Goal: Transaction & Acquisition: Book appointment/travel/reservation

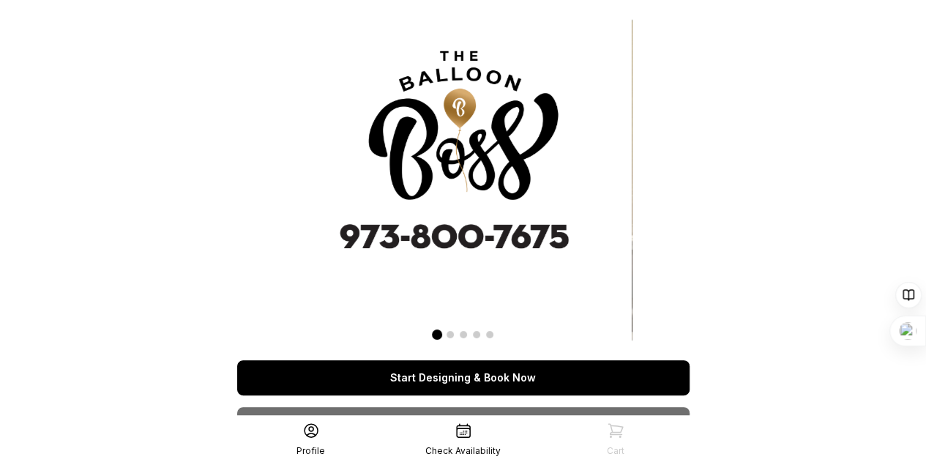
click at [464, 365] on link "Start Designing & Book Now" at bounding box center [463, 377] width 452 height 35
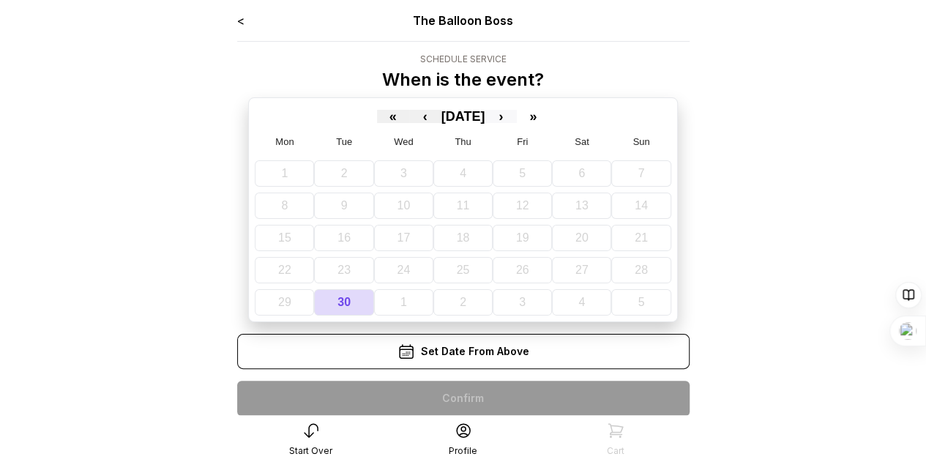
click at [517, 114] on button "›" at bounding box center [501, 116] width 32 height 13
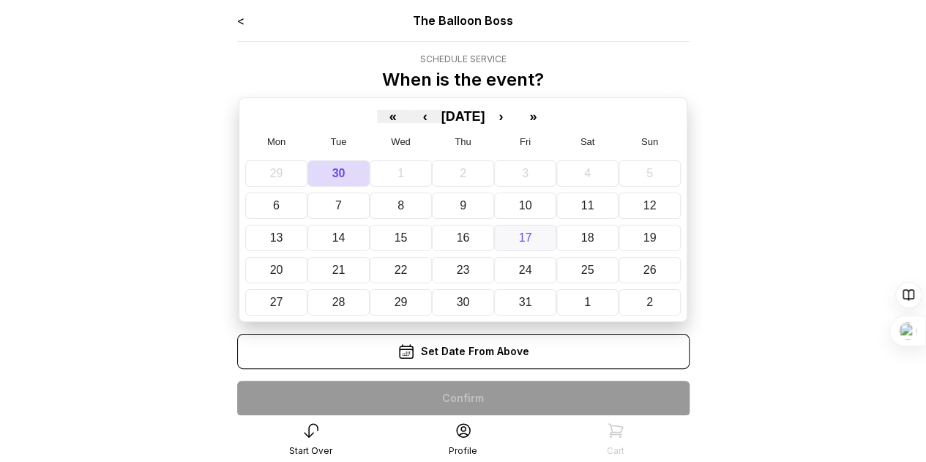
click at [525, 231] on abbr "17" at bounding box center [525, 237] width 13 height 12
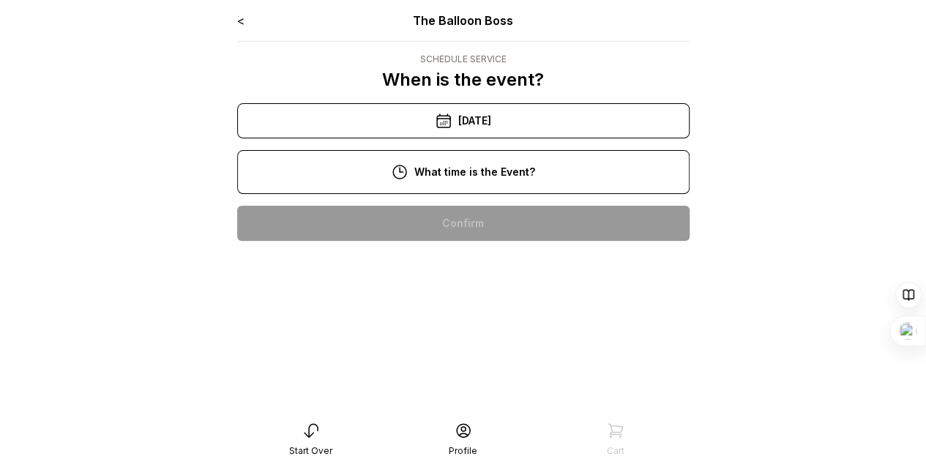
click at [468, 109] on div "10/17/2025" at bounding box center [463, 120] width 452 height 35
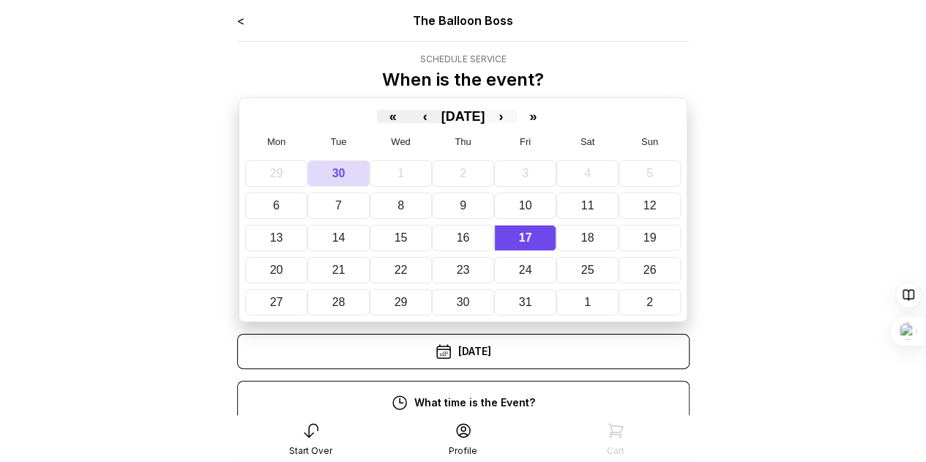
click at [517, 115] on button "›" at bounding box center [501, 116] width 32 height 13
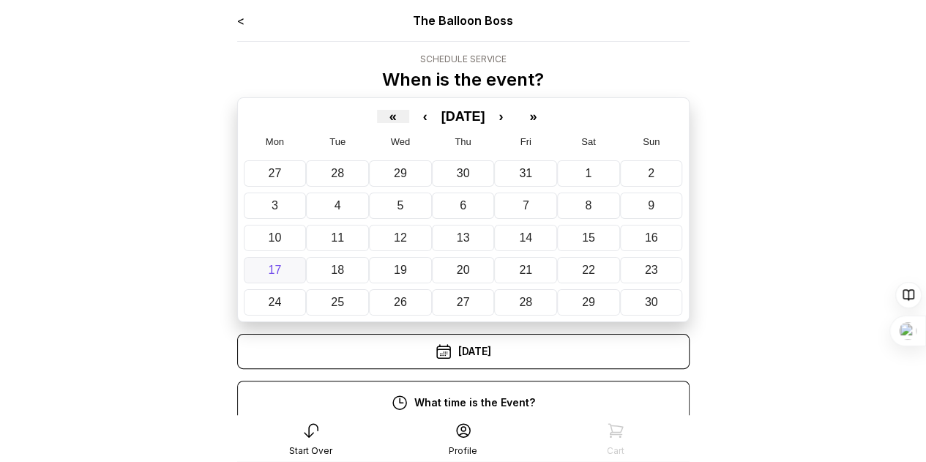
click at [273, 271] on abbr "17" at bounding box center [274, 269] width 13 height 12
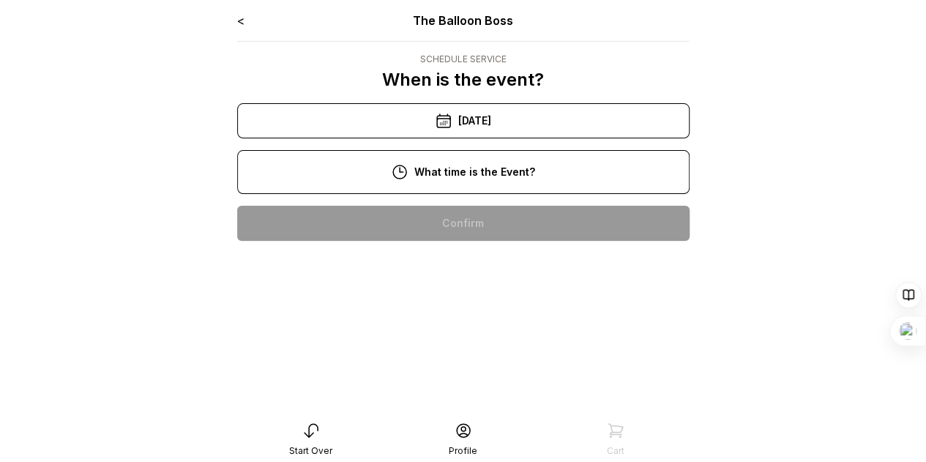
click at [452, 315] on div "12:00 pm" at bounding box center [463, 316] width 429 height 35
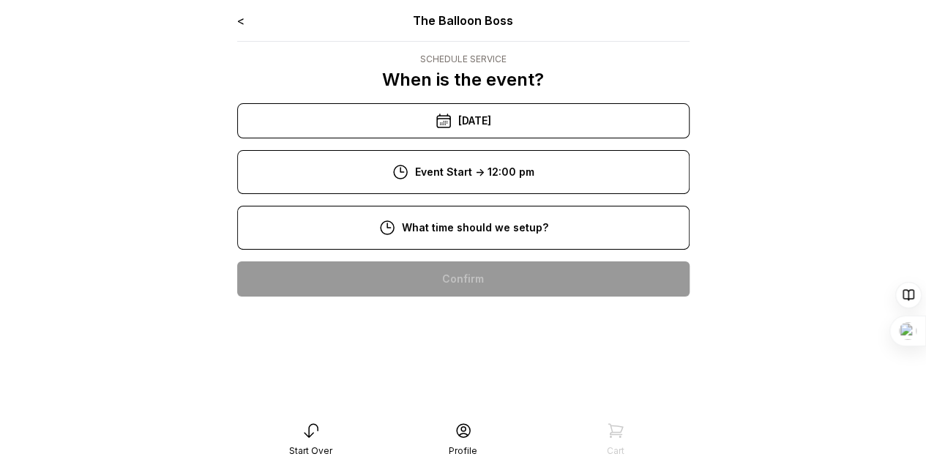
click at [457, 367] on div "10:00 am" at bounding box center [463, 372] width 429 height 35
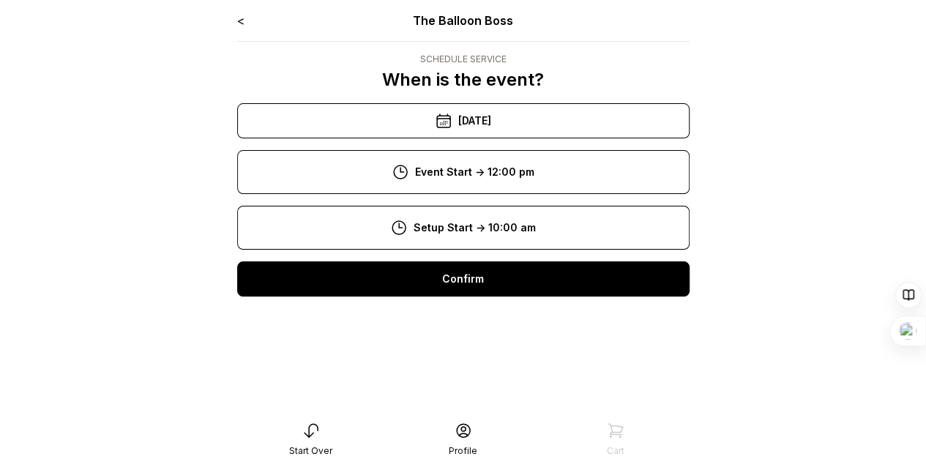
click at [466, 291] on div "Confirm" at bounding box center [463, 278] width 452 height 35
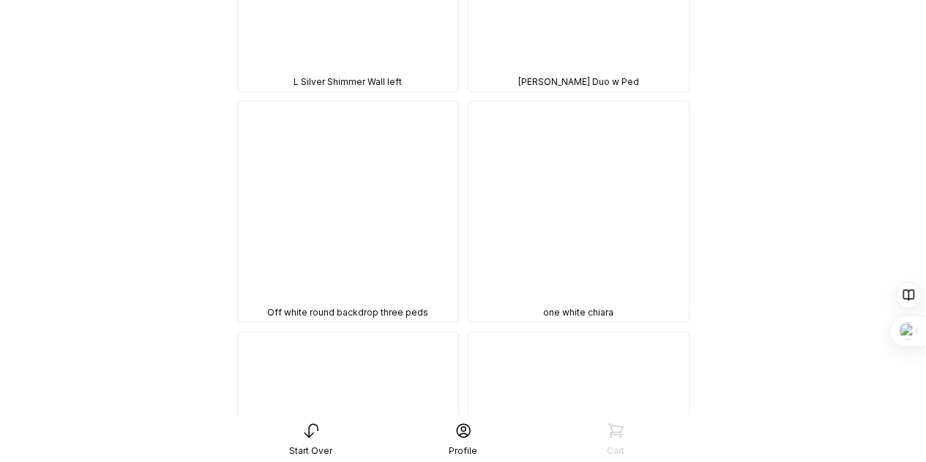
scroll to position [998, 0]
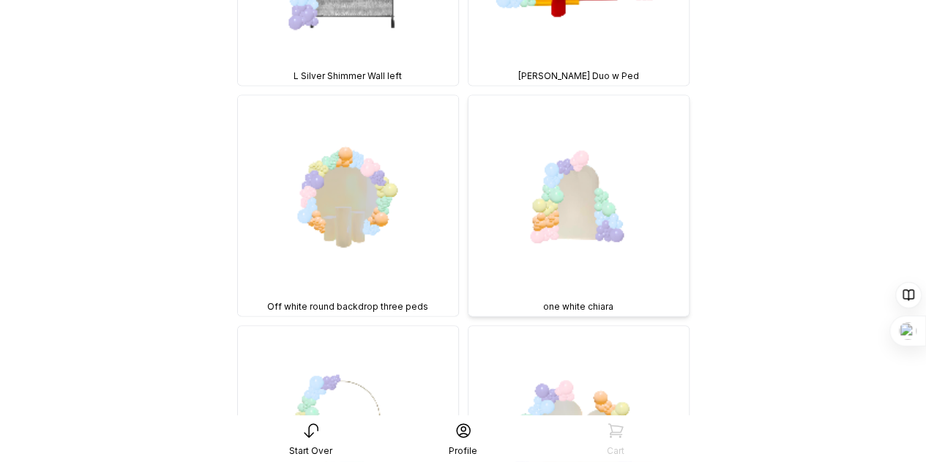
click at [572, 177] on img at bounding box center [578, 205] width 220 height 220
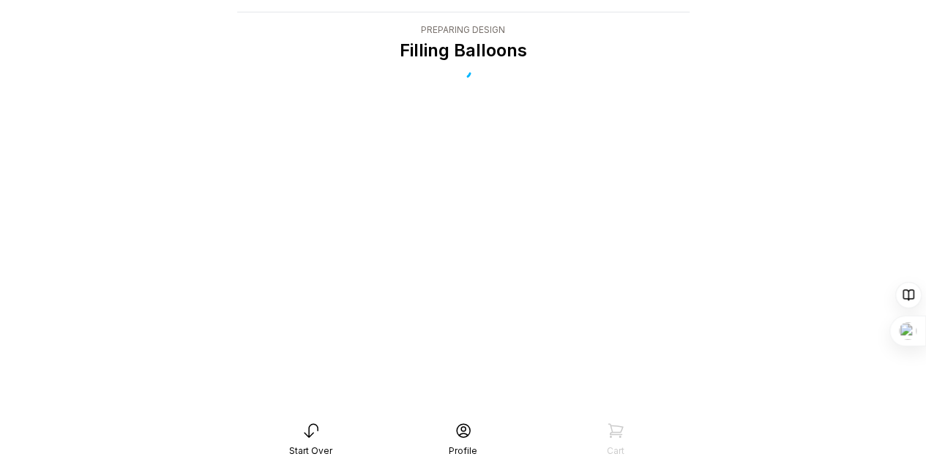
scroll to position [29, 0]
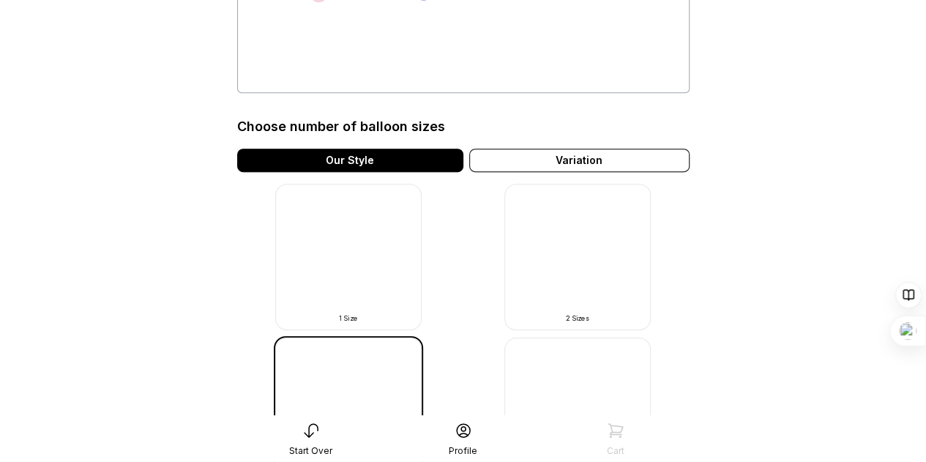
scroll to position [263, 0]
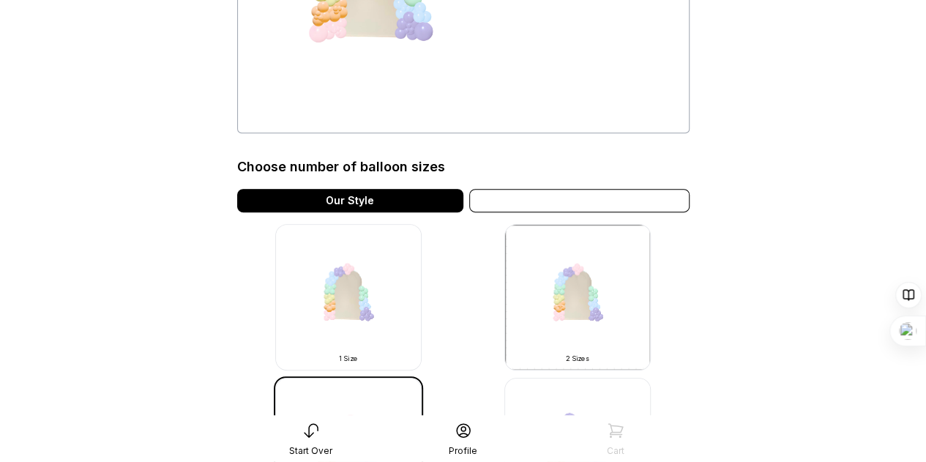
click at [612, 198] on div "Variation" at bounding box center [579, 200] width 220 height 23
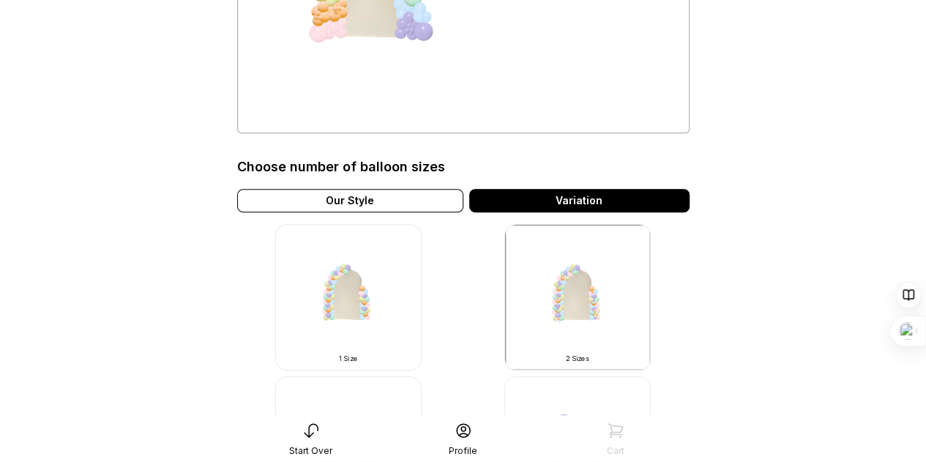
click at [612, 198] on div "Variation" at bounding box center [579, 200] width 220 height 23
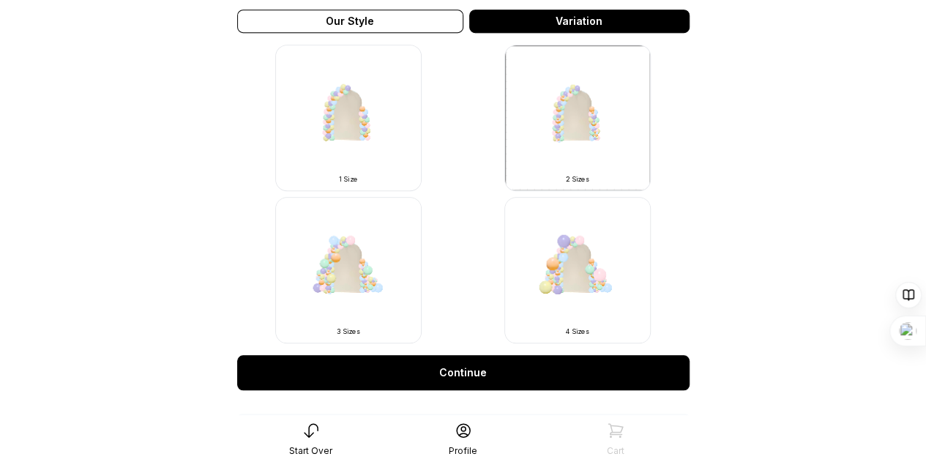
scroll to position [417, 0]
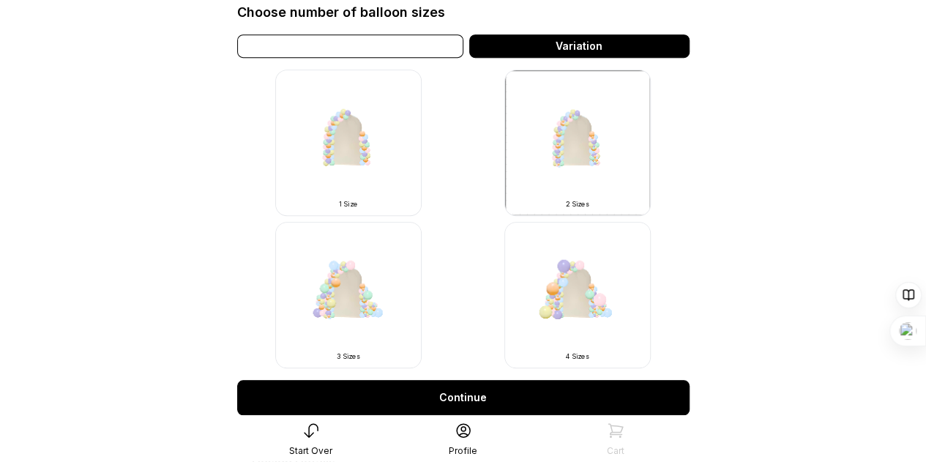
click at [325, 46] on div "Our Style" at bounding box center [350, 45] width 226 height 23
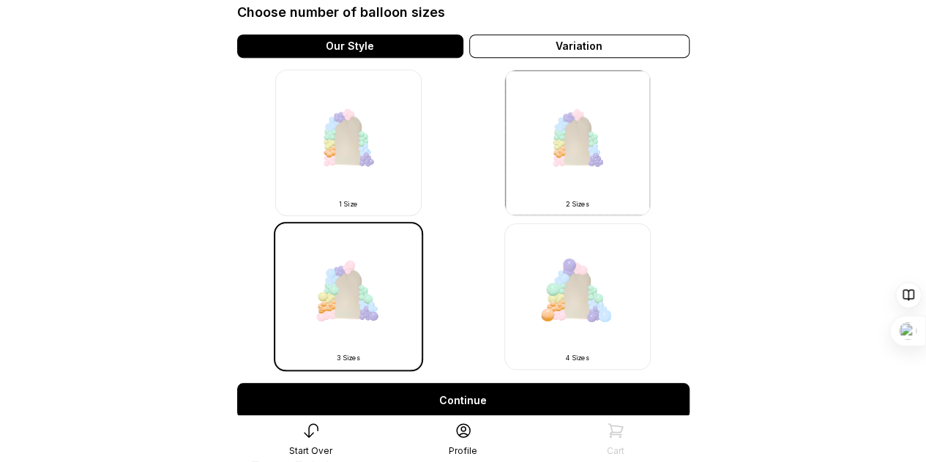
click at [354, 326] on img at bounding box center [348, 296] width 146 height 146
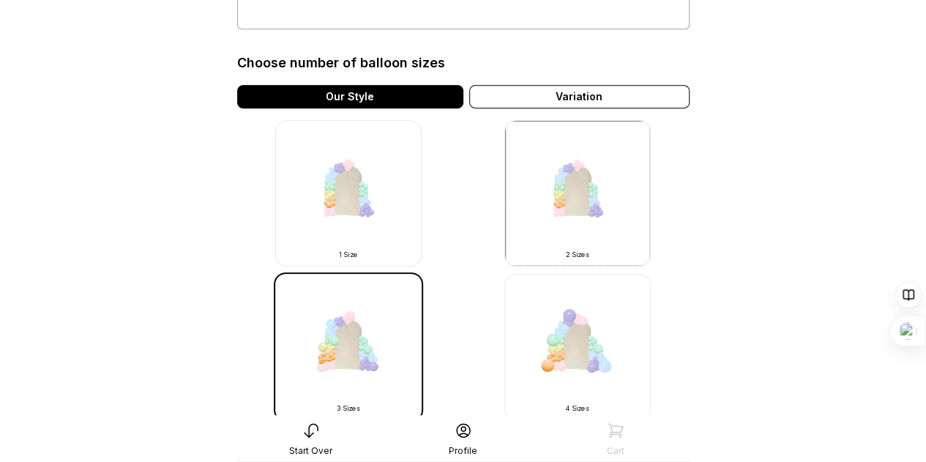
scroll to position [401, 0]
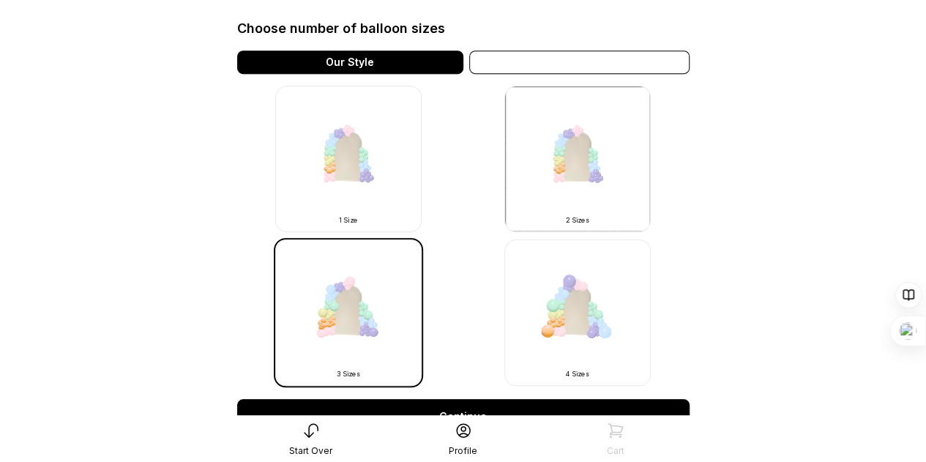
click at [597, 57] on div "Variation" at bounding box center [579, 62] width 220 height 23
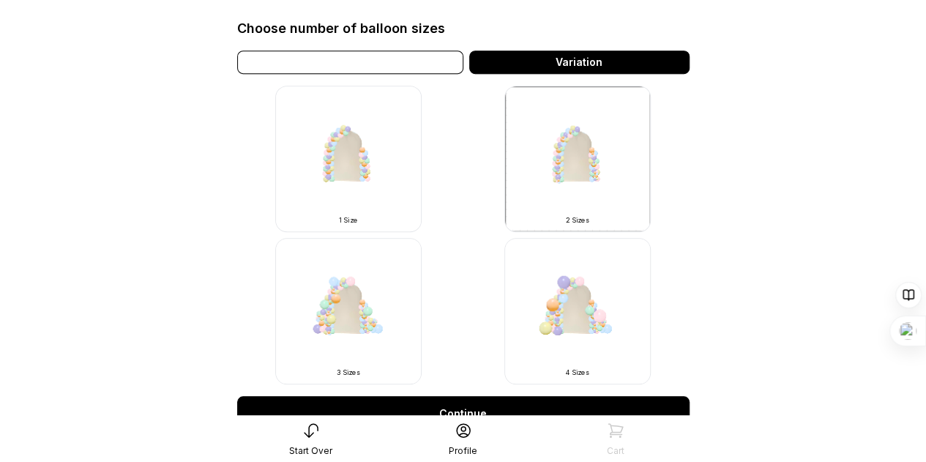
click at [407, 63] on div "Our Style" at bounding box center [350, 62] width 226 height 23
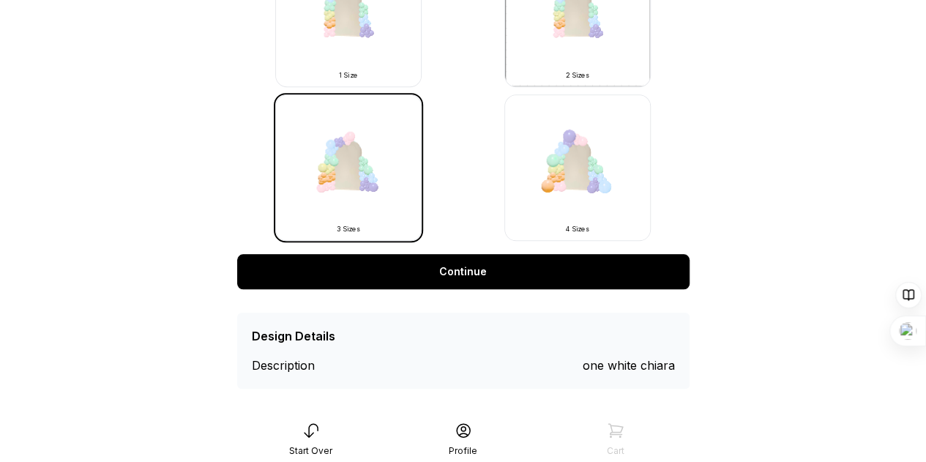
scroll to position [549, 0]
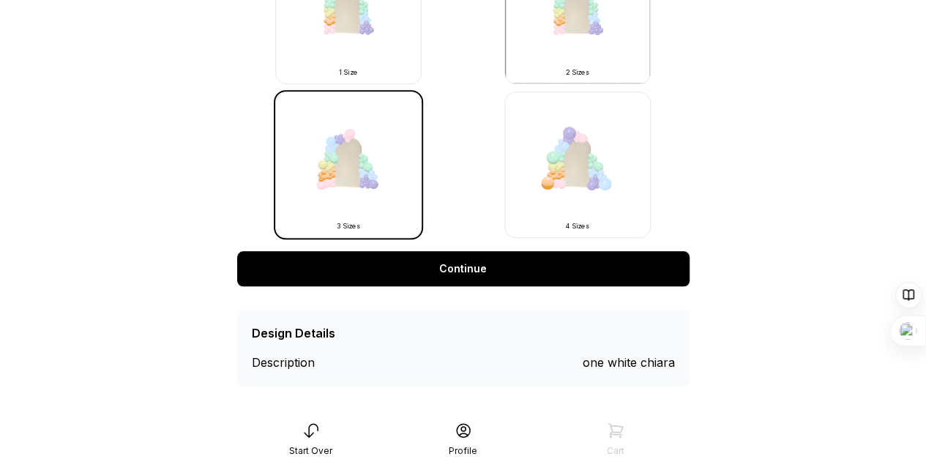
click at [469, 272] on link "Continue" at bounding box center [463, 268] width 452 height 35
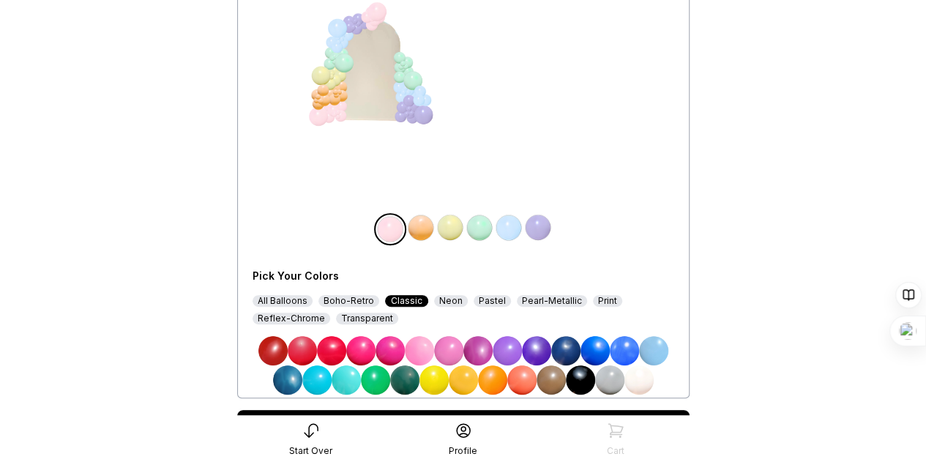
scroll to position [224, 0]
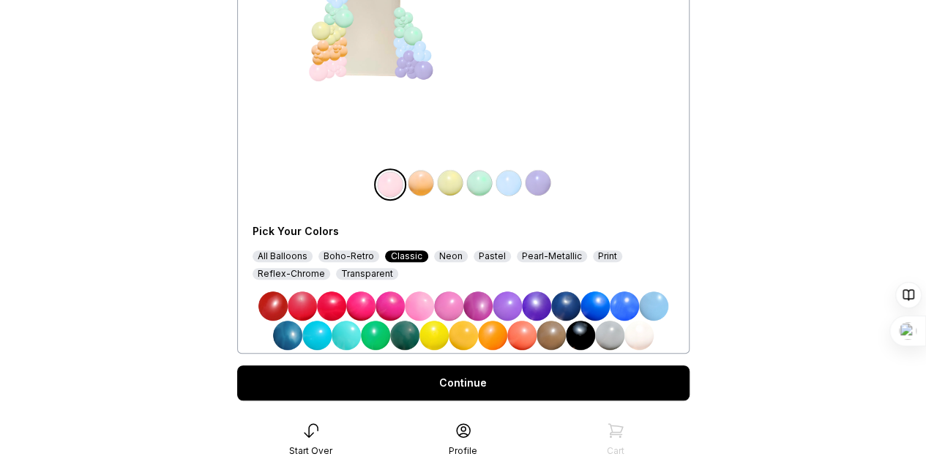
click at [480, 256] on div "Pastel" at bounding box center [492, 256] width 37 height 12
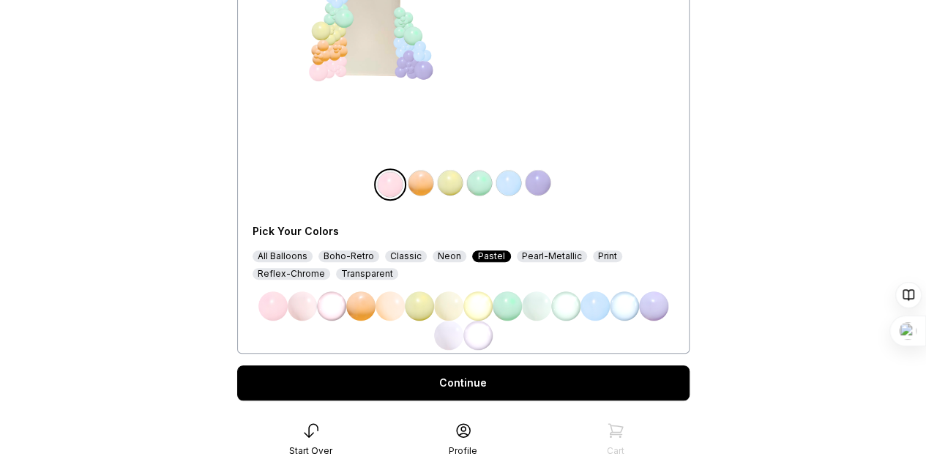
click at [293, 310] on img at bounding box center [302, 305] width 29 height 29
click at [426, 182] on img at bounding box center [420, 182] width 29 height 29
click at [447, 333] on img at bounding box center [448, 335] width 29 height 29
click at [561, 257] on div "Pearl-Metallic" at bounding box center [552, 256] width 70 height 12
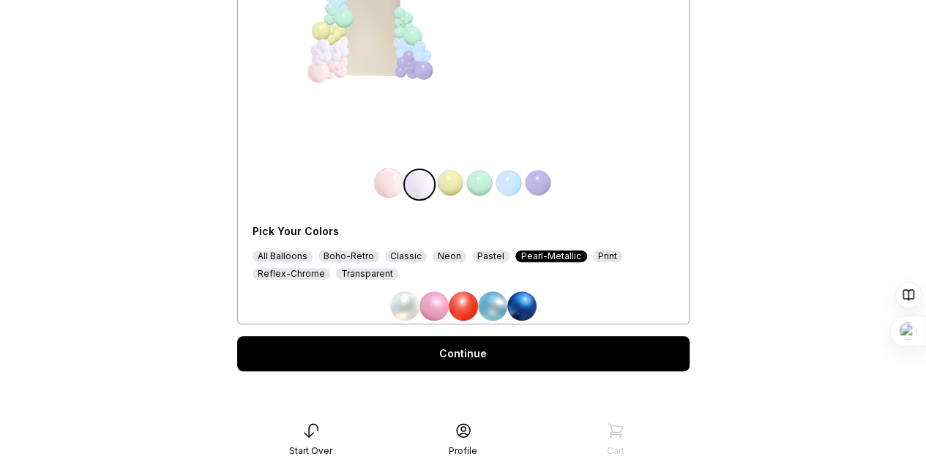
click at [410, 302] on img at bounding box center [404, 305] width 29 height 29
click at [389, 187] on img at bounding box center [388, 182] width 29 height 29
click at [288, 258] on div "All Balloons" at bounding box center [283, 256] width 60 height 12
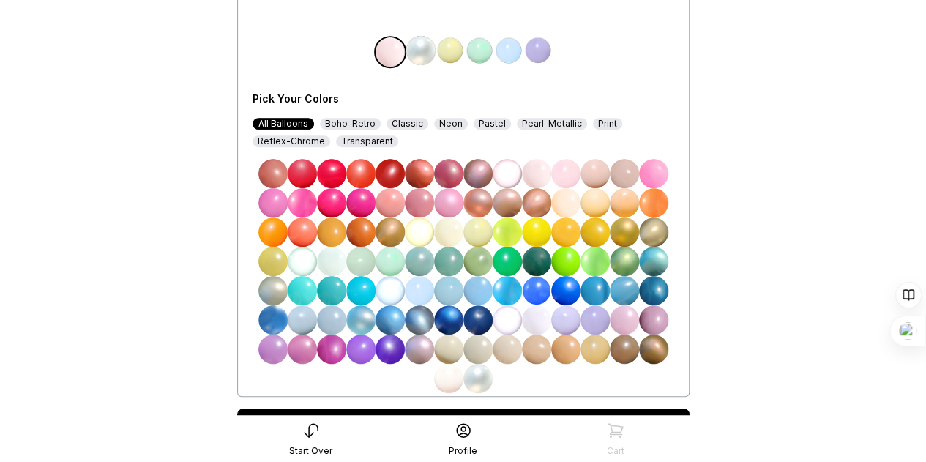
scroll to position [369, 0]
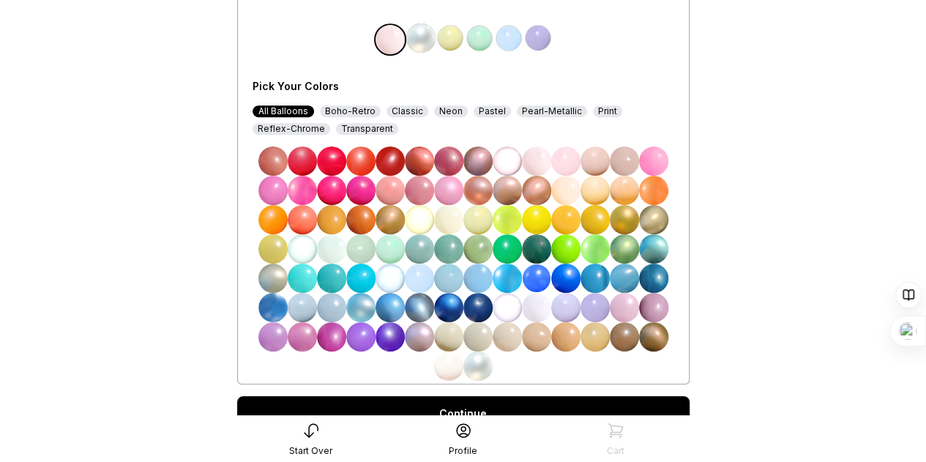
click at [479, 365] on img at bounding box center [477, 365] width 29 height 29
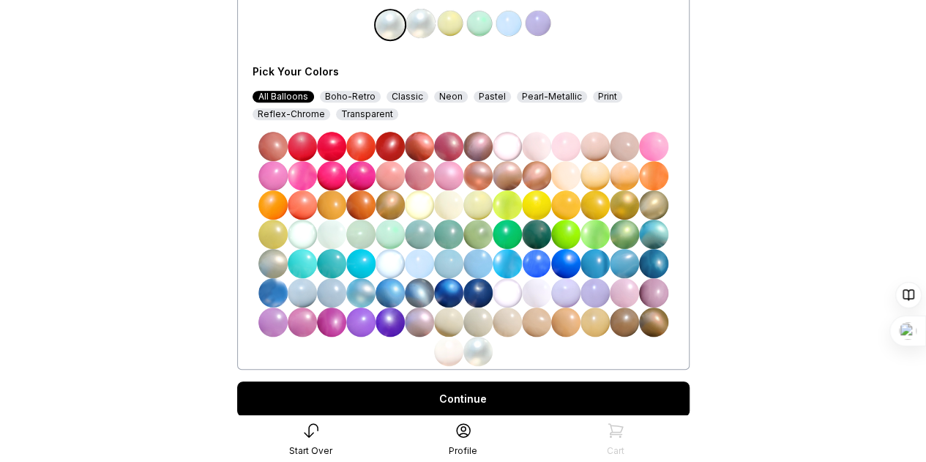
scroll to position [385, 0]
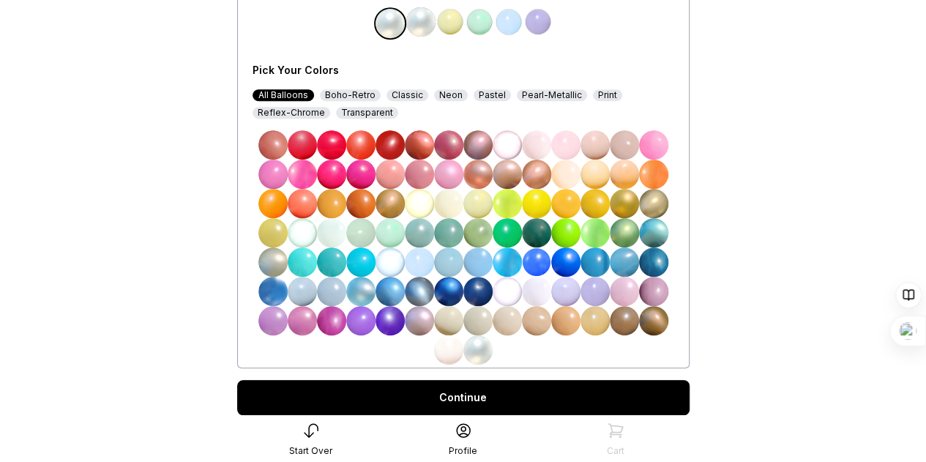
click at [537, 146] on img at bounding box center [536, 144] width 29 height 29
click at [485, 89] on div "Pastel" at bounding box center [492, 95] width 37 height 12
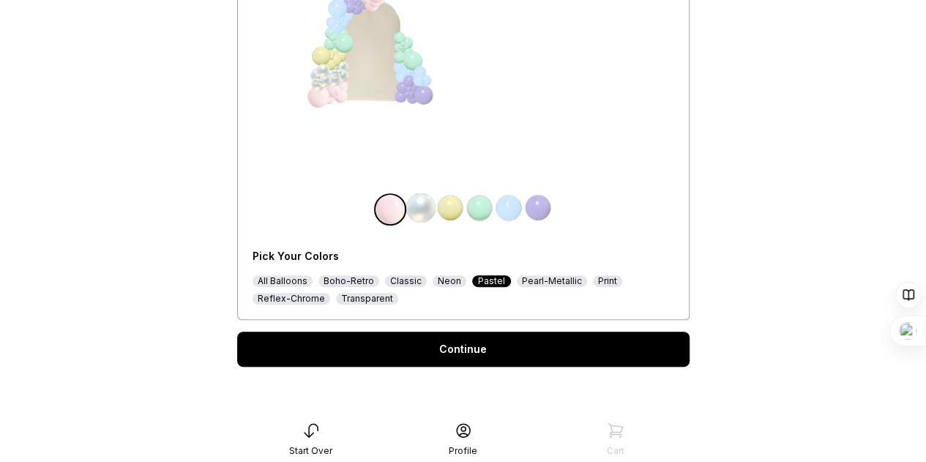
scroll to position [258, 0]
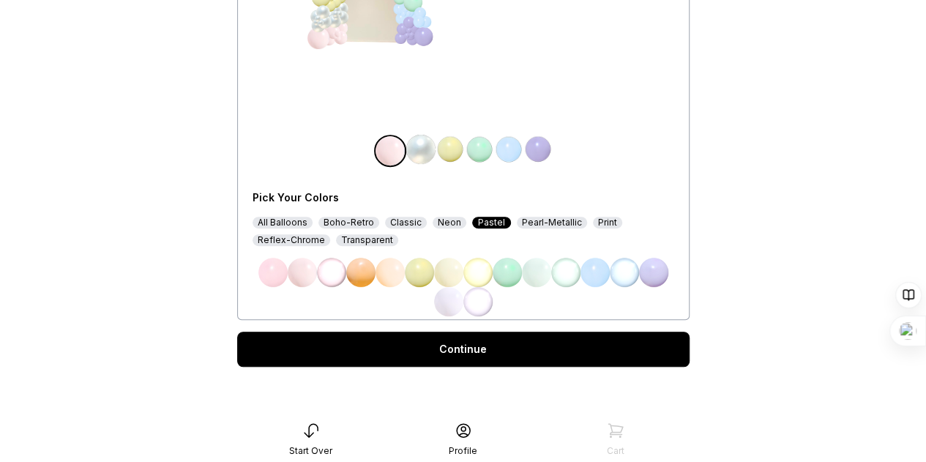
click at [310, 274] on img at bounding box center [302, 272] width 29 height 29
click at [542, 223] on div "Pearl-Metallic" at bounding box center [552, 223] width 70 height 12
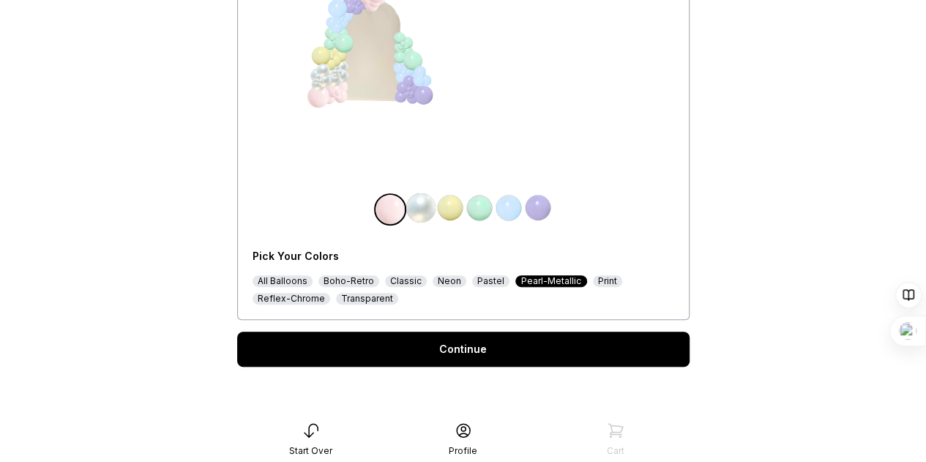
scroll to position [228, 0]
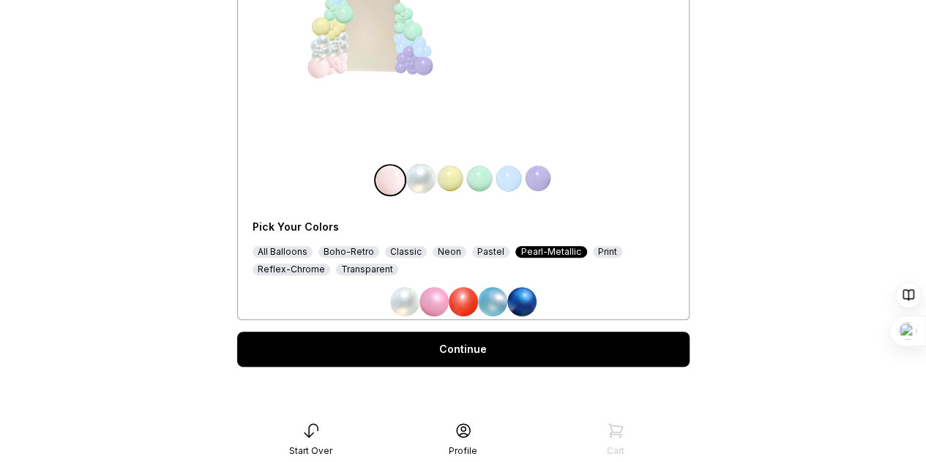
click at [354, 254] on div "Boho-Retro" at bounding box center [348, 252] width 61 height 12
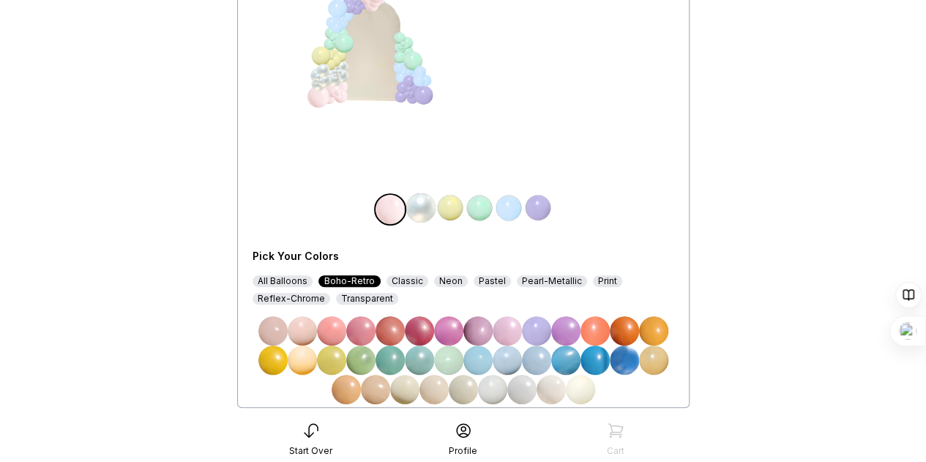
scroll to position [287, 0]
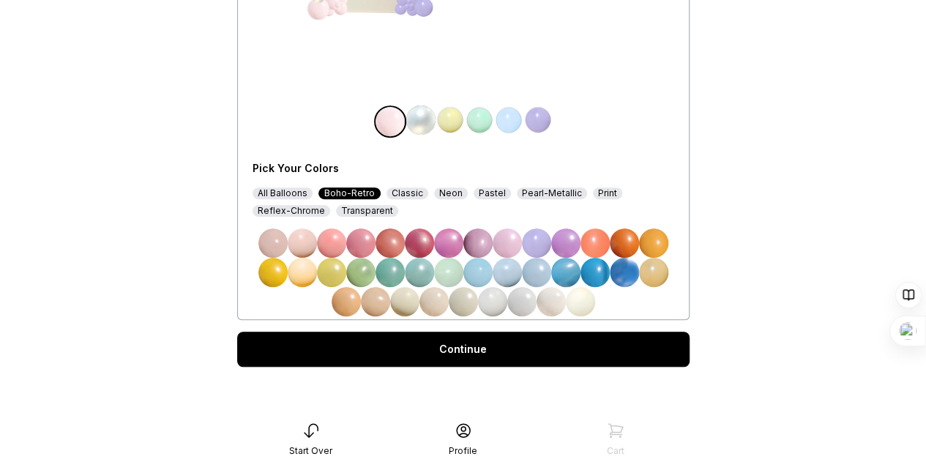
click at [576, 302] on img at bounding box center [580, 301] width 29 height 29
click at [474, 190] on div "Pastel" at bounding box center [492, 193] width 37 height 12
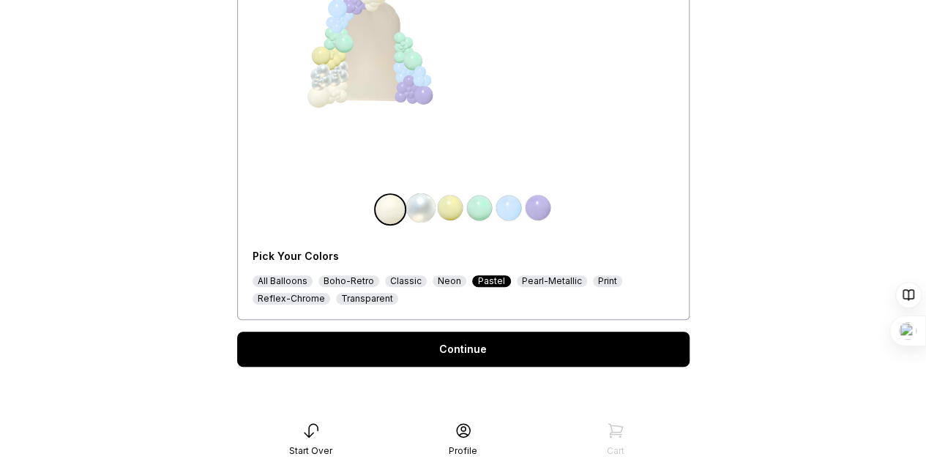
scroll to position [258, 0]
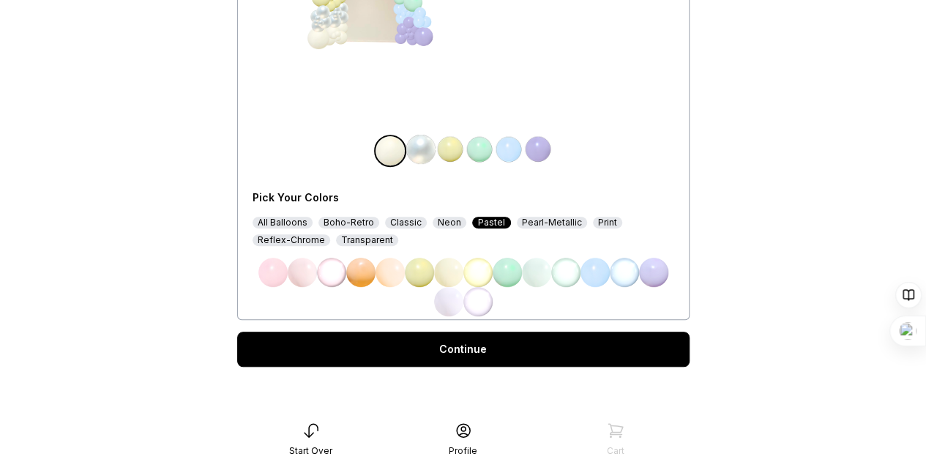
click at [302, 277] on img at bounding box center [302, 272] width 29 height 29
click at [423, 149] on img at bounding box center [420, 149] width 29 height 29
click at [534, 217] on div "Pearl-Metallic" at bounding box center [552, 223] width 70 height 12
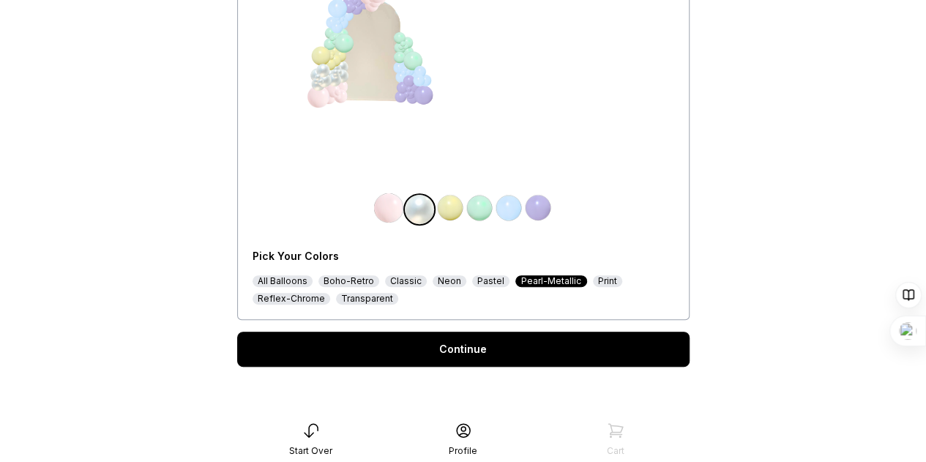
scroll to position [228, 0]
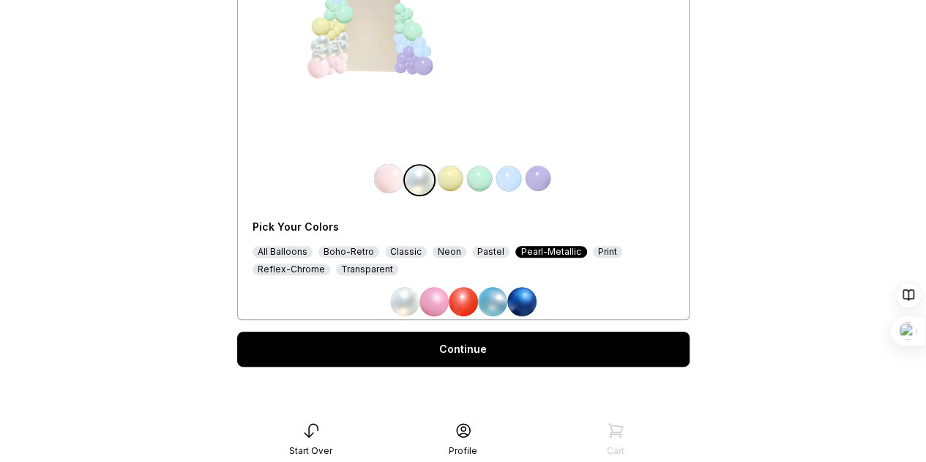
click at [354, 250] on div "Boho-Retro" at bounding box center [348, 252] width 61 height 12
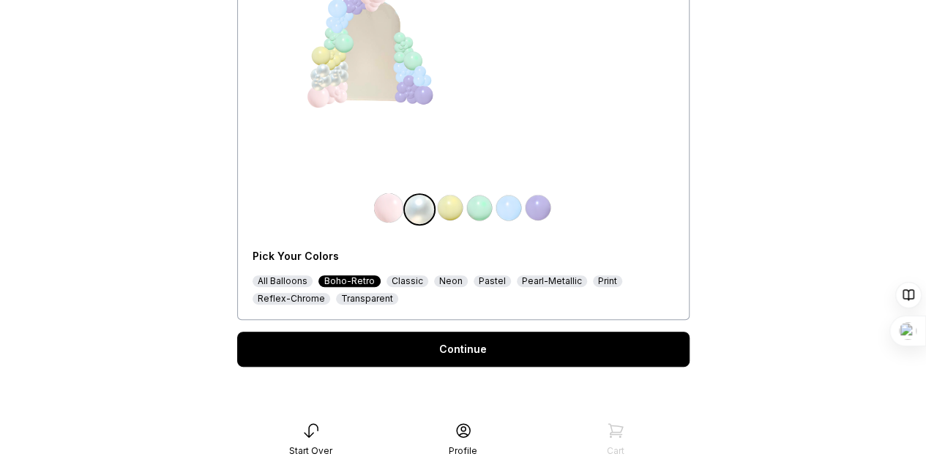
scroll to position [287, 0]
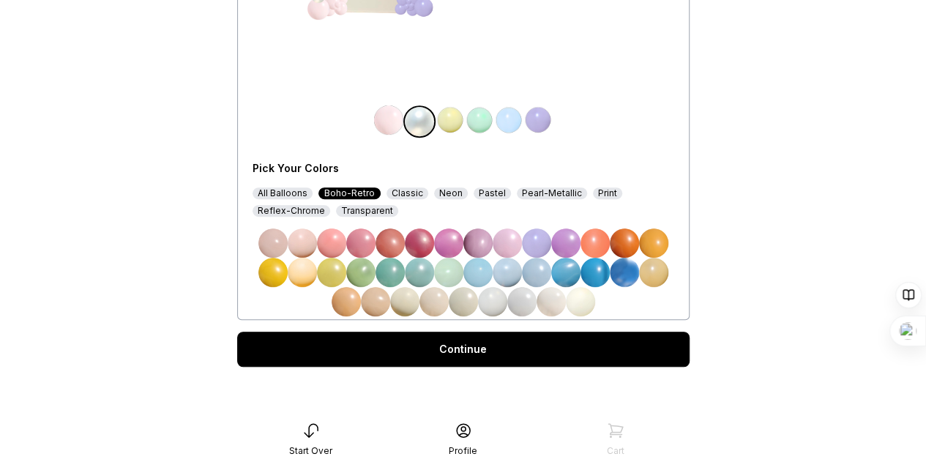
click at [555, 298] on img at bounding box center [551, 301] width 29 height 29
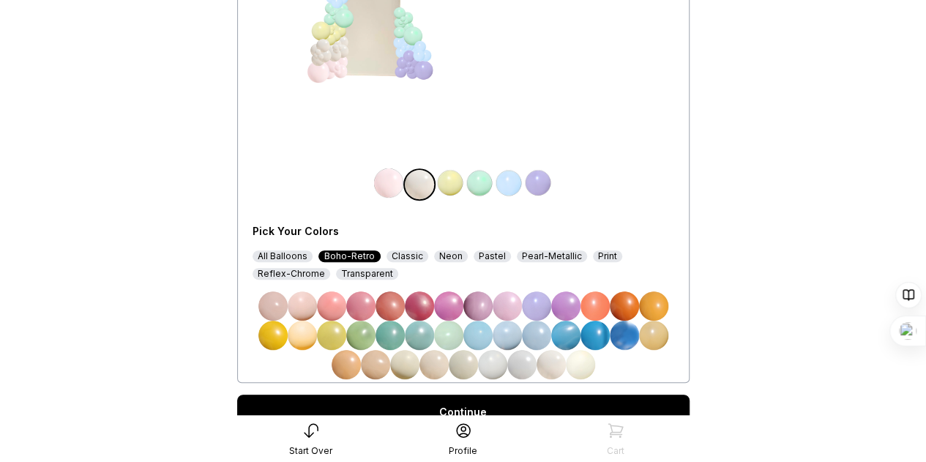
scroll to position [223, 0]
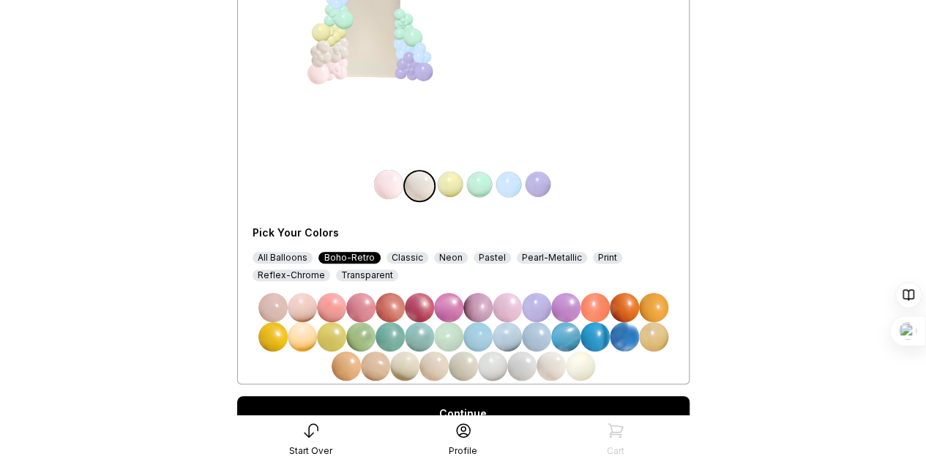
click at [451, 192] on img at bounding box center [450, 184] width 29 height 29
click at [578, 366] on img at bounding box center [580, 365] width 29 height 29
click at [473, 181] on img at bounding box center [479, 184] width 29 height 29
click at [488, 253] on div "Pastel" at bounding box center [492, 258] width 37 height 12
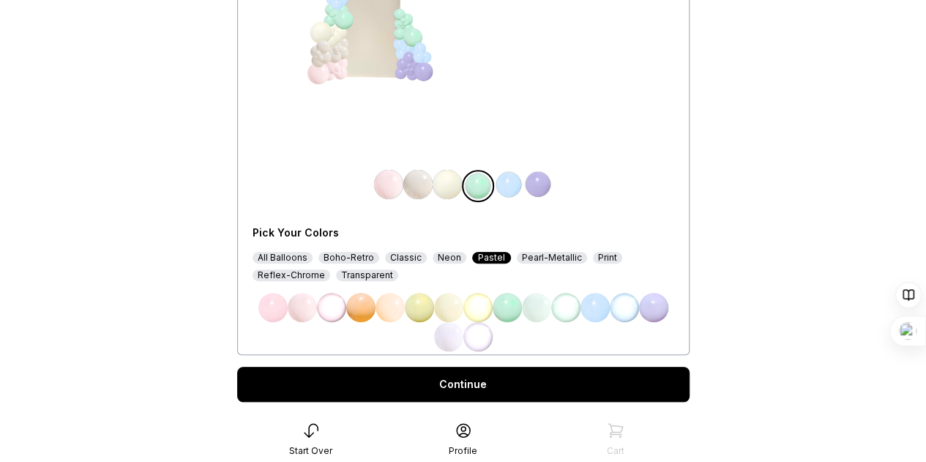
click at [293, 304] on img at bounding box center [302, 307] width 29 height 29
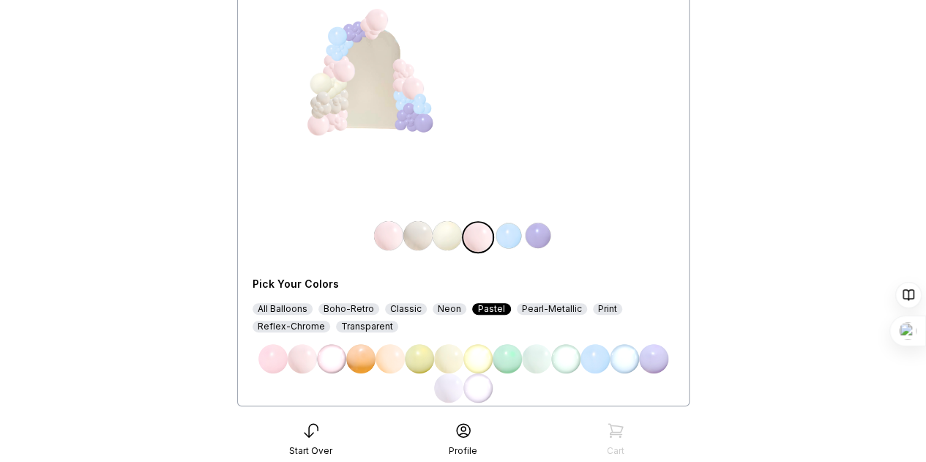
scroll to position [171, 0]
click at [552, 307] on div "Pearl-Metallic" at bounding box center [552, 310] width 70 height 12
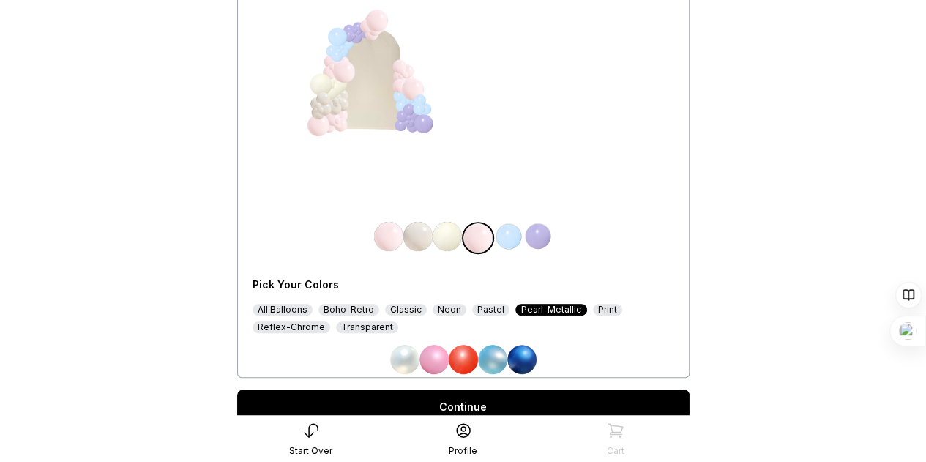
click at [340, 305] on div "Boho-Retro" at bounding box center [348, 310] width 61 height 12
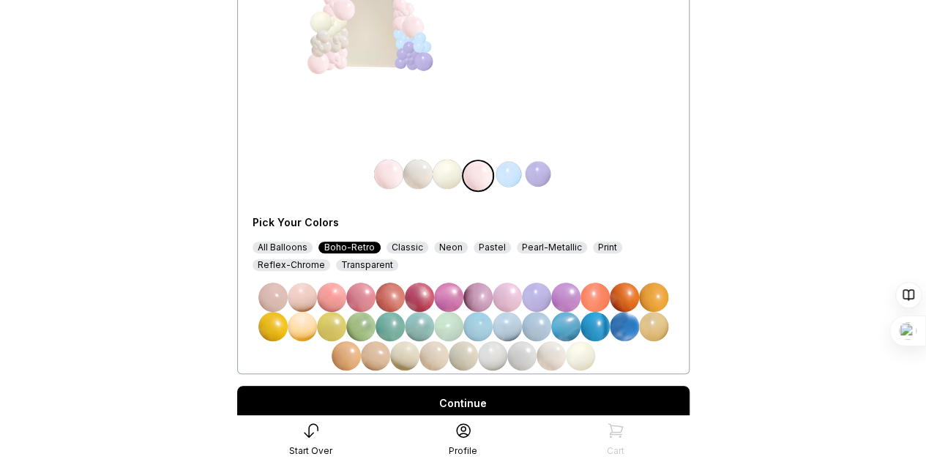
scroll to position [233, 0]
click at [578, 354] on img at bounding box center [580, 354] width 29 height 29
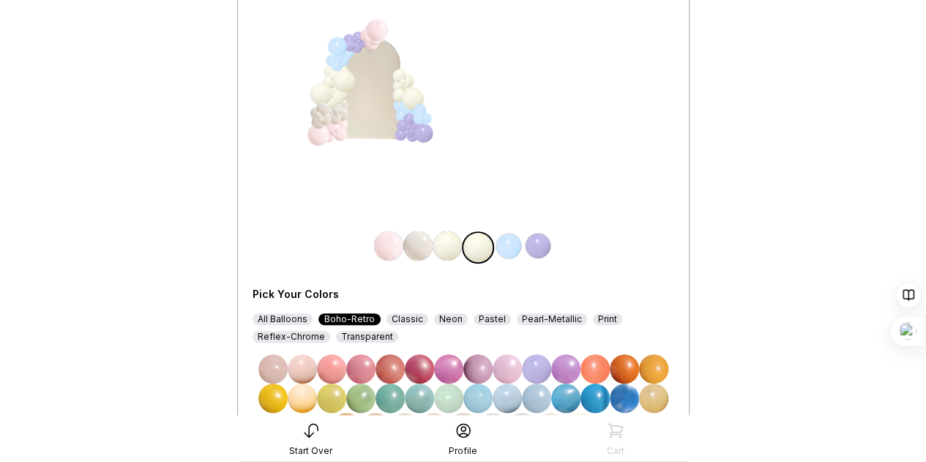
scroll to position [157, 0]
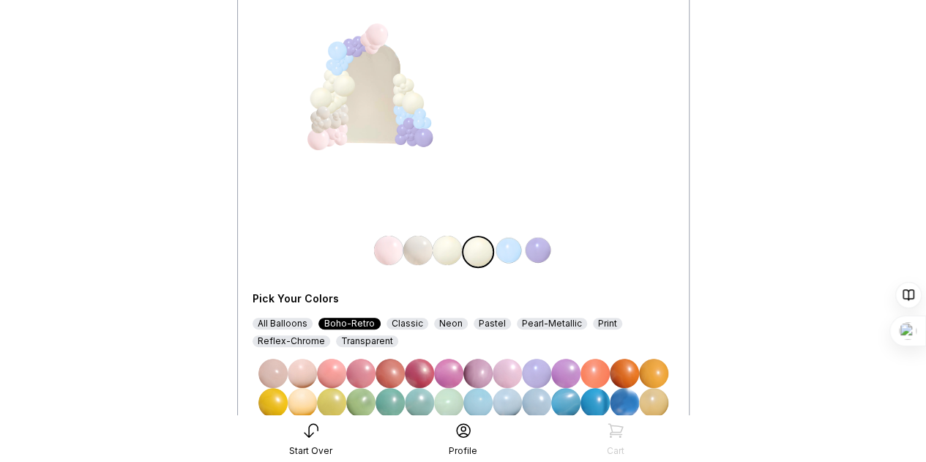
click at [503, 242] on img at bounding box center [508, 250] width 29 height 29
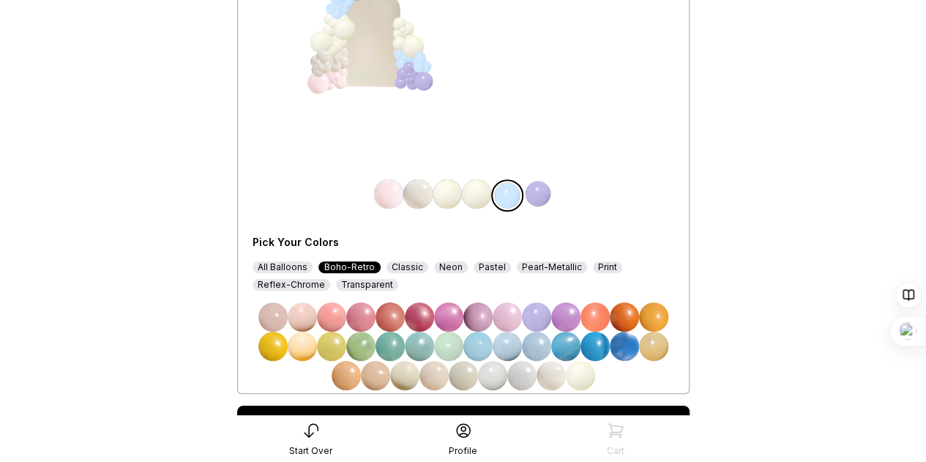
scroll to position [214, 0]
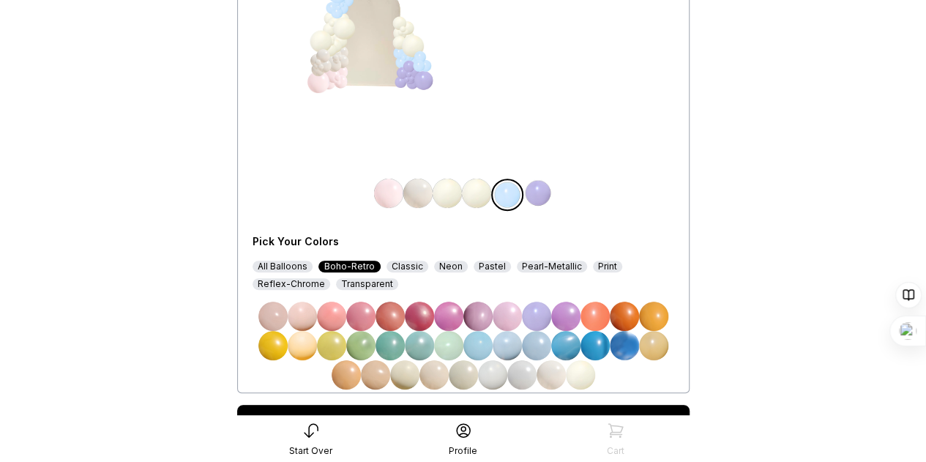
click at [476, 263] on div "Pastel" at bounding box center [492, 267] width 37 height 12
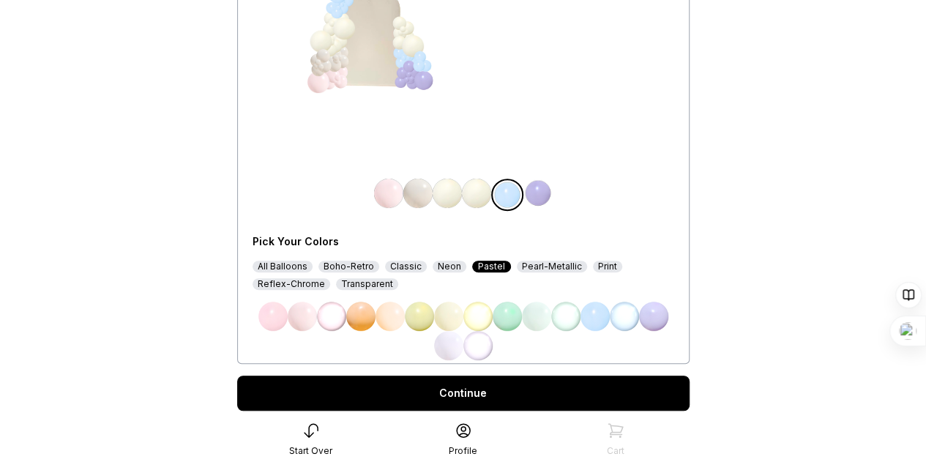
click at [302, 320] on img at bounding box center [302, 316] width 29 height 29
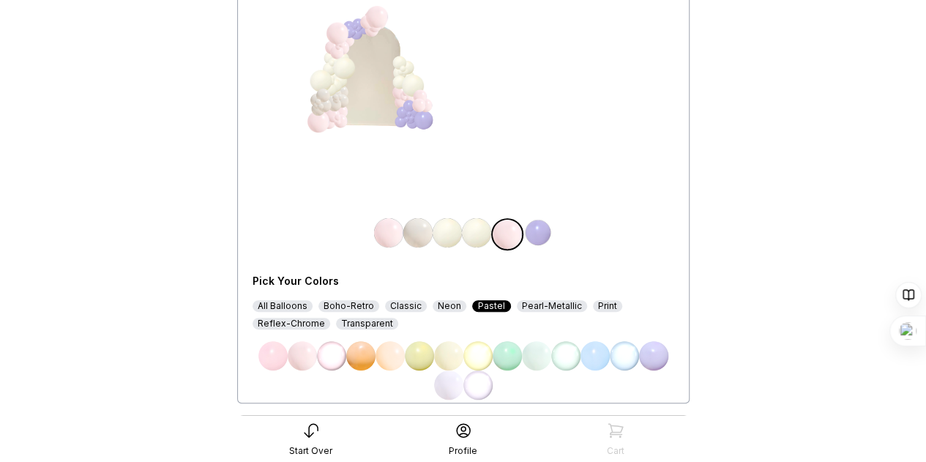
scroll to position [173, 0]
click at [542, 235] on img at bounding box center [537, 234] width 29 height 29
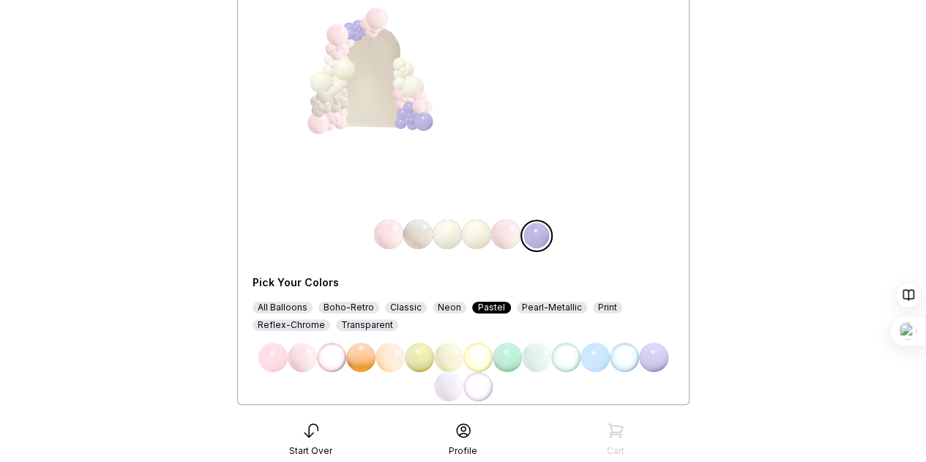
click at [540, 310] on div "Pearl-Metallic" at bounding box center [552, 308] width 70 height 12
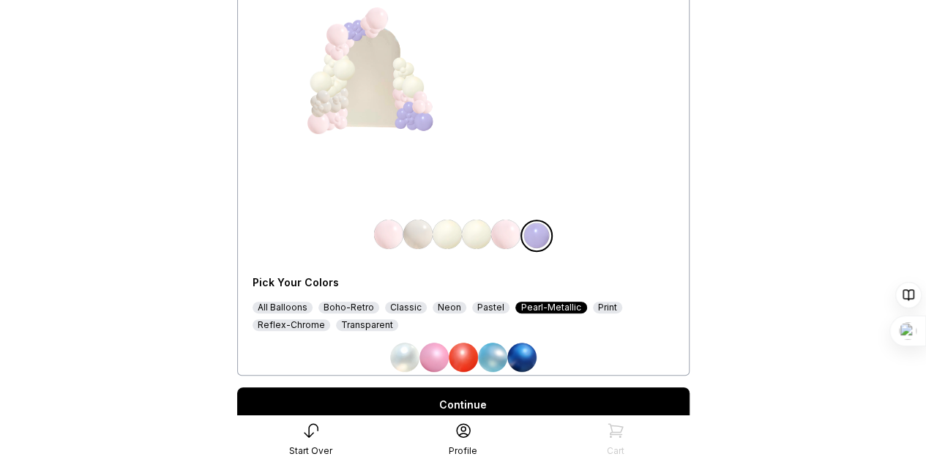
click at [411, 359] on img at bounding box center [404, 357] width 29 height 29
click at [357, 307] on div "Boho-Retro" at bounding box center [348, 308] width 61 height 12
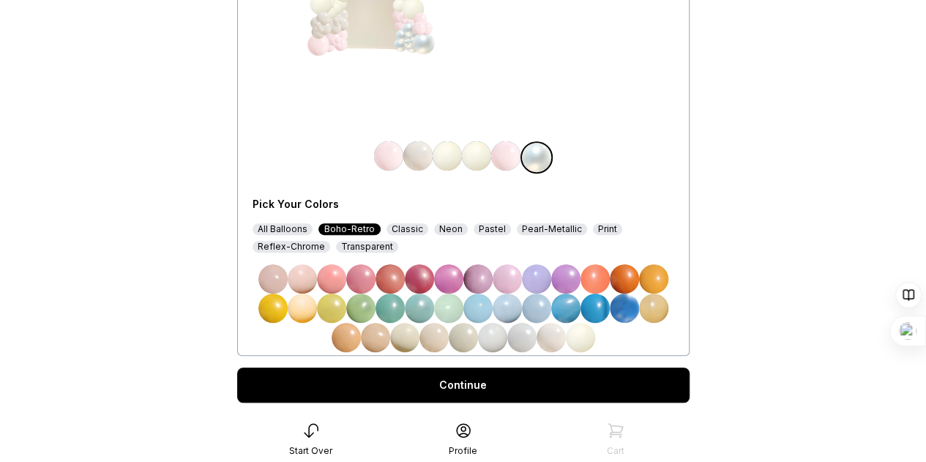
scroll to position [256, 0]
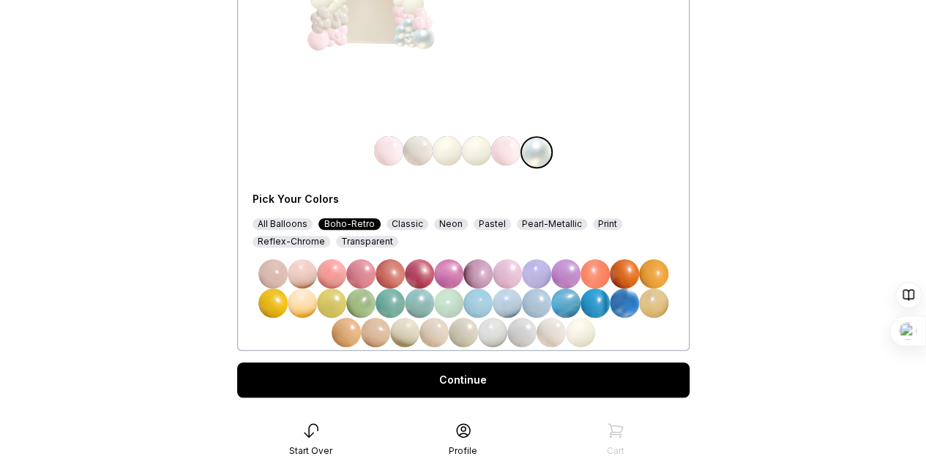
click at [549, 329] on img at bounding box center [551, 332] width 29 height 29
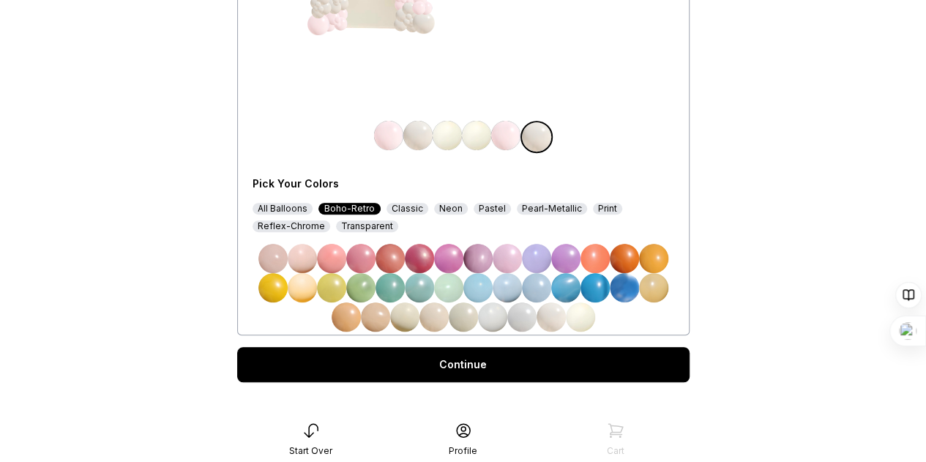
scroll to position [287, 0]
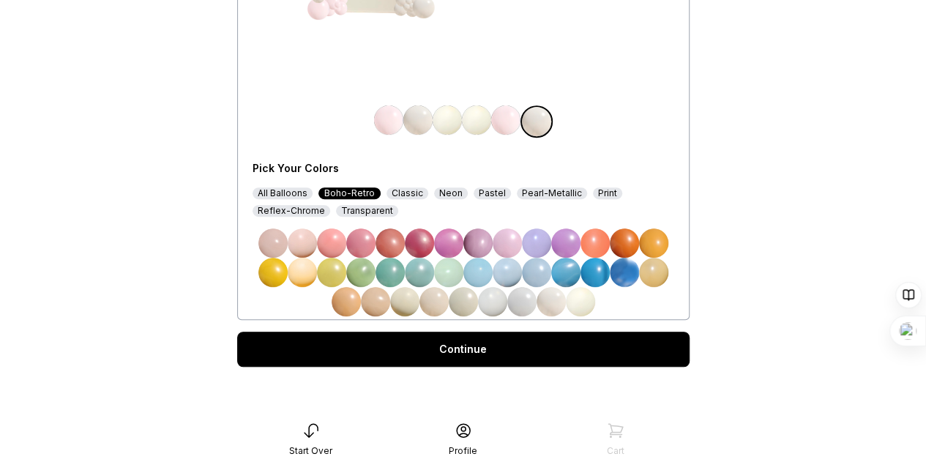
click at [460, 355] on link "Continue" at bounding box center [463, 349] width 452 height 35
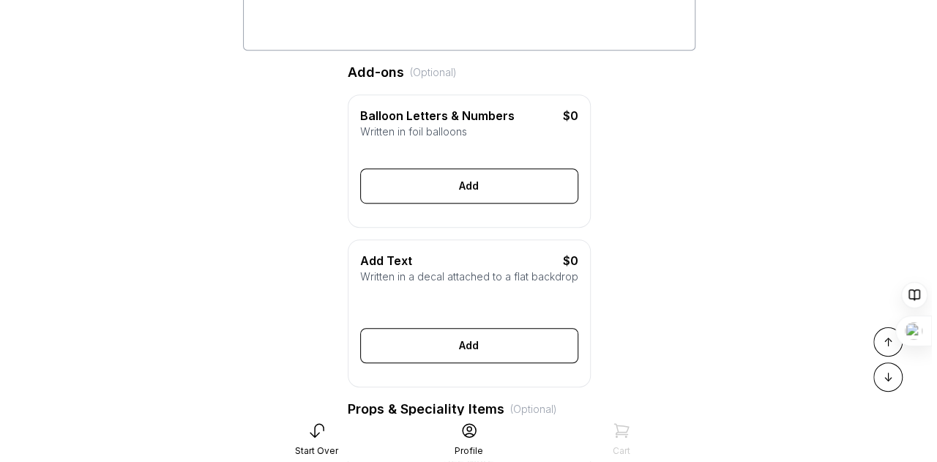
scroll to position [348, 0]
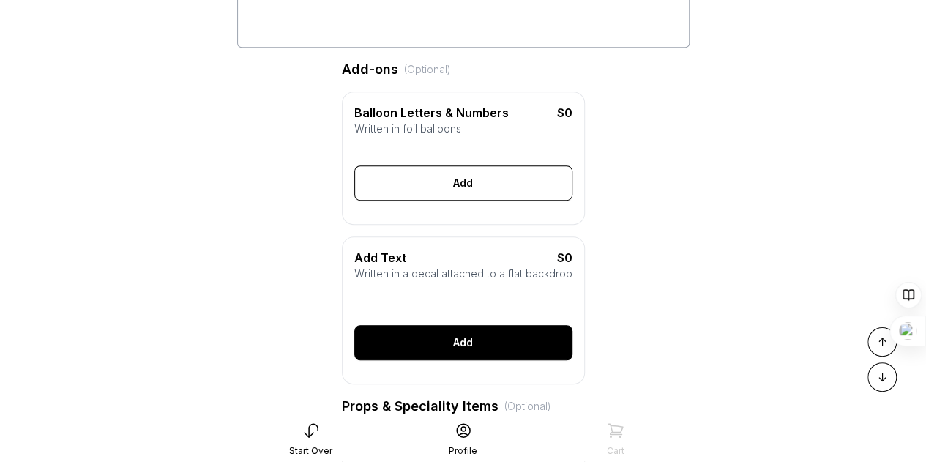
click at [466, 360] on div "Add" at bounding box center [463, 342] width 218 height 35
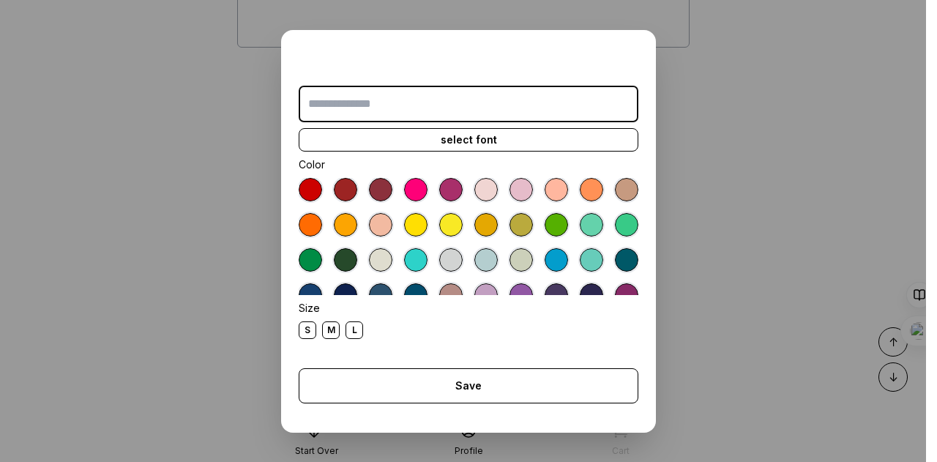
click at [318, 95] on input "text" at bounding box center [469, 104] width 340 height 37
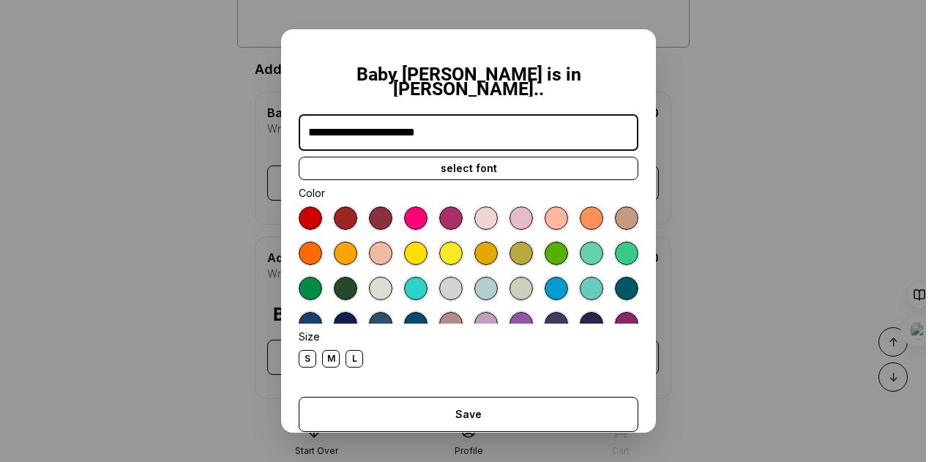
click at [533, 277] on div at bounding box center [520, 288] width 23 height 23
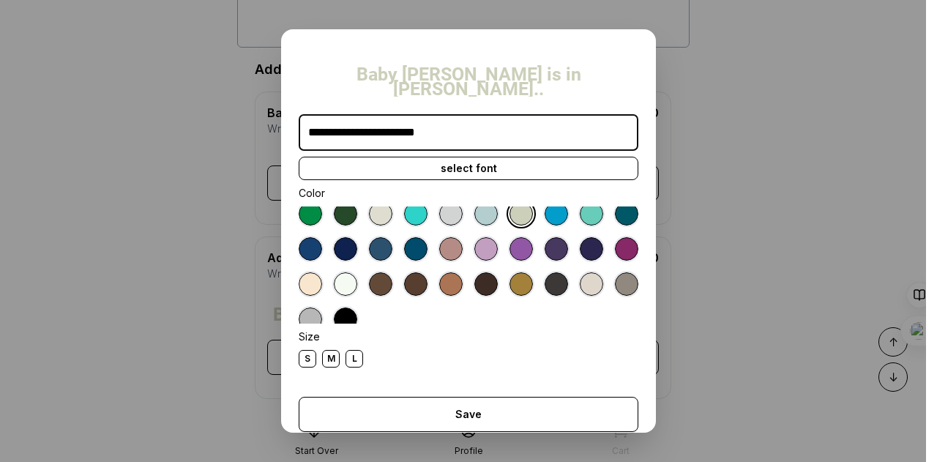
scroll to position [76, 0]
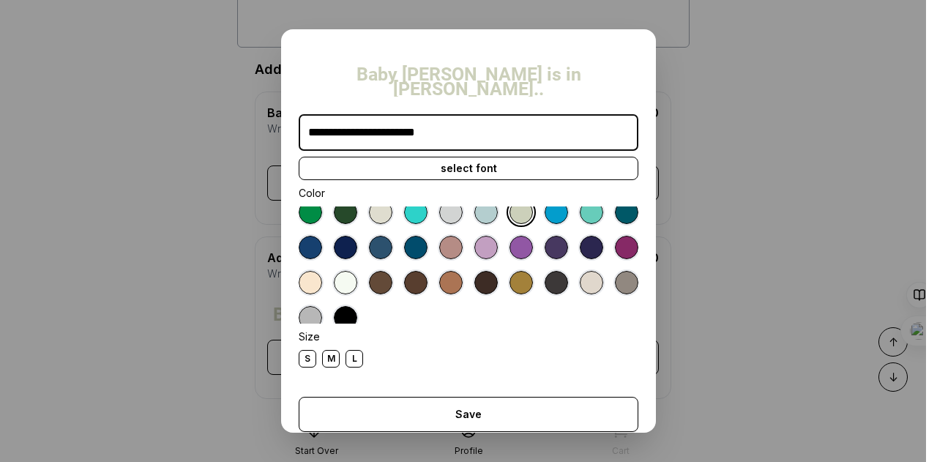
click at [357, 271] on div at bounding box center [345, 282] width 23 height 23
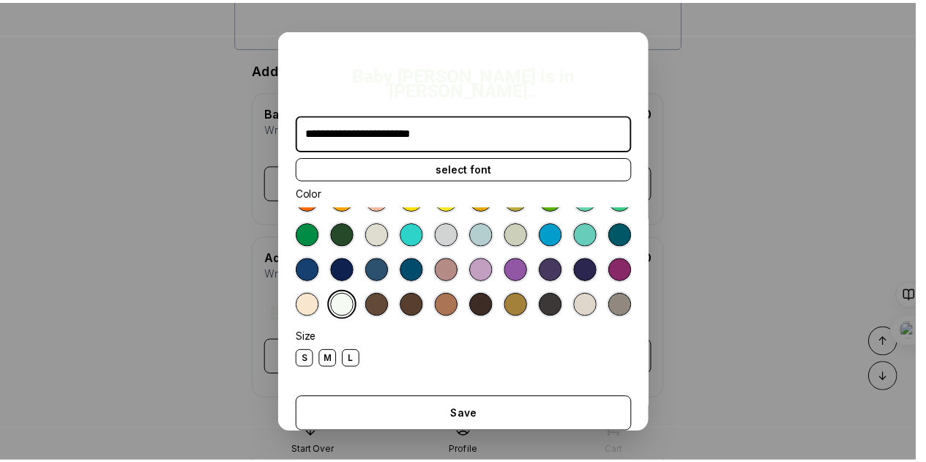
scroll to position [0, 0]
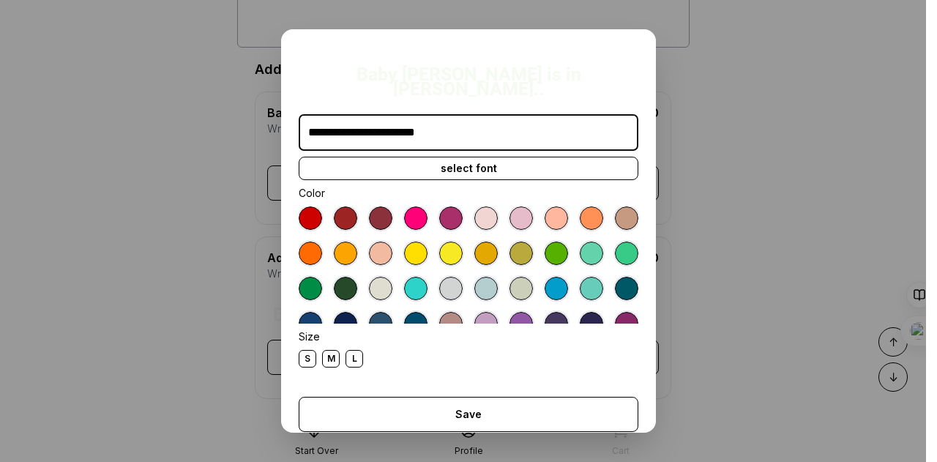
click at [509, 206] on div at bounding box center [520, 217] width 23 height 23
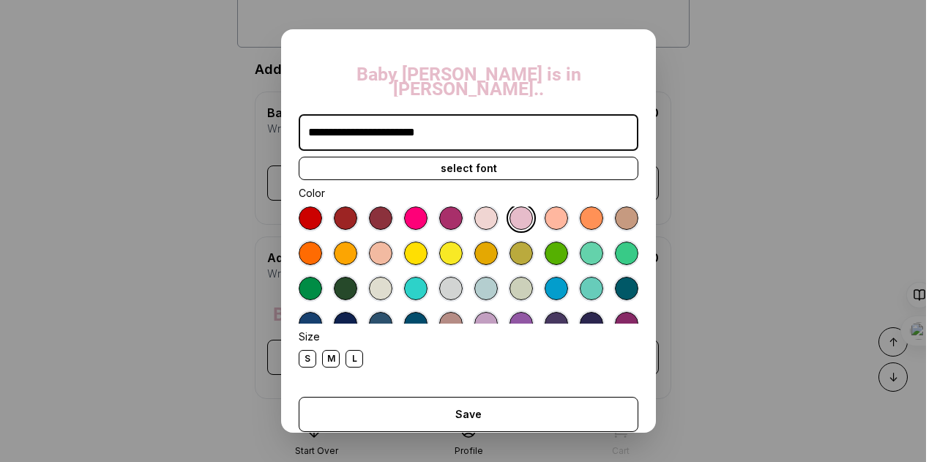
click at [478, 206] on div at bounding box center [485, 217] width 23 height 23
click at [533, 277] on div at bounding box center [520, 288] width 23 height 23
click at [351, 350] on div "L" at bounding box center [354, 359] width 18 height 18
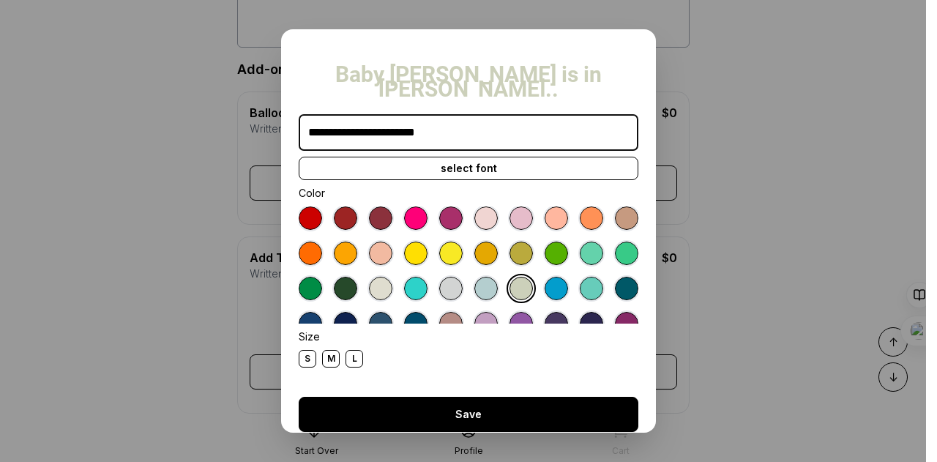
click at [455, 405] on div "Save" at bounding box center [469, 414] width 340 height 35
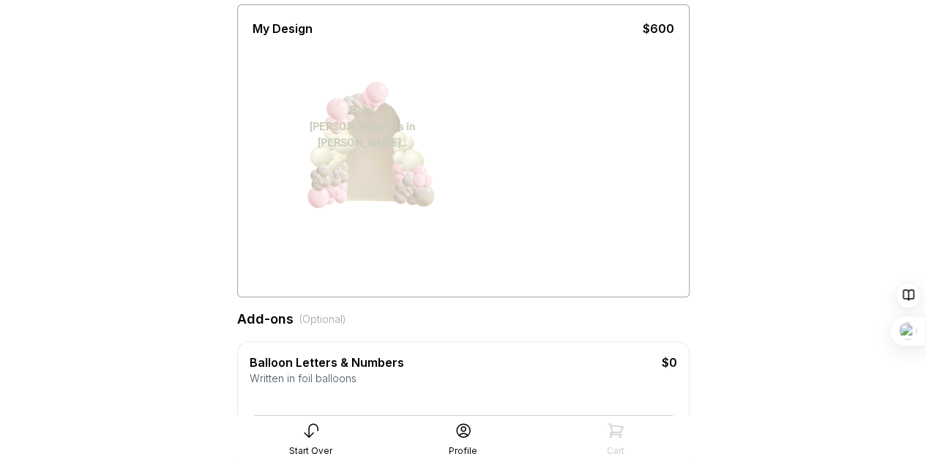
scroll to position [119, 0]
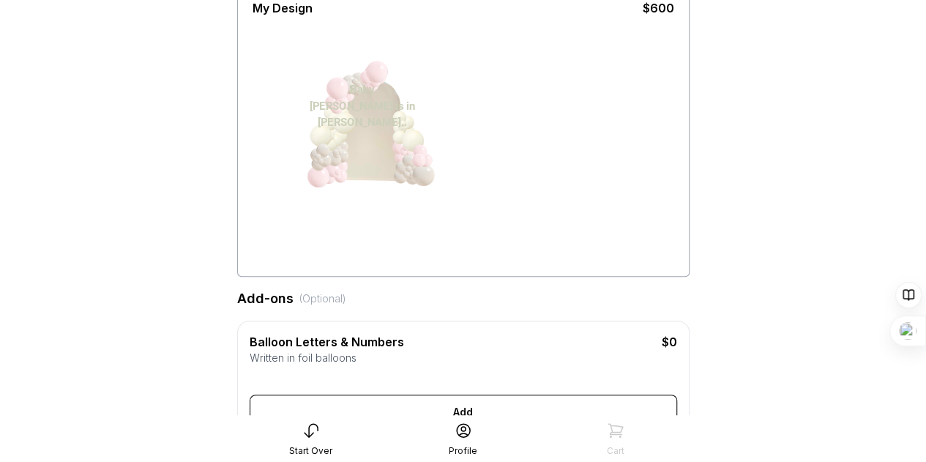
click at [351, 92] on div "Baby Hoehn is in Bloom.." at bounding box center [362, 106] width 110 height 50
drag, startPoint x: 336, startPoint y: 87, endPoint x: 363, endPoint y: 136, distance: 56.0
click at [363, 136] on div "Baby Hoehn is in Bloom.." at bounding box center [376, 130] width 110 height 50
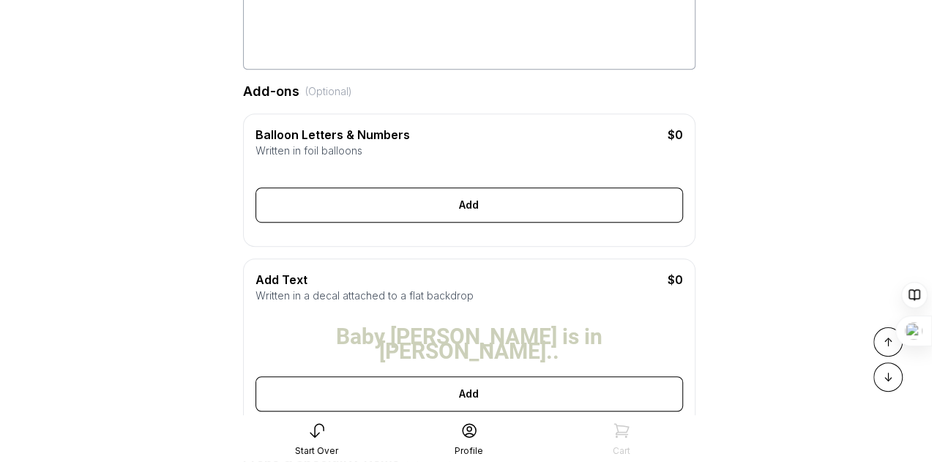
scroll to position [362, 0]
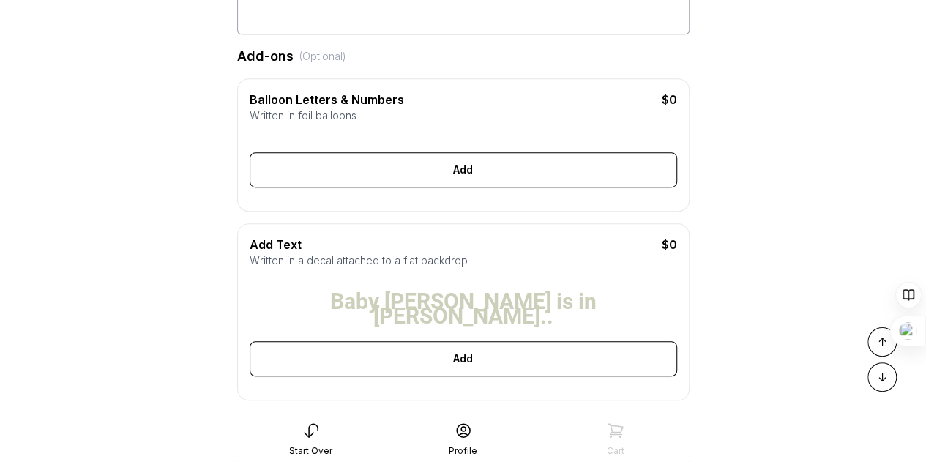
click at [526, 297] on div "Baby Hoehn is in Bloom.." at bounding box center [463, 308] width 416 height 29
click at [460, 268] on div "Written in a decal attached to a flat backdrop" at bounding box center [463, 260] width 427 height 15
click at [362, 317] on div "Baby Hoehn is in Bloom.." at bounding box center [463, 308] width 416 height 29
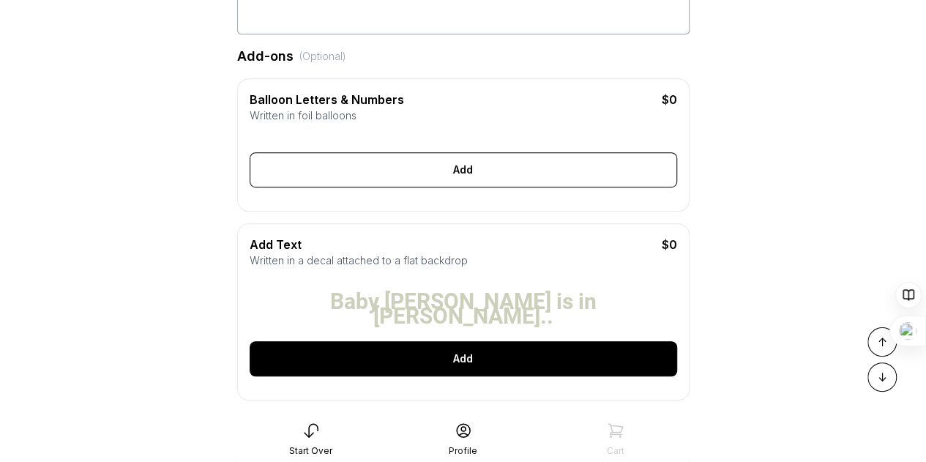
click at [494, 369] on div "Add" at bounding box center [463, 358] width 427 height 35
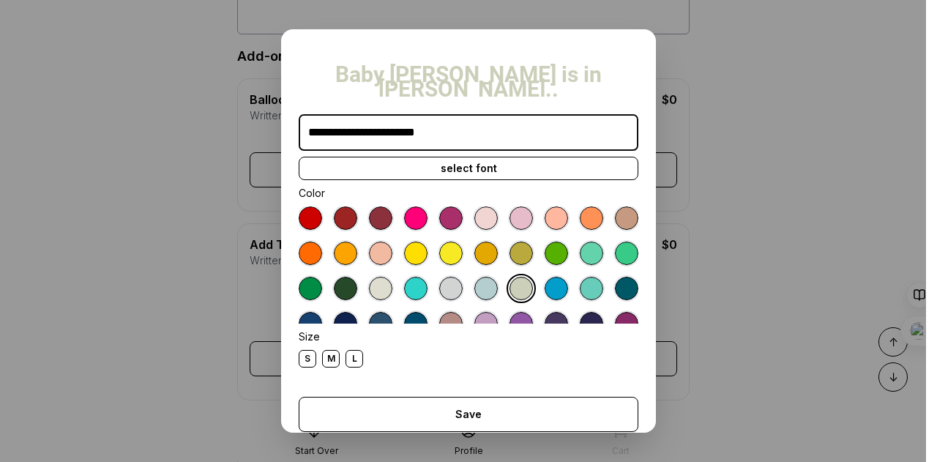
click at [306, 350] on div "S" at bounding box center [308, 359] width 18 height 18
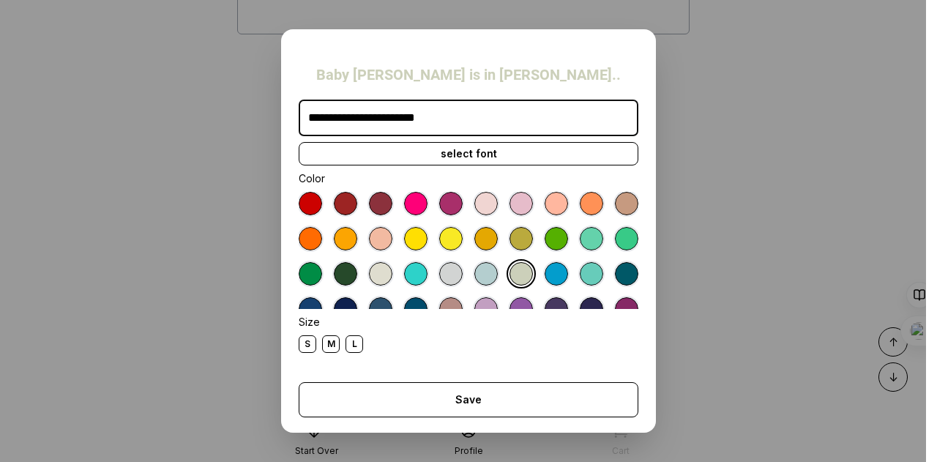
click at [513, 203] on div at bounding box center [520, 203] width 23 height 23
click at [405, 207] on div at bounding box center [415, 203] width 23 height 23
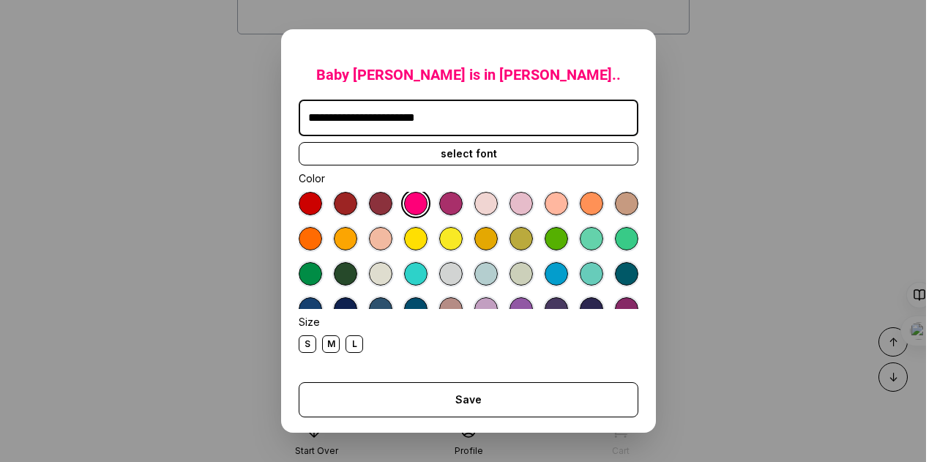
click at [516, 203] on div at bounding box center [520, 203] width 23 height 23
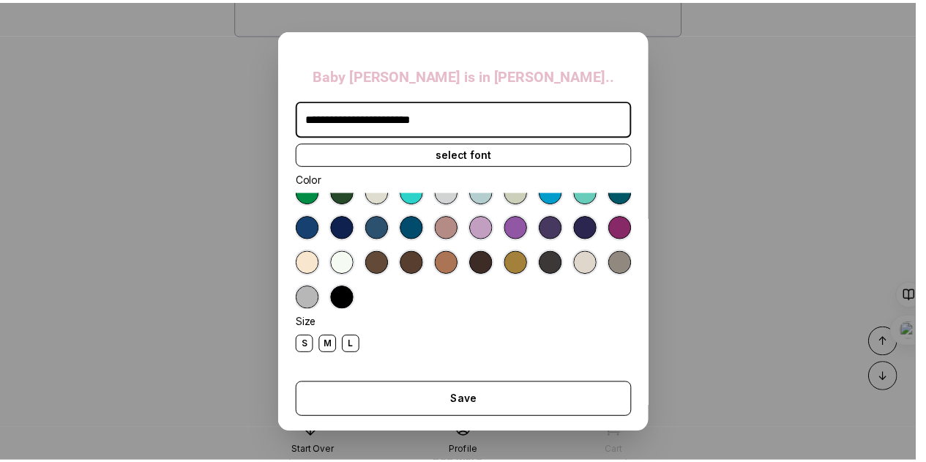
scroll to position [0, 0]
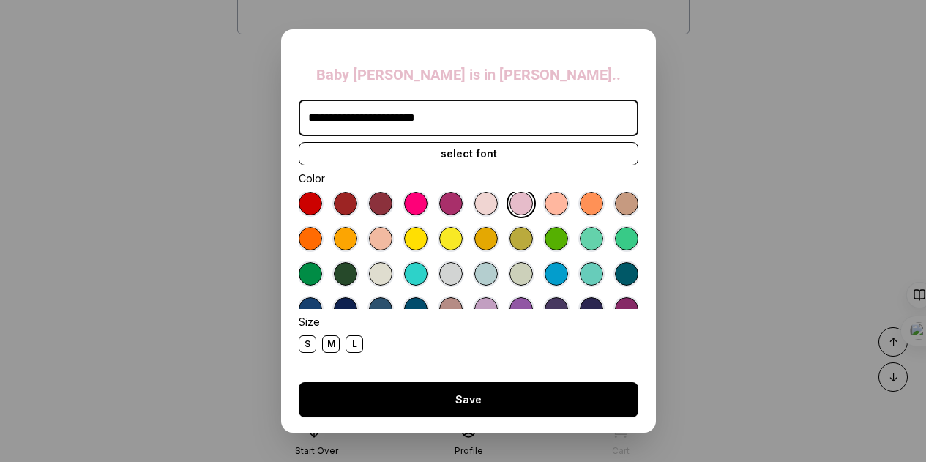
click at [468, 394] on div "Save" at bounding box center [469, 399] width 340 height 35
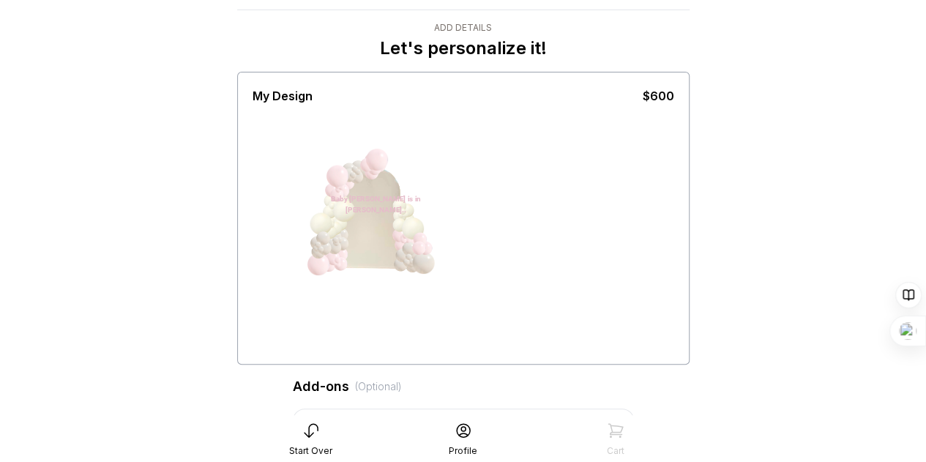
scroll to position [24, 0]
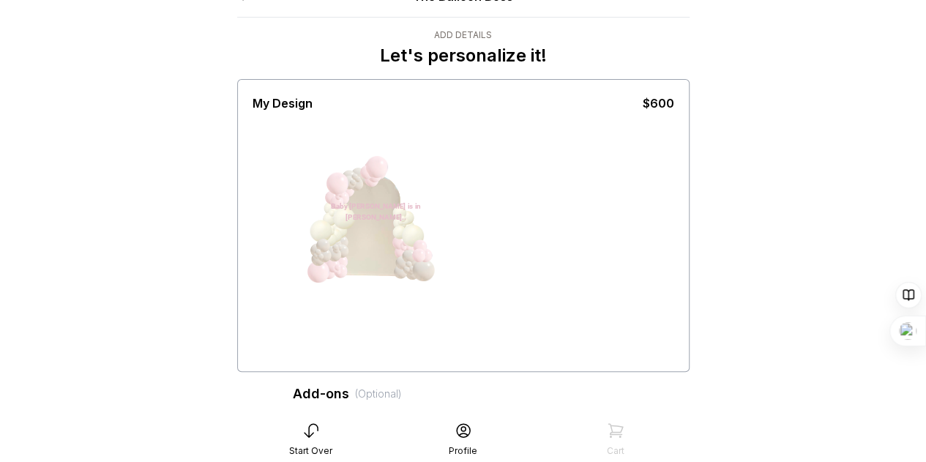
click at [354, 210] on div "Baby Hoehn is in Bloom.." at bounding box center [376, 212] width 110 height 22
click at [363, 203] on div "Baby Hoehn is in Bloom.." at bounding box center [376, 212] width 110 height 22
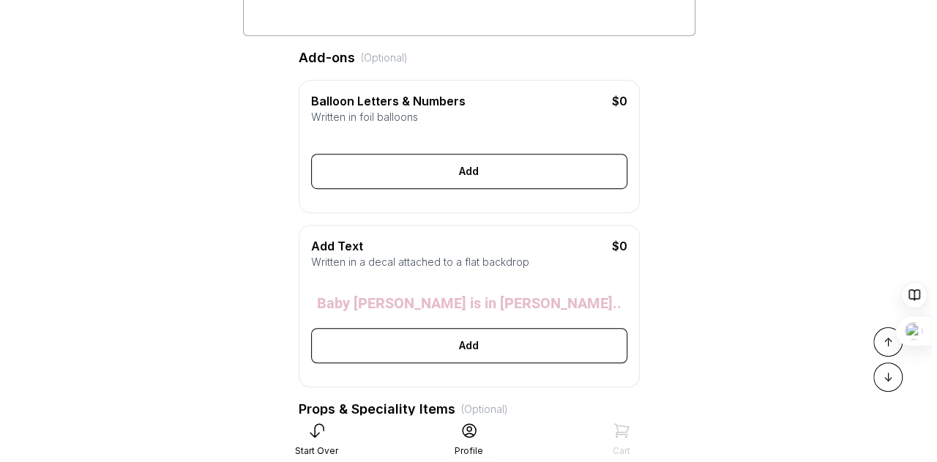
scroll to position [365, 0]
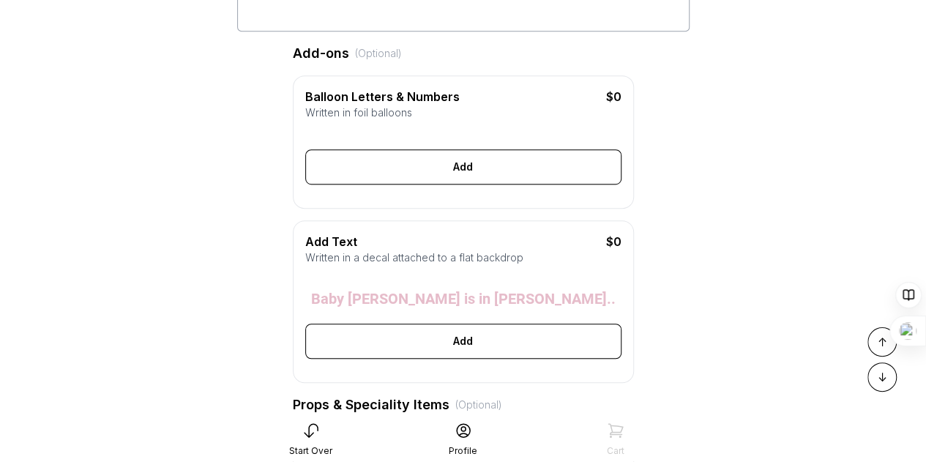
click at [507, 306] on div "Baby Hoehn is in Bloom.." at bounding box center [463, 298] width 304 height 15
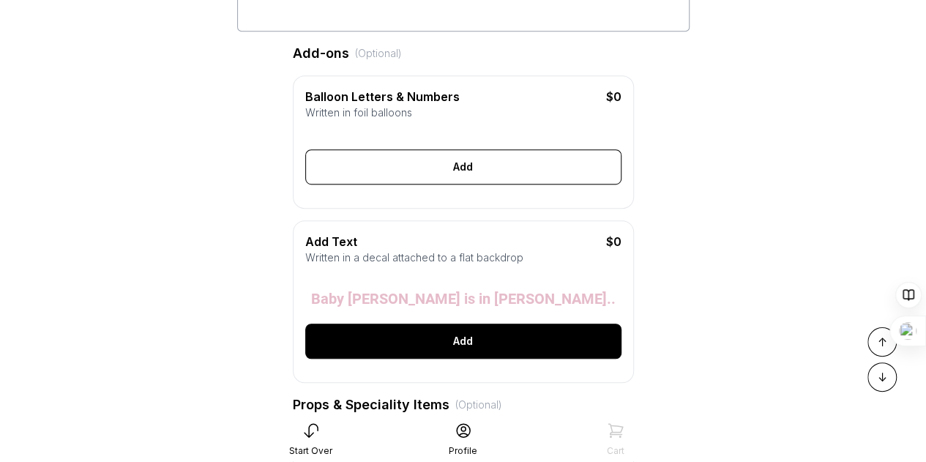
click at [470, 359] on div "Add" at bounding box center [463, 341] width 316 height 35
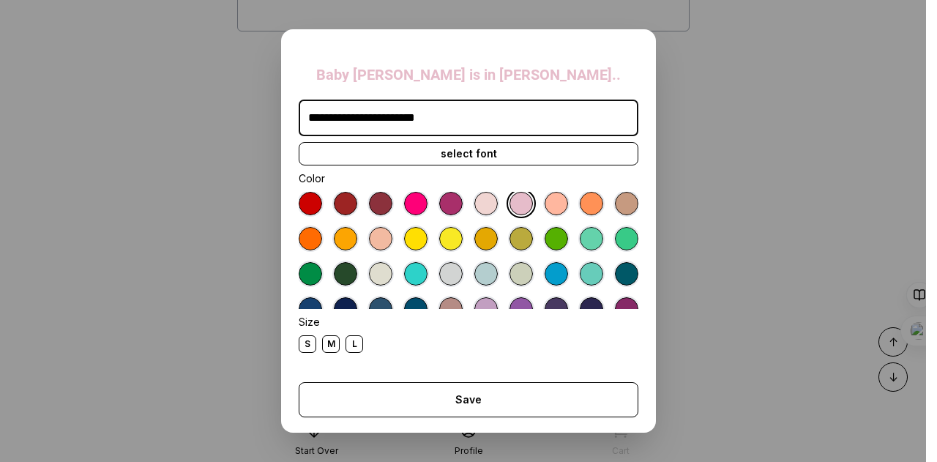
click at [373, 119] on input "**********" at bounding box center [469, 118] width 340 height 37
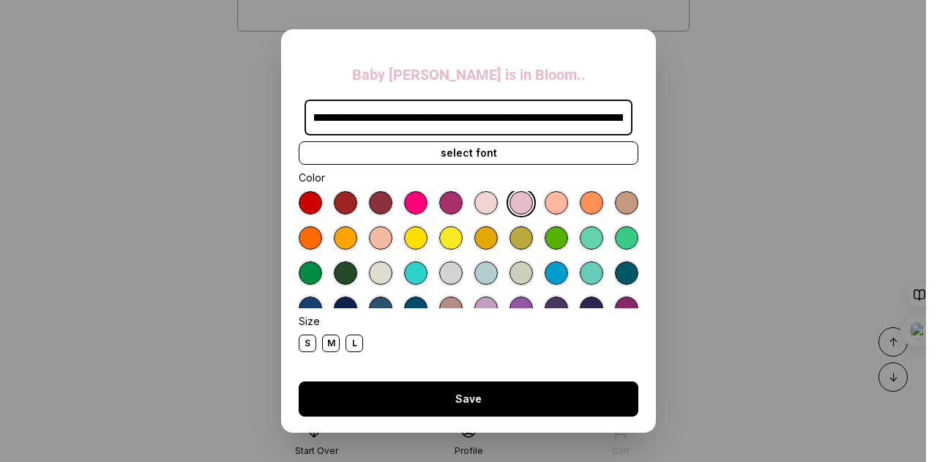
type input "**********"
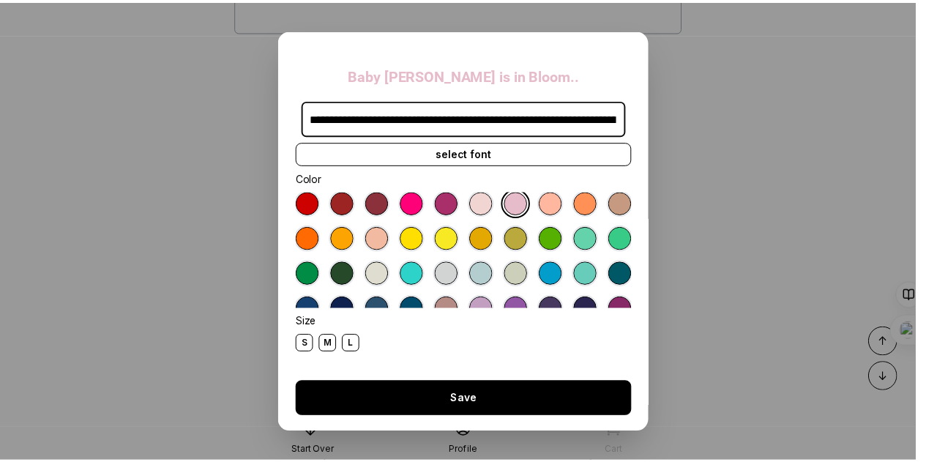
scroll to position [0, 0]
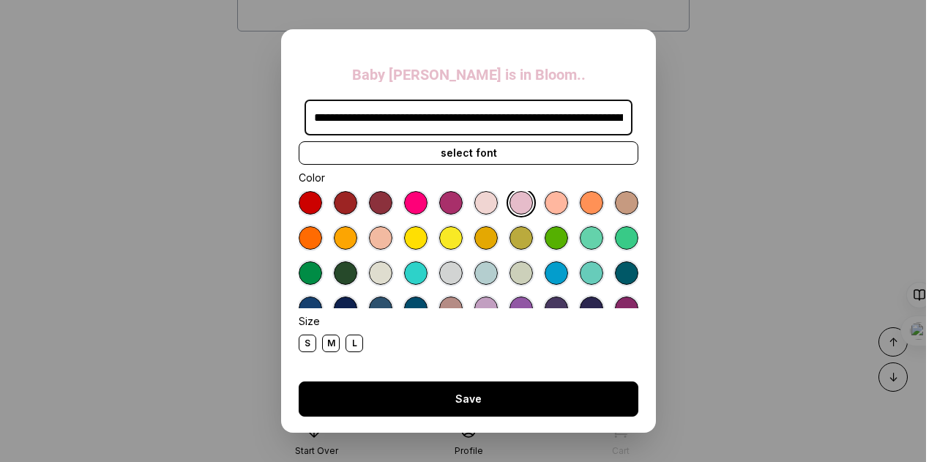
click at [446, 405] on div "Save" at bounding box center [469, 398] width 340 height 35
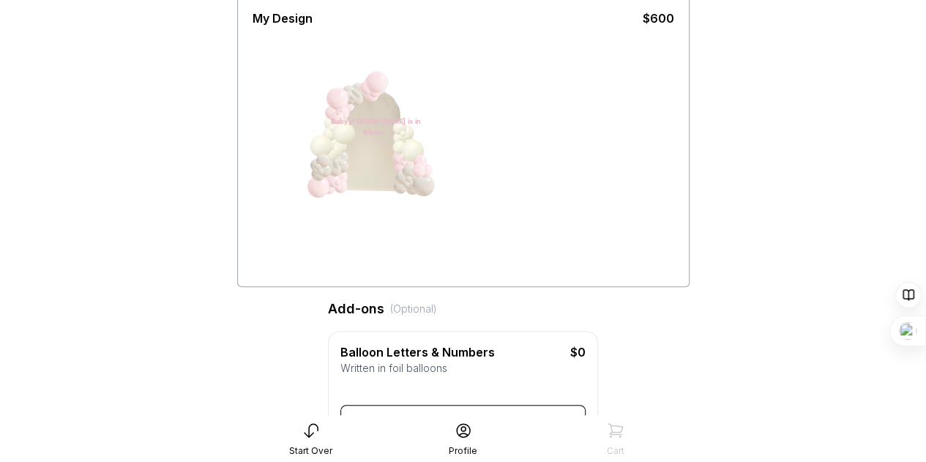
scroll to position [75, 0]
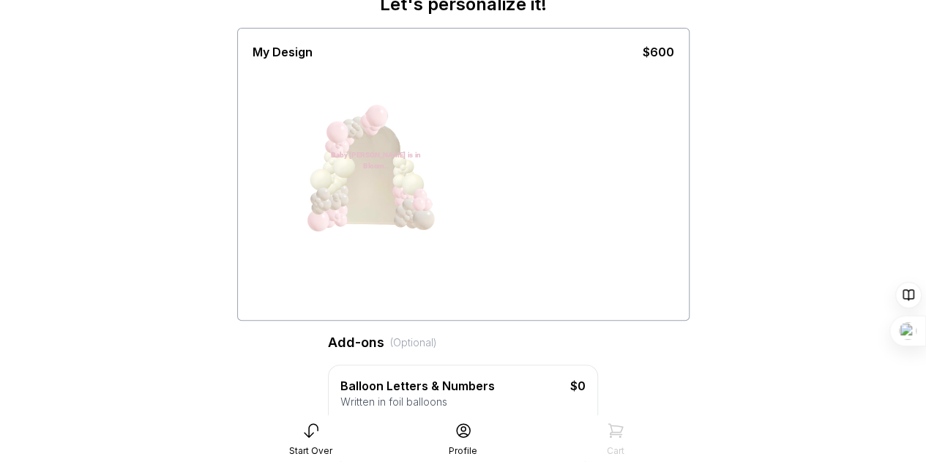
click at [362, 151] on div "Baby Hoehn is in Bloom.." at bounding box center [376, 160] width 110 height 22
click at [370, 153] on div "Baby Hoehn is in Bloom.." at bounding box center [379, 161] width 110 height 22
click at [373, 154] on div "Baby Hoehn is in Bloom.." at bounding box center [379, 161] width 110 height 22
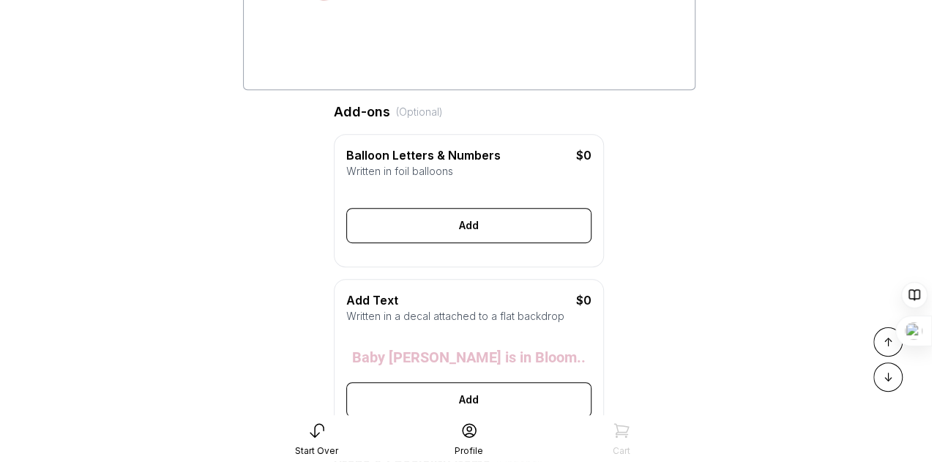
scroll to position [440, 0]
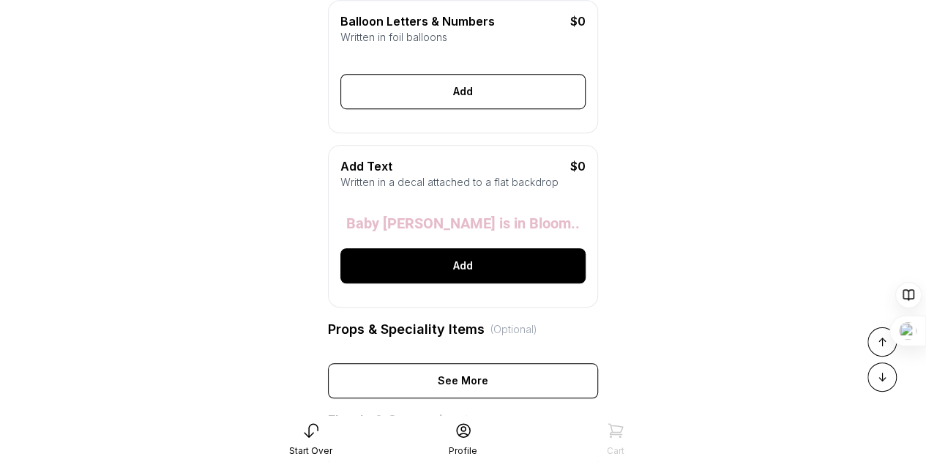
click at [498, 278] on div "Add" at bounding box center [462, 265] width 245 height 35
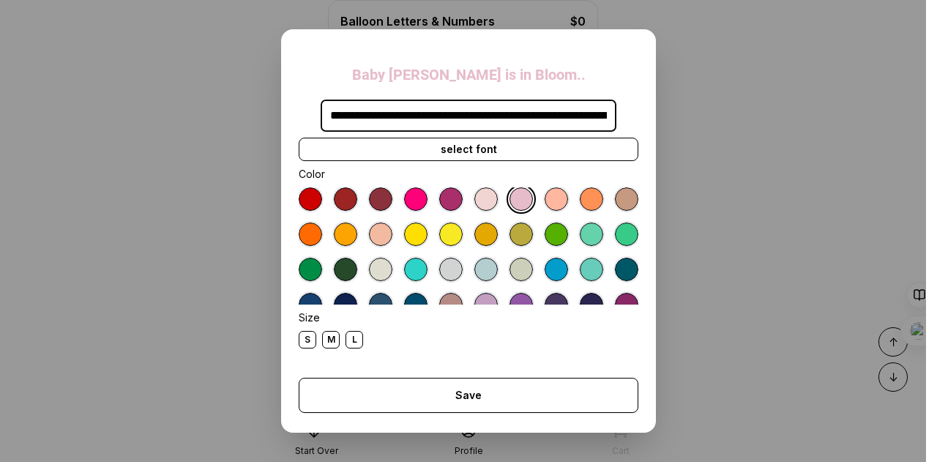
click at [498, 273] on div at bounding box center [485, 269] width 23 height 23
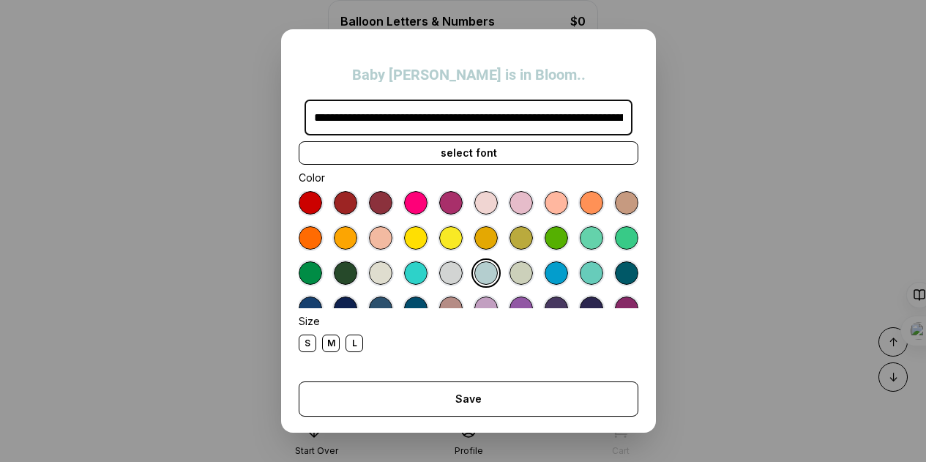
click at [533, 274] on div at bounding box center [520, 272] width 23 height 23
click at [568, 239] on div at bounding box center [556, 237] width 23 height 23
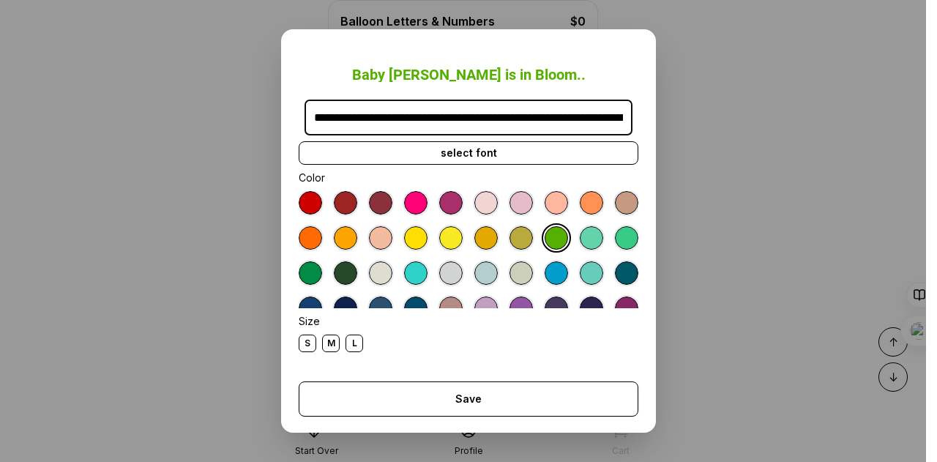
click at [580, 250] on div at bounding box center [591, 237] width 23 height 23
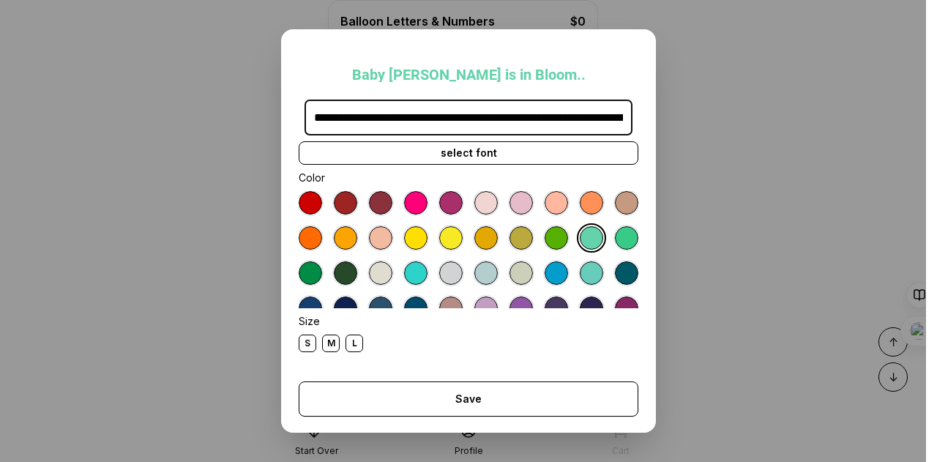
click at [326, 276] on div at bounding box center [469, 249] width 340 height 117
click at [615, 250] on div at bounding box center [626, 237] width 23 height 23
click at [322, 270] on div at bounding box center [310, 272] width 23 height 23
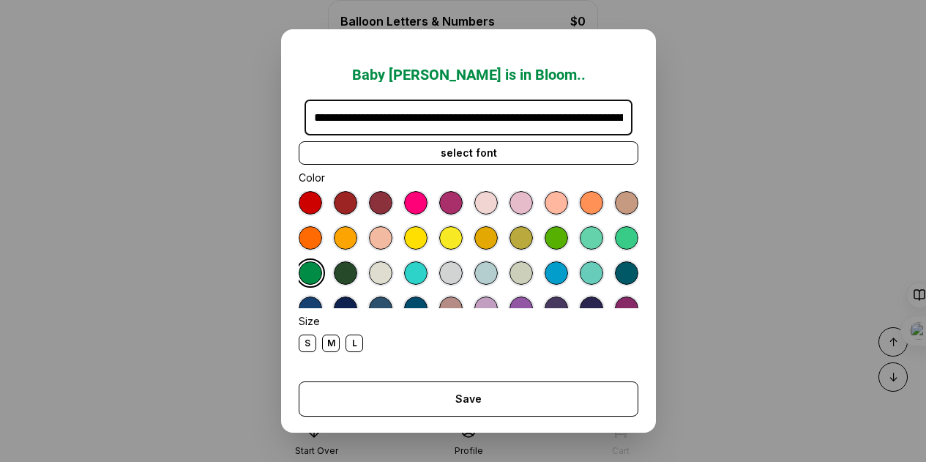
click at [498, 279] on div at bounding box center [485, 272] width 23 height 23
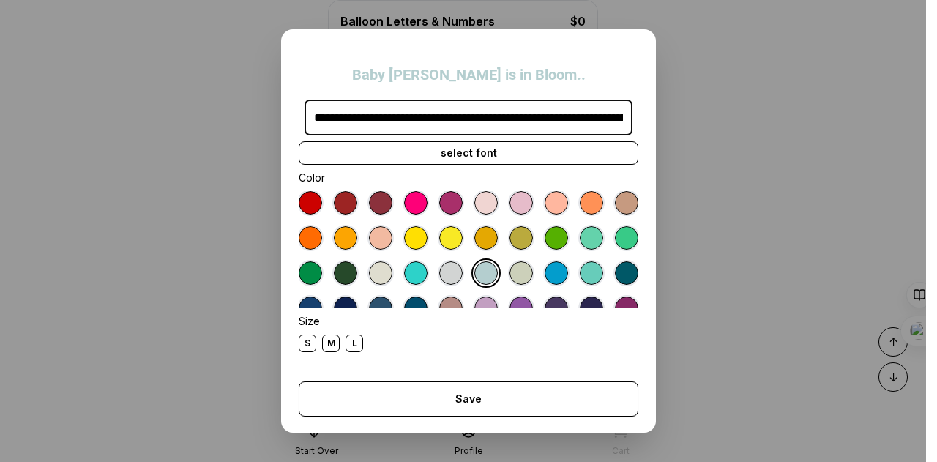
click at [533, 276] on div at bounding box center [520, 272] width 23 height 23
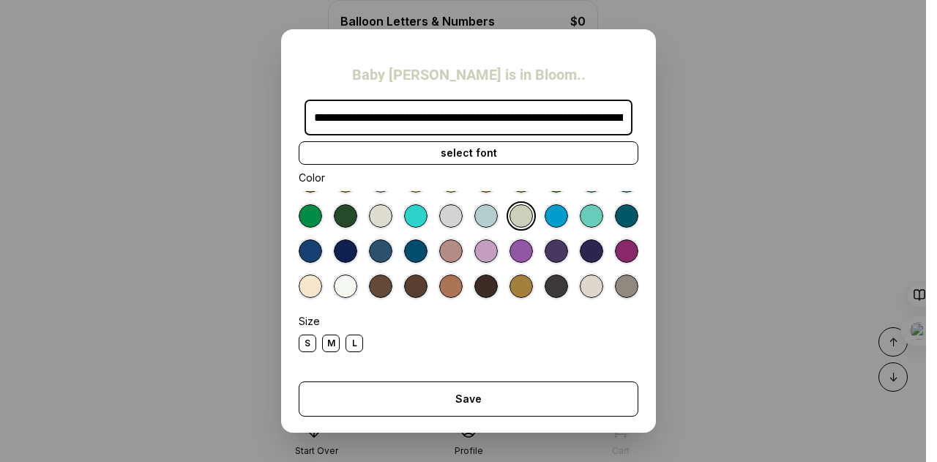
scroll to position [72, 0]
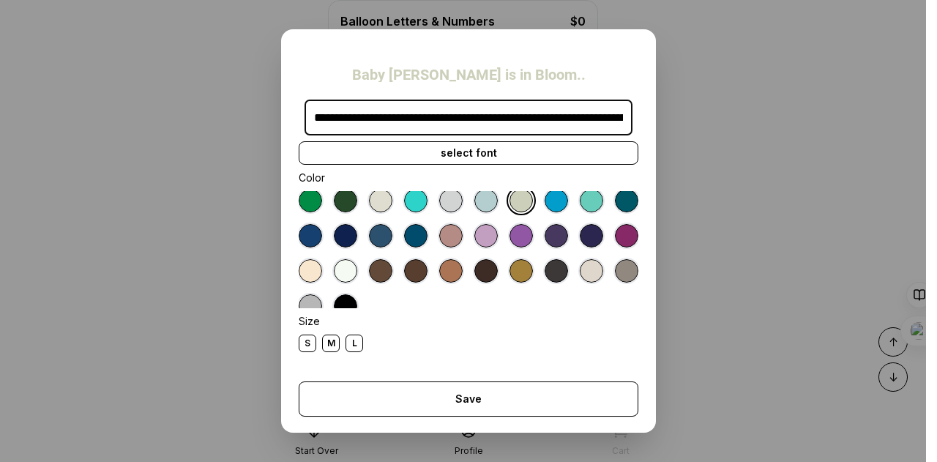
click at [545, 212] on div at bounding box center [556, 200] width 23 height 23
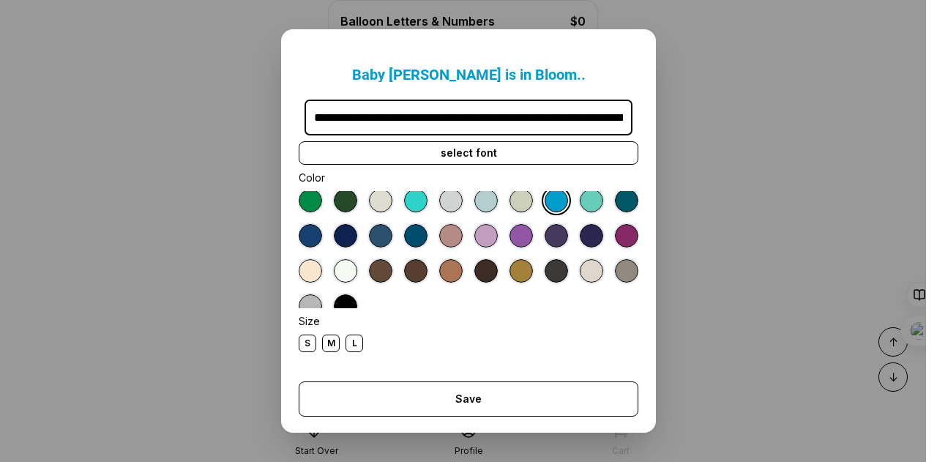
click at [328, 239] on div at bounding box center [469, 249] width 340 height 117
click at [580, 212] on div at bounding box center [591, 200] width 23 height 23
click at [357, 263] on div at bounding box center [345, 270] width 23 height 23
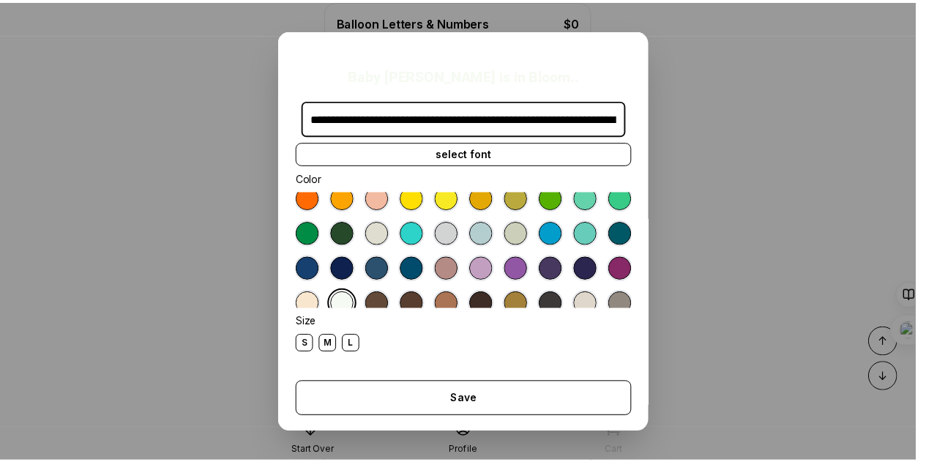
scroll to position [29, 0]
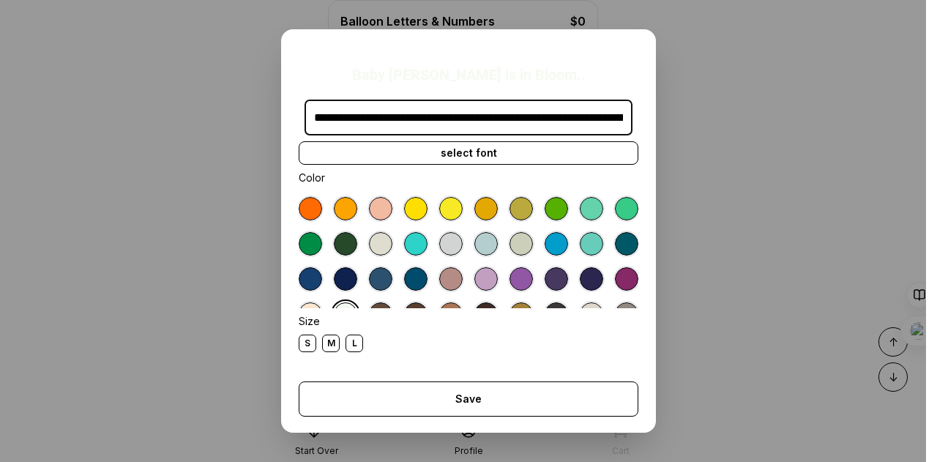
click at [533, 239] on div at bounding box center [520, 243] width 23 height 23
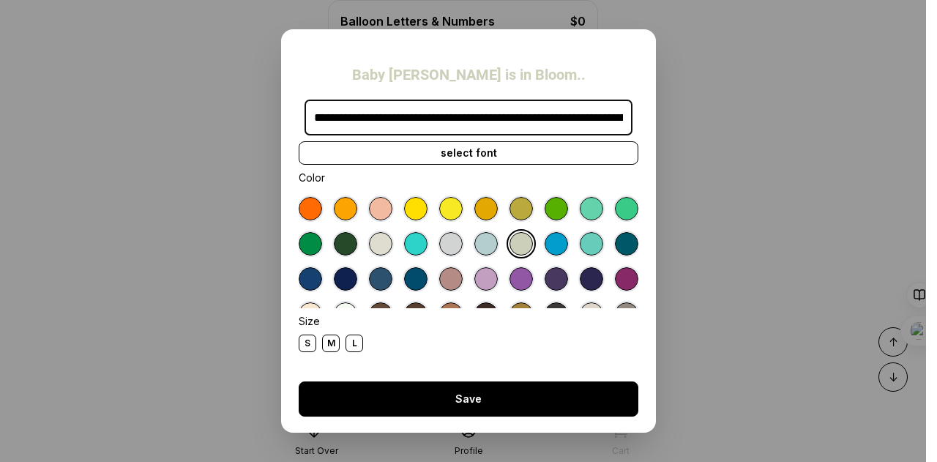
click at [451, 403] on div "Save" at bounding box center [469, 398] width 340 height 35
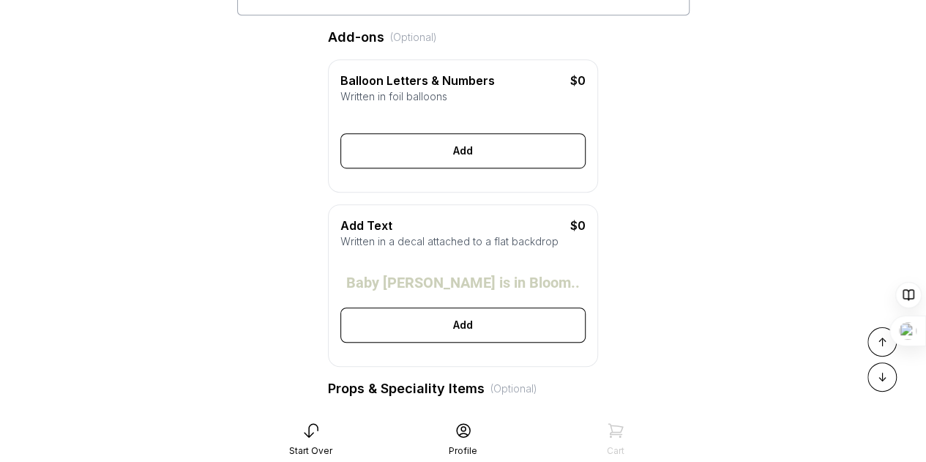
scroll to position [520, 0]
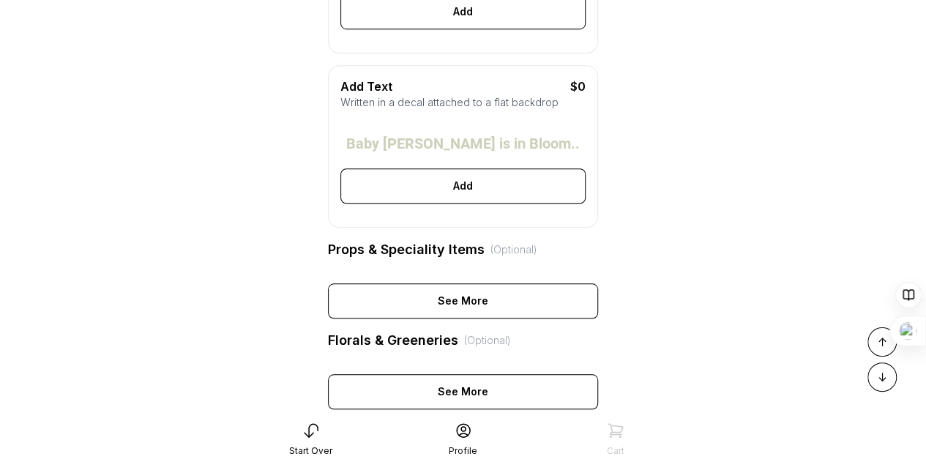
click at [460, 149] on div "Baby Hoehn is in Bloom.." at bounding box center [462, 143] width 233 height 15
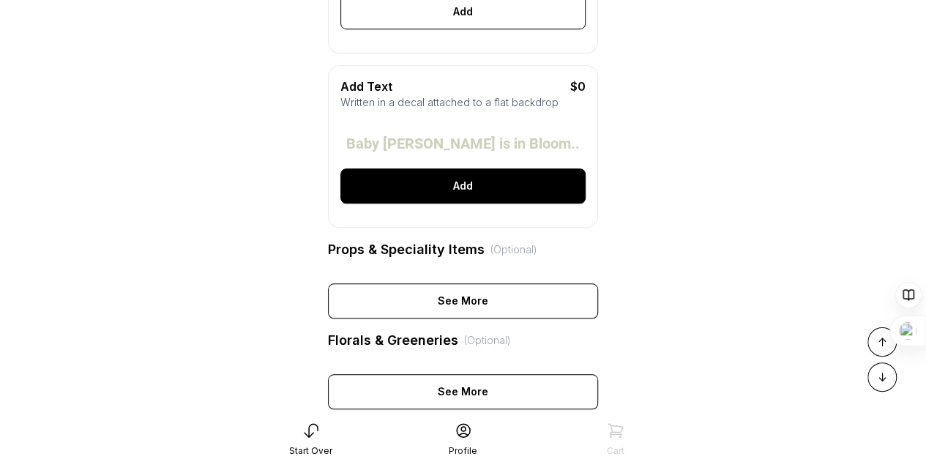
click at [459, 201] on div "Add" at bounding box center [462, 185] width 245 height 35
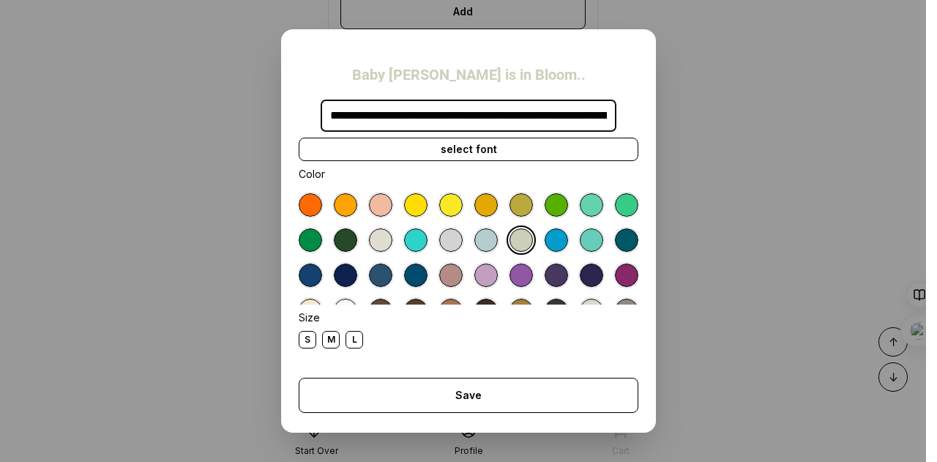
click at [498, 239] on div at bounding box center [485, 239] width 23 height 23
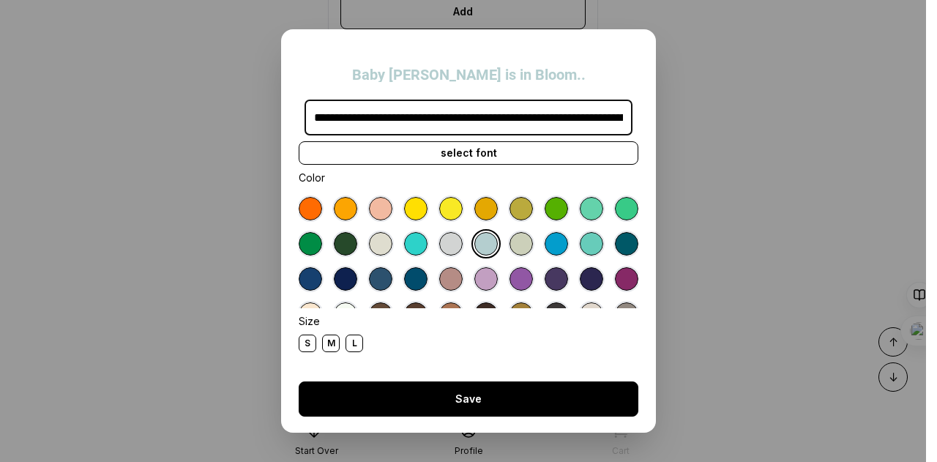
click at [467, 397] on div "Save" at bounding box center [469, 398] width 340 height 35
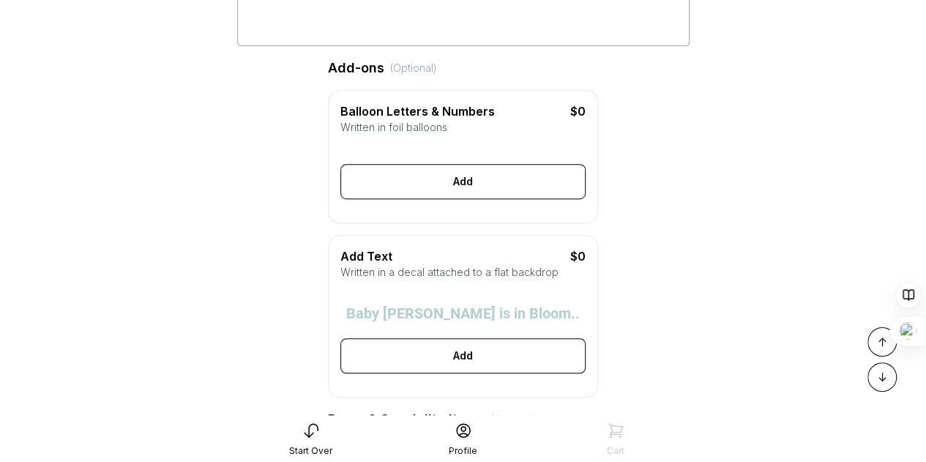
scroll to position [410, 0]
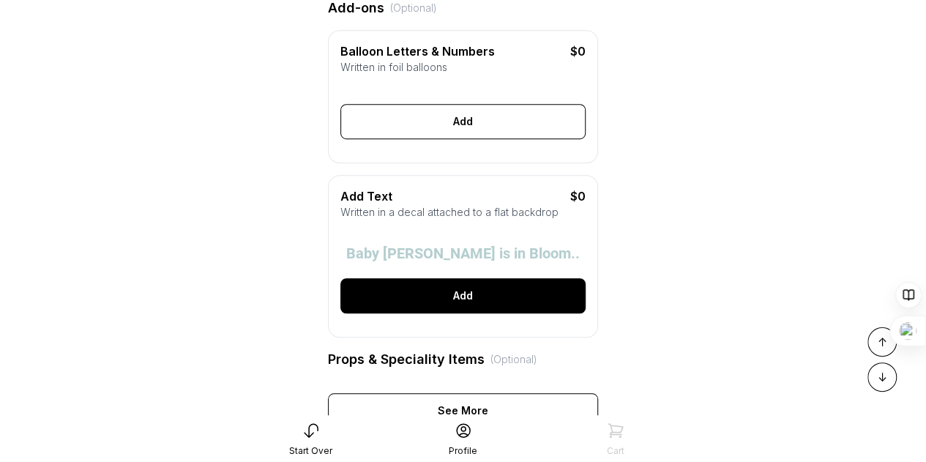
click at [474, 313] on div "Add" at bounding box center [462, 295] width 245 height 35
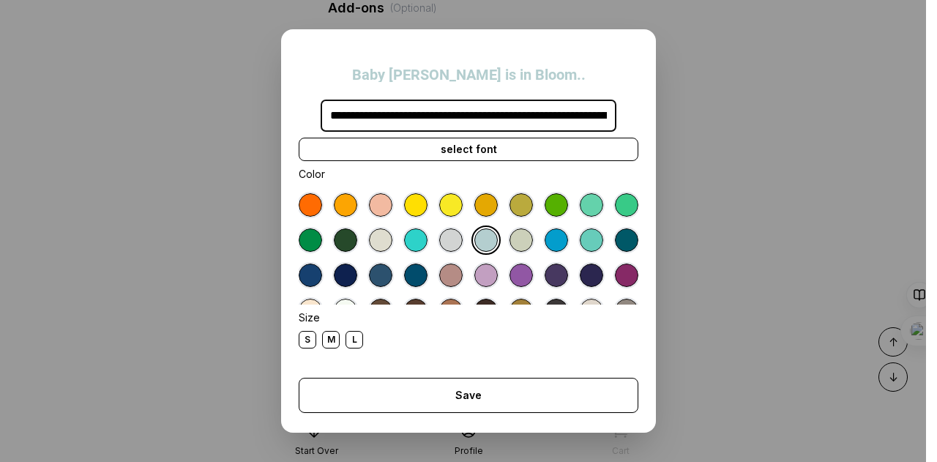
click at [533, 244] on div at bounding box center [520, 239] width 23 height 23
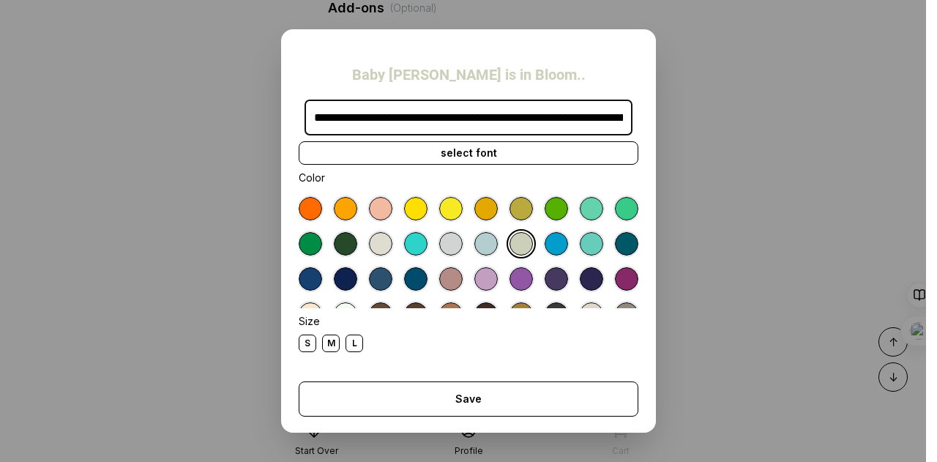
click at [568, 209] on div at bounding box center [556, 208] width 23 height 23
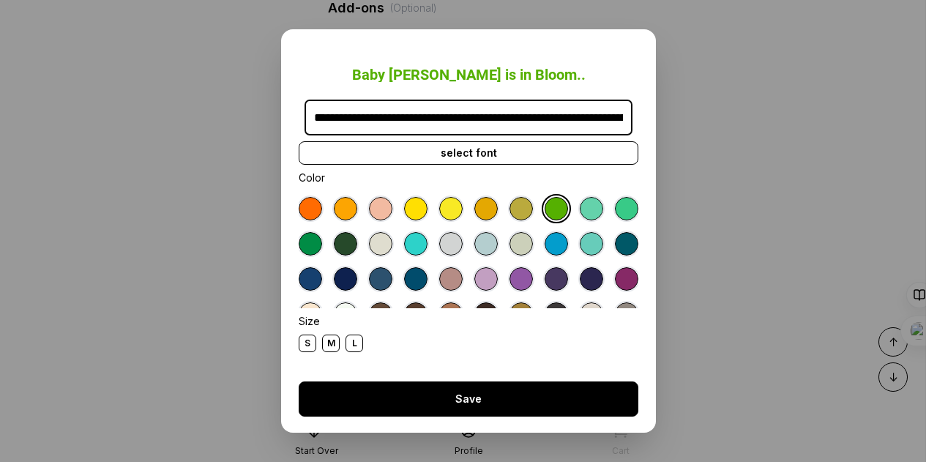
click at [468, 406] on div "Save" at bounding box center [469, 398] width 340 height 35
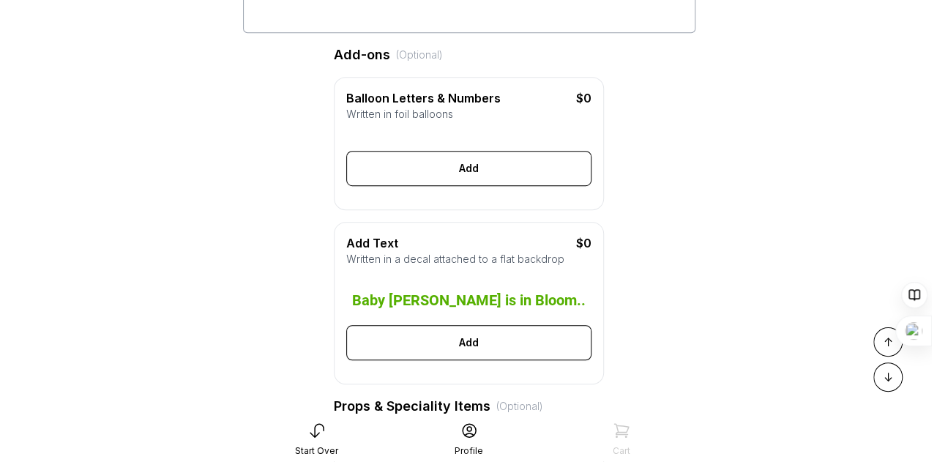
scroll to position [427, 0]
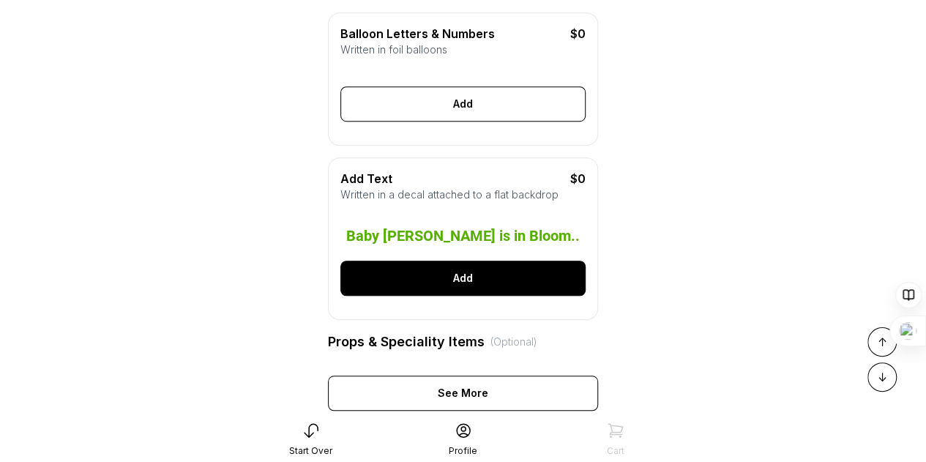
click at [464, 296] on div "Add" at bounding box center [462, 278] width 245 height 35
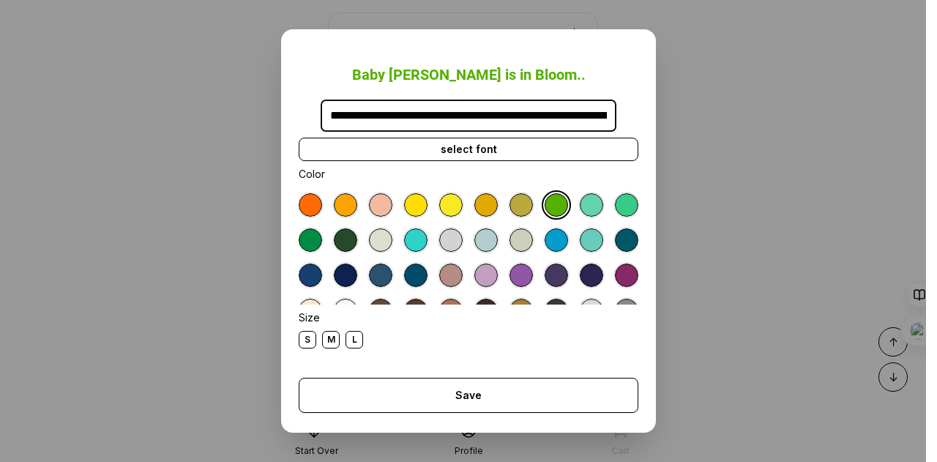
click at [533, 242] on div at bounding box center [520, 239] width 23 height 23
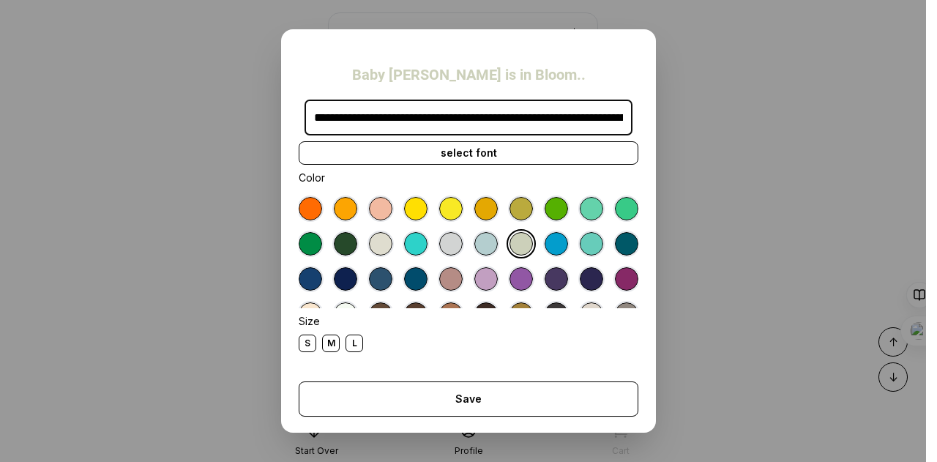
click at [473, 150] on div "select font" at bounding box center [469, 152] width 340 height 23
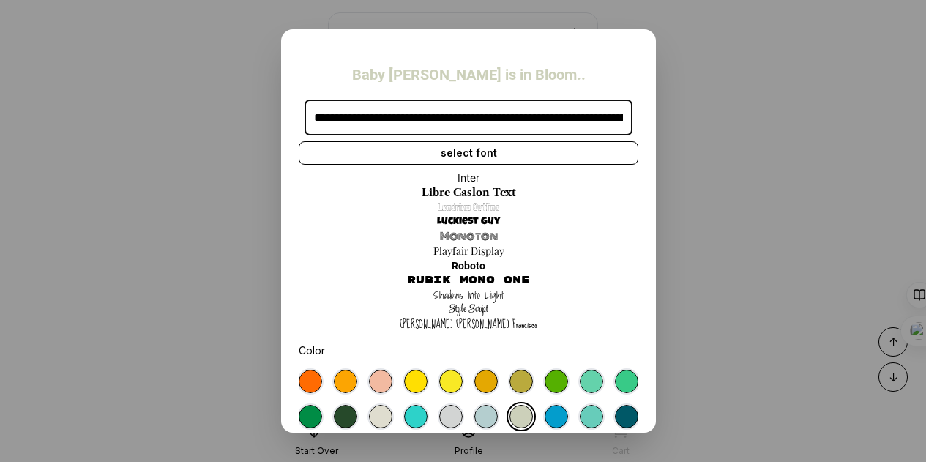
scroll to position [10, 0]
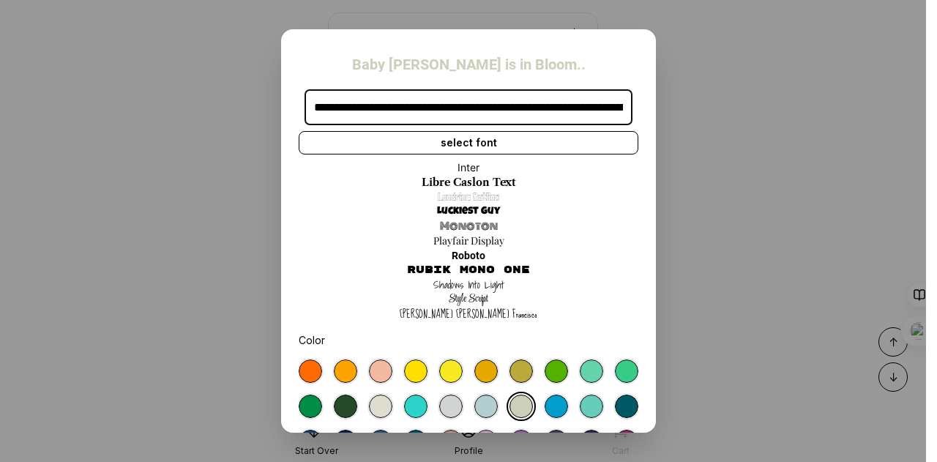
click at [470, 287] on link "Shadows Into Light" at bounding box center [468, 284] width 71 height 15
click at [457, 300] on link "Style Script" at bounding box center [469, 299] width 40 height 15
click at [460, 319] on link "Sue Ellen Francisco" at bounding box center [469, 314] width 138 height 15
click at [457, 283] on link "Shadows Into Light" at bounding box center [468, 284] width 71 height 15
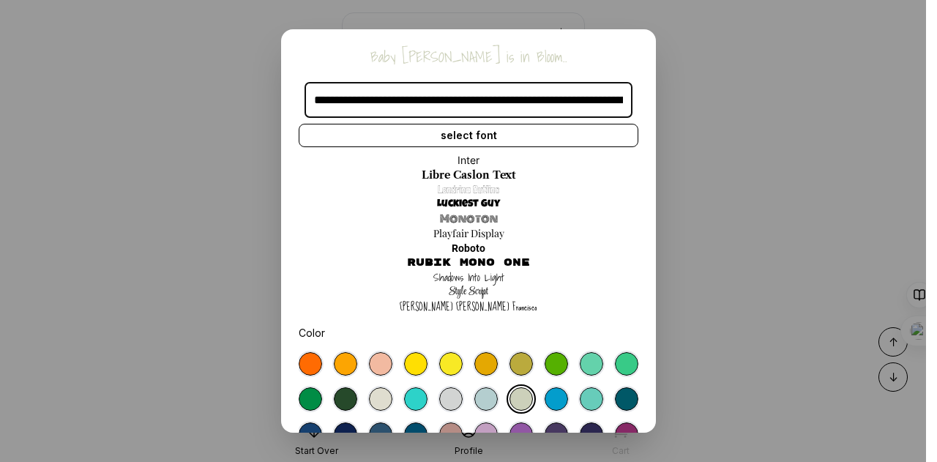
scroll to position [0, 0]
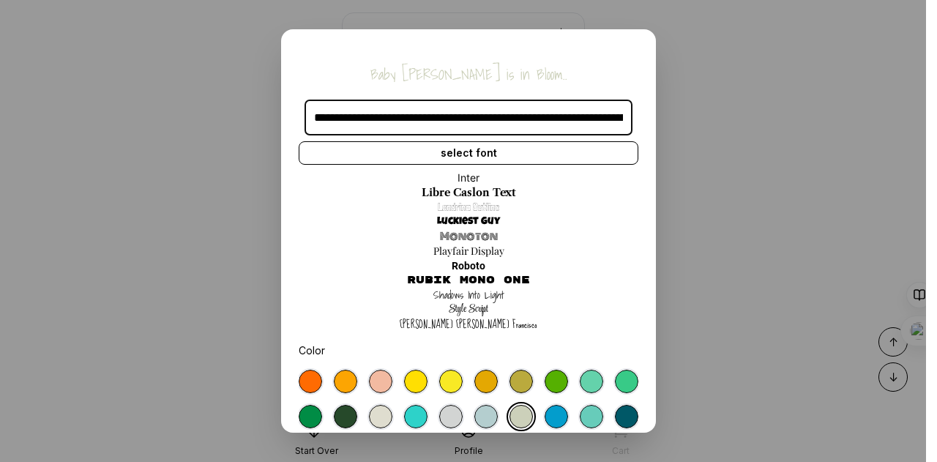
click at [449, 192] on link "Libre Caslon Text" at bounding box center [469, 192] width 94 height 15
click at [452, 204] on link "Londrina Outline" at bounding box center [468, 207] width 61 height 15
click at [452, 216] on link "Luckiest Guy" at bounding box center [468, 221] width 63 height 15
click at [452, 232] on link "Monoton" at bounding box center [469, 236] width 58 height 15
click at [452, 247] on link "Playfair Display" at bounding box center [468, 251] width 71 height 15
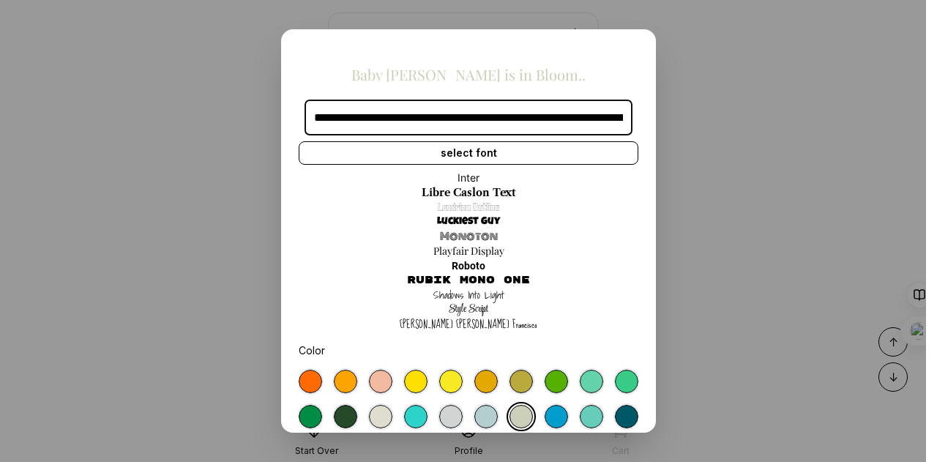
click at [453, 270] on link "Roboto" at bounding box center [469, 265] width 34 height 15
click at [455, 276] on link "Rubik Mono One" at bounding box center [468, 280] width 123 height 15
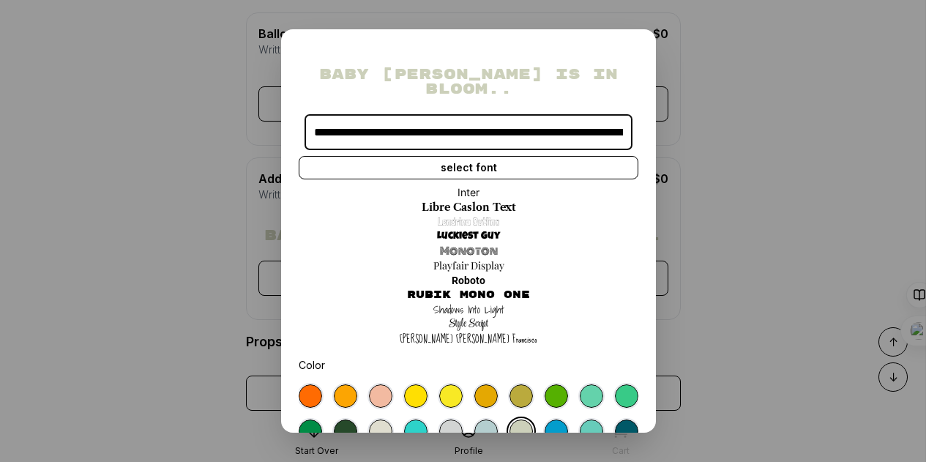
click at [460, 302] on link "Shadows Into Light" at bounding box center [468, 309] width 71 height 15
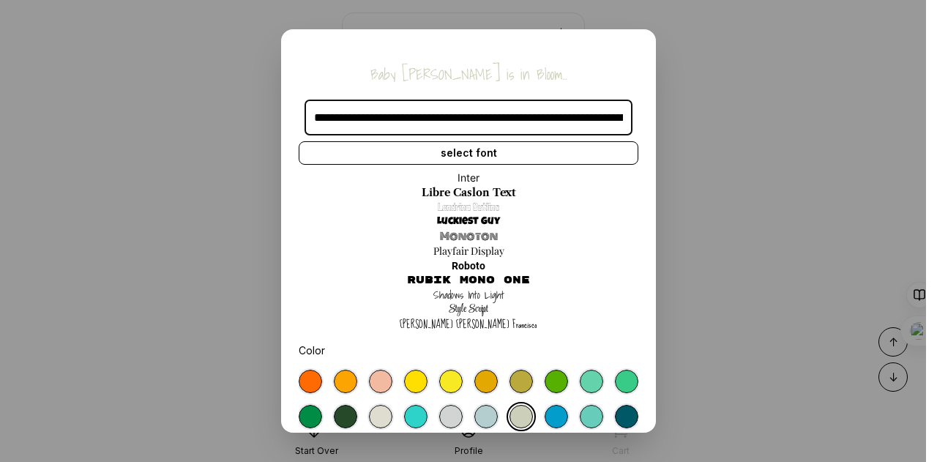
click at [460, 305] on link "Style Script" at bounding box center [469, 309] width 40 height 15
click at [460, 323] on link "Sue Ellen Francisco" at bounding box center [469, 324] width 138 height 15
click at [465, 291] on link "Shadows Into Light" at bounding box center [468, 295] width 71 height 15
click at [464, 279] on link "Rubik Mono One" at bounding box center [468, 280] width 123 height 15
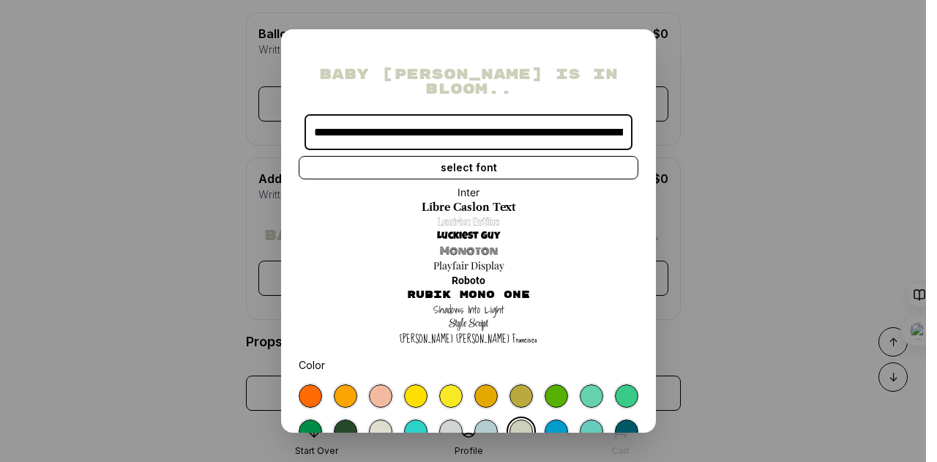
click at [464, 273] on link "Roboto" at bounding box center [469, 280] width 34 height 15
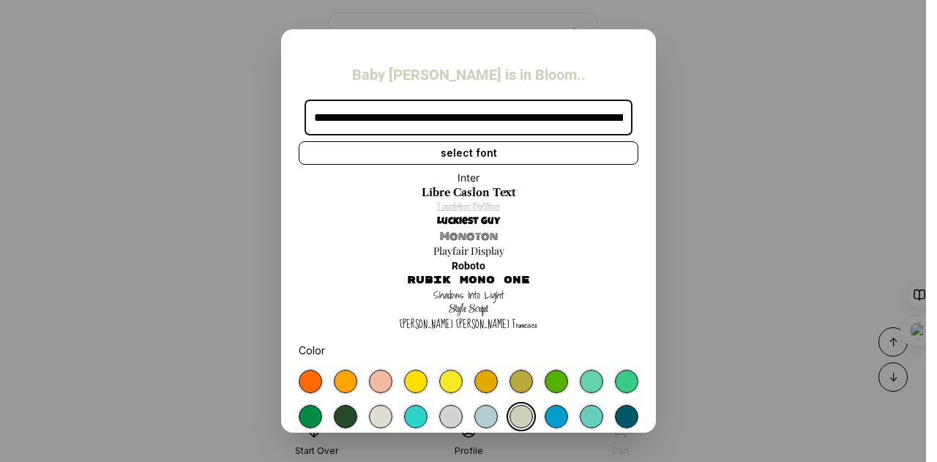
click at [485, 251] on link "Playfair Display" at bounding box center [468, 251] width 71 height 15
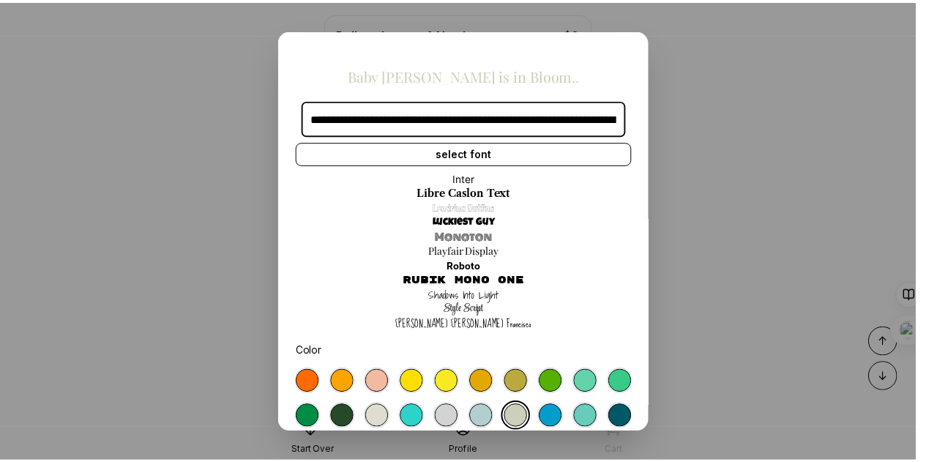
scroll to position [186, 0]
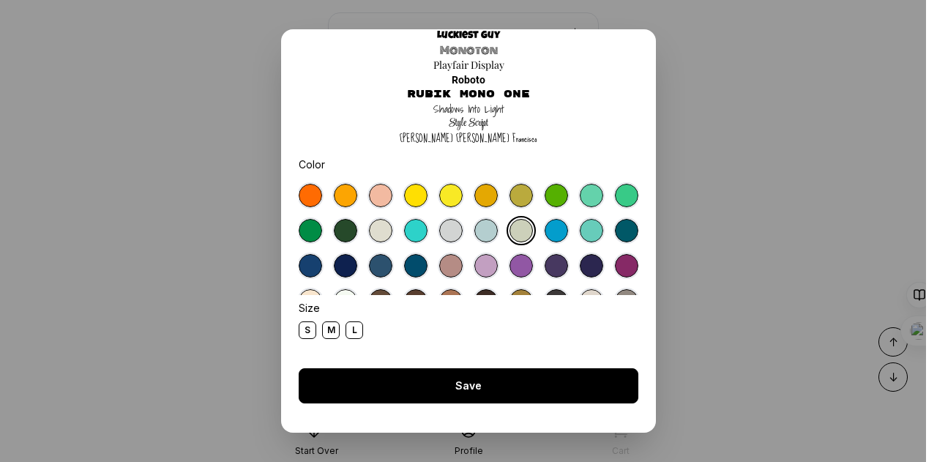
click at [461, 390] on div "Save" at bounding box center [469, 385] width 340 height 35
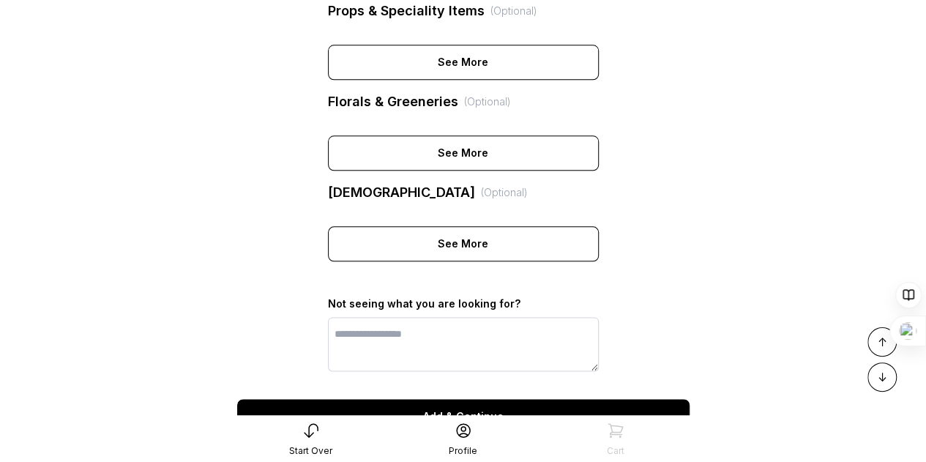
scroll to position [793, 0]
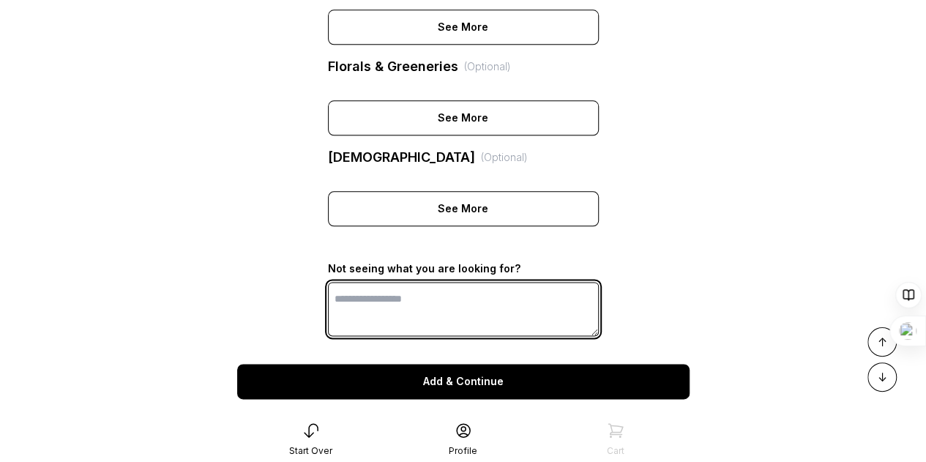
click at [466, 307] on textarea at bounding box center [463, 309] width 271 height 54
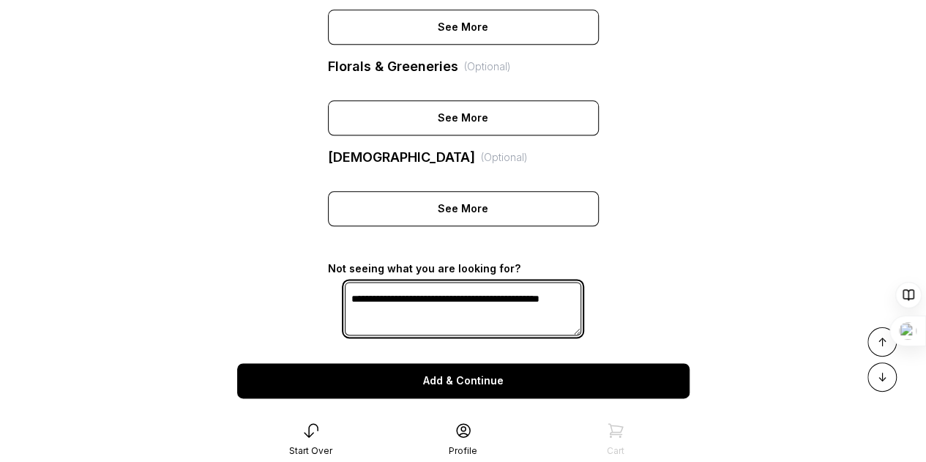
type textarea "**********"
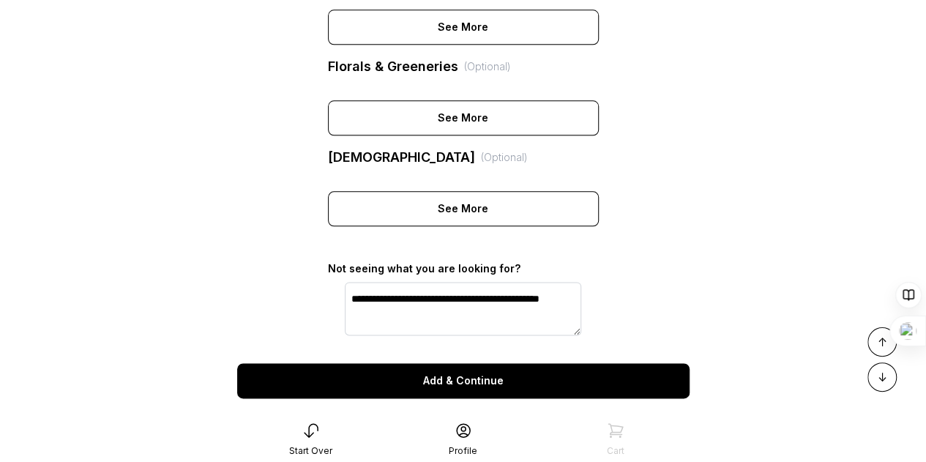
click at [476, 396] on div "Add & Continue" at bounding box center [463, 380] width 452 height 35
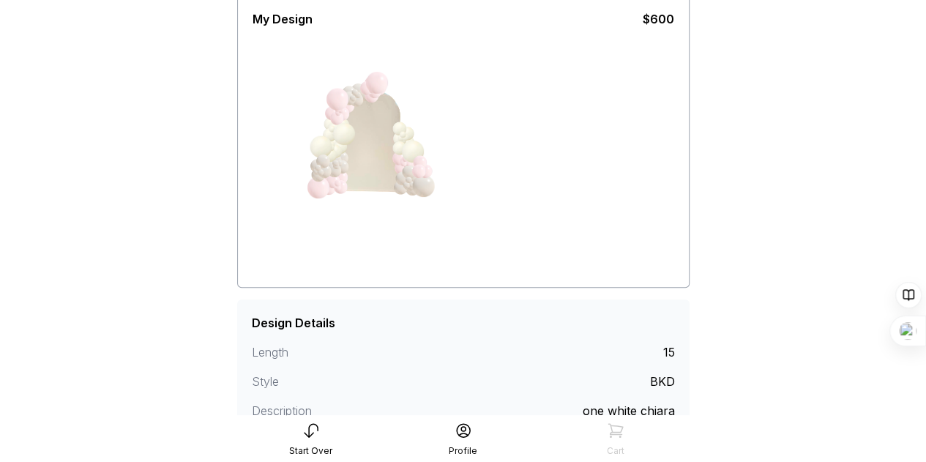
scroll to position [287, 0]
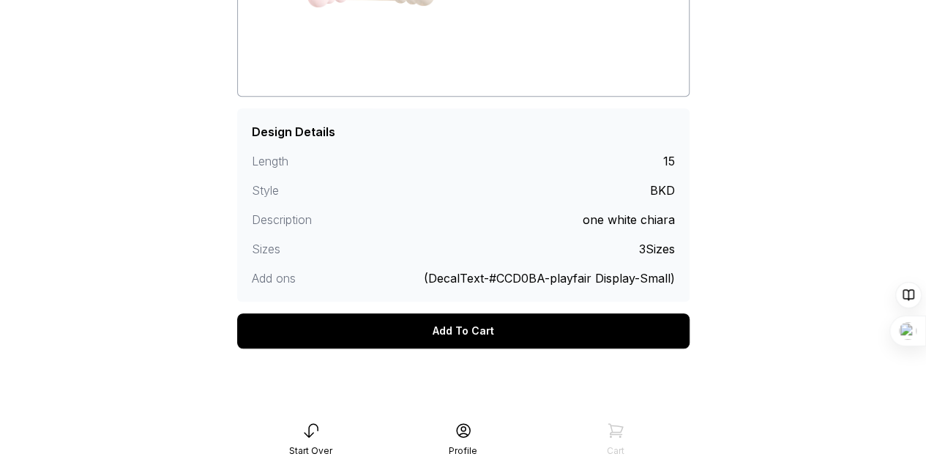
click at [451, 324] on div "Add To Cart" at bounding box center [463, 330] width 452 height 35
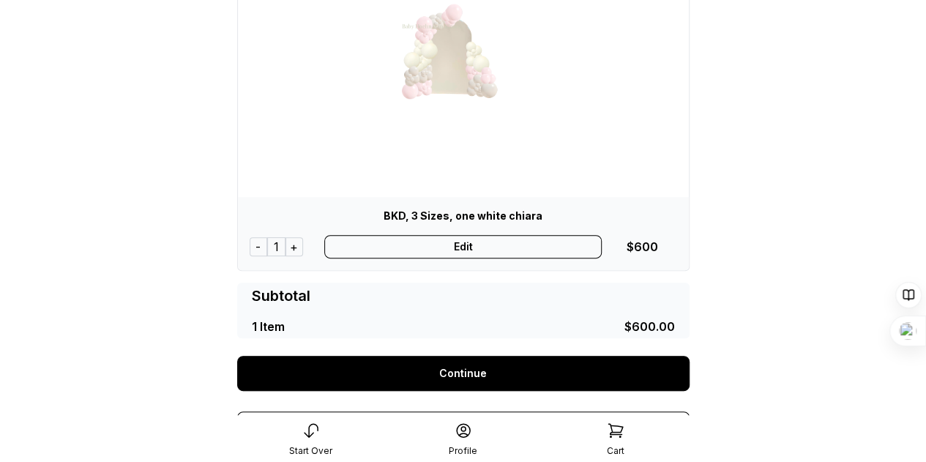
scroll to position [211, 0]
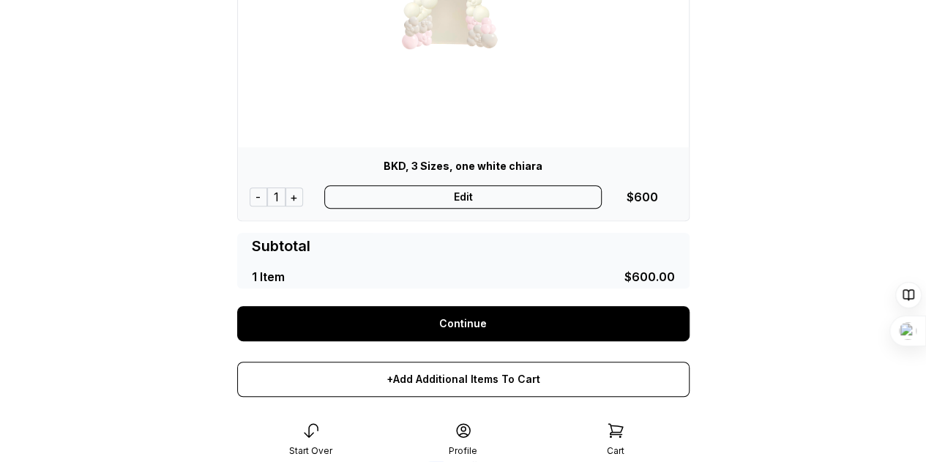
click at [485, 329] on link "Continue" at bounding box center [463, 323] width 452 height 35
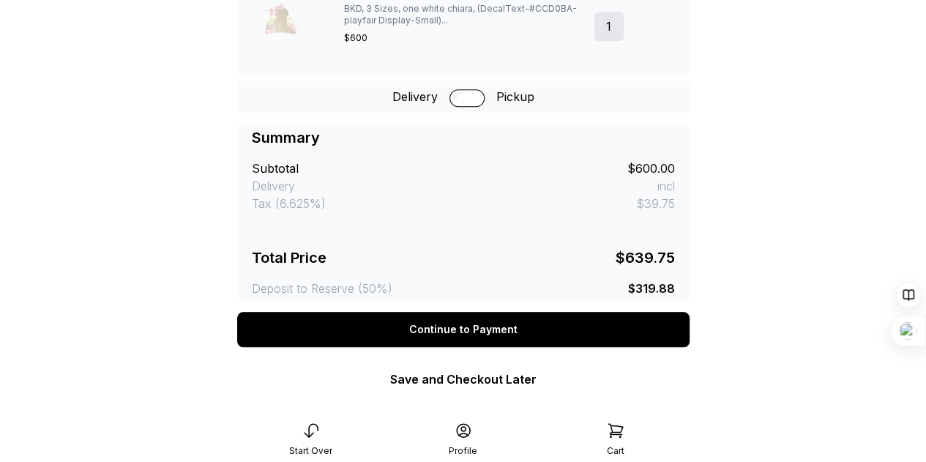
scroll to position [534, 0]
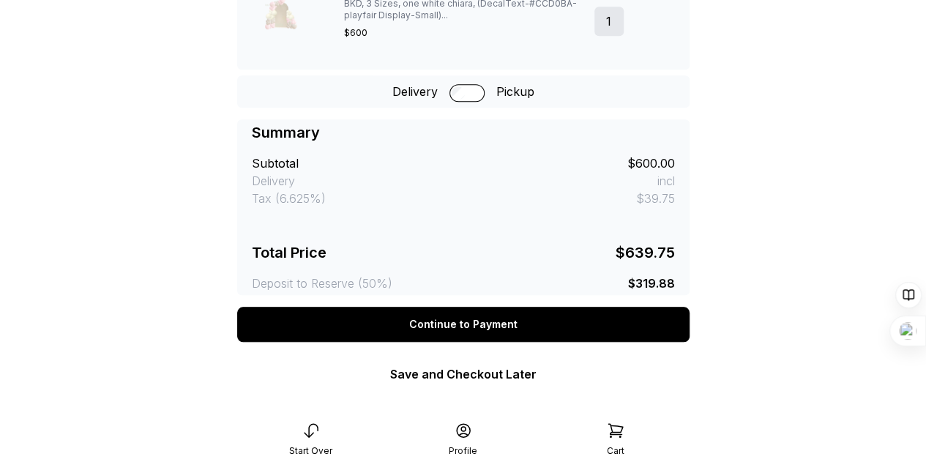
click at [504, 374] on link "Save and Checkout Later" at bounding box center [463, 374] width 146 height 15
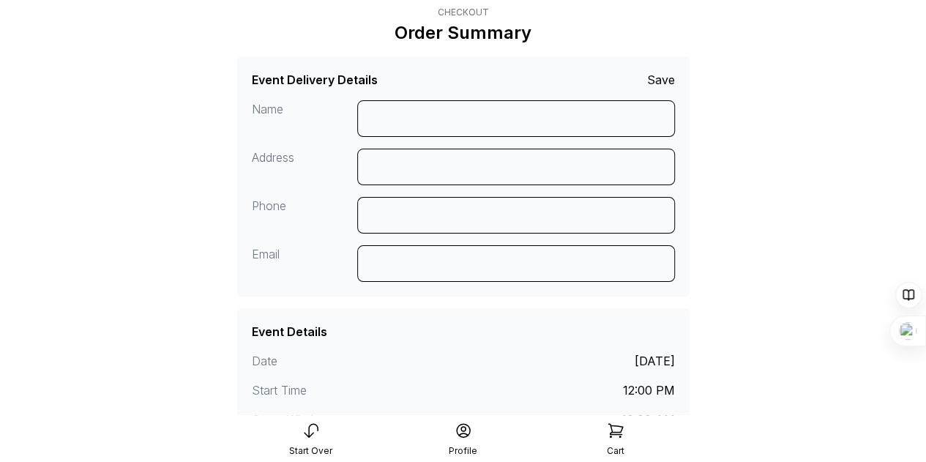
scroll to position [0, 0]
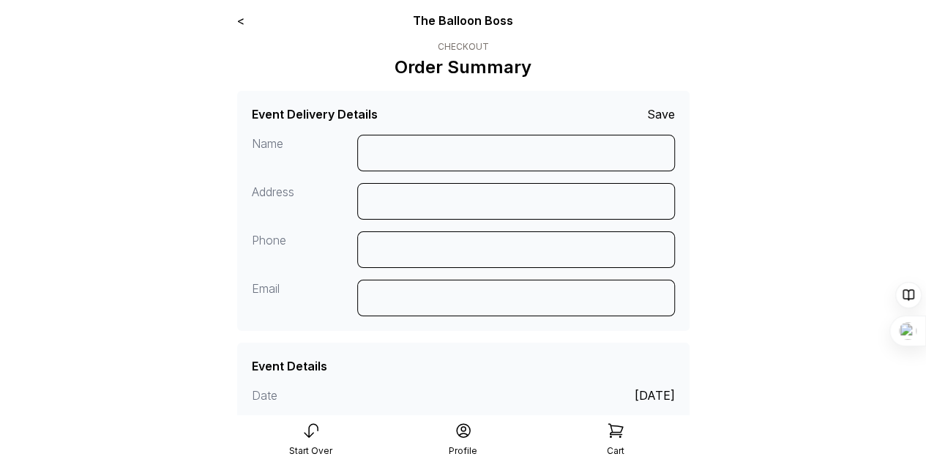
click at [240, 19] on link "<" at bounding box center [240, 20] width 7 height 15
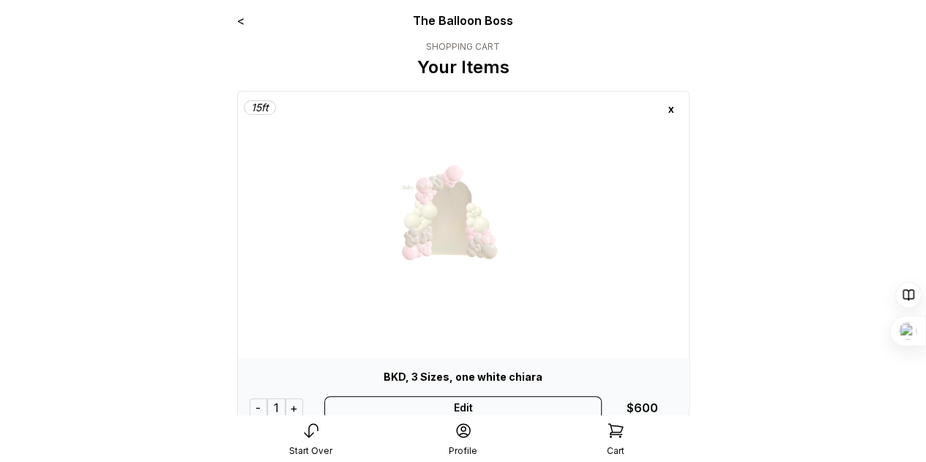
click at [240, 19] on link "<" at bounding box center [240, 20] width 7 height 15
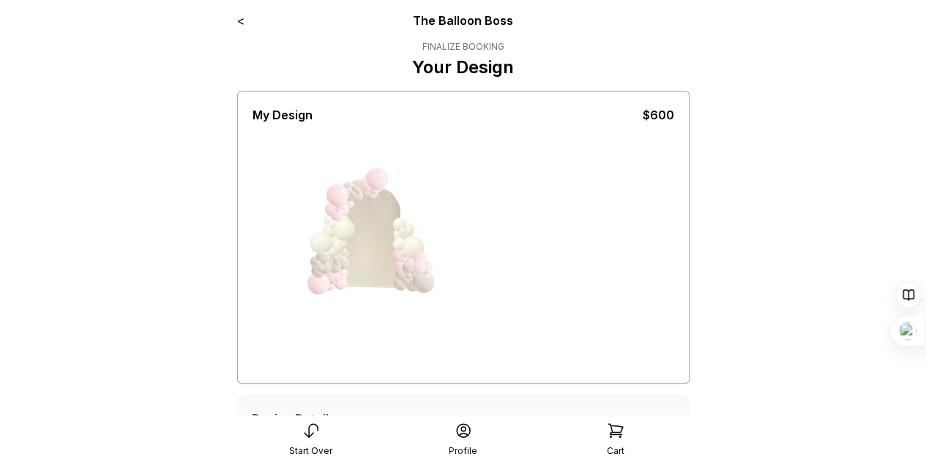
click at [240, 19] on link "<" at bounding box center [240, 20] width 7 height 15
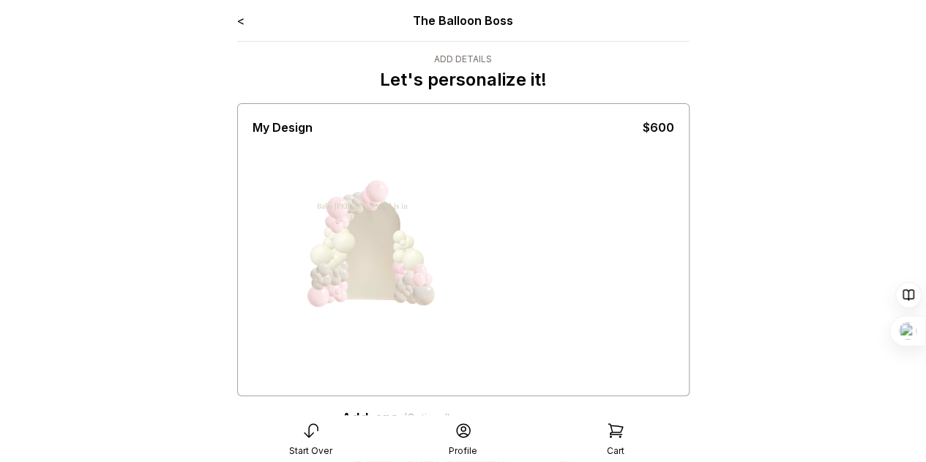
click at [240, 19] on link "<" at bounding box center [240, 20] width 7 height 15
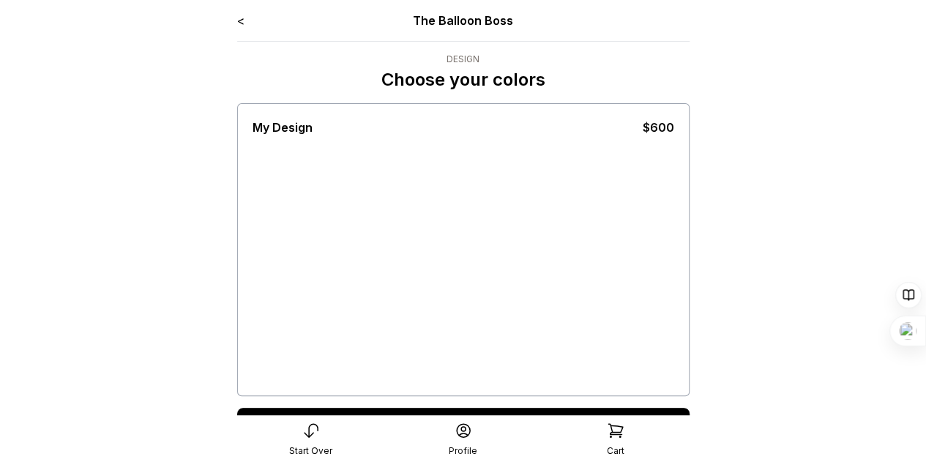
click at [240, 19] on link "<" at bounding box center [240, 20] width 7 height 15
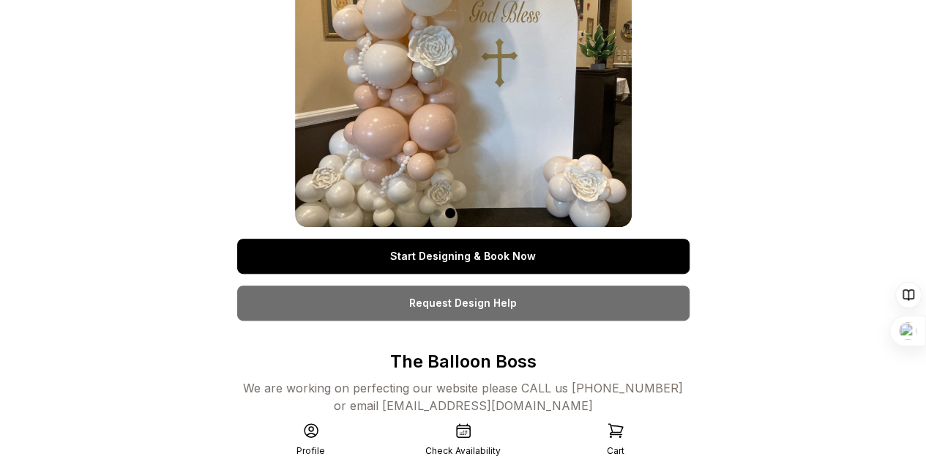
scroll to position [123, 0]
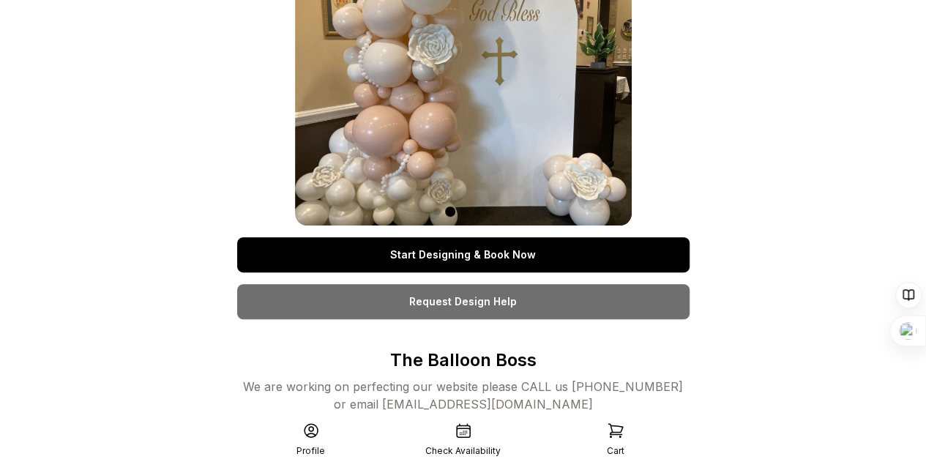
click at [449, 313] on link "Request Design Help" at bounding box center [463, 301] width 452 height 35
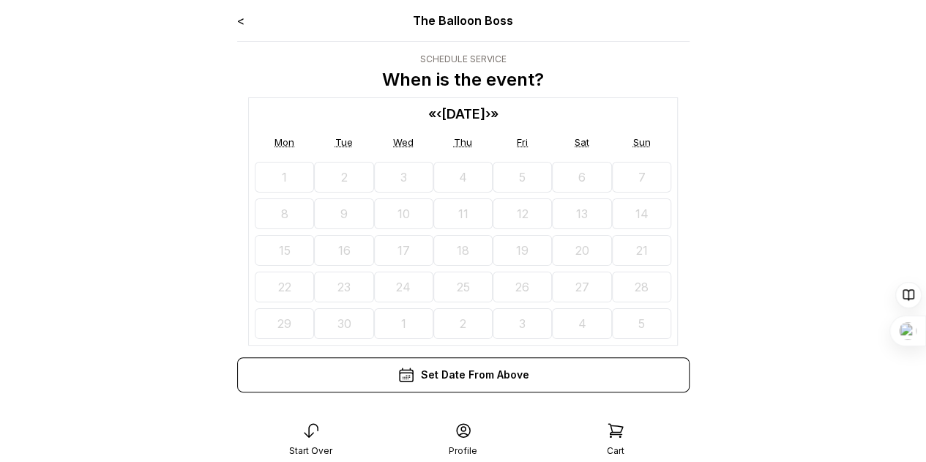
click at [485, 109] on span "[DATE]" at bounding box center [463, 113] width 44 height 15
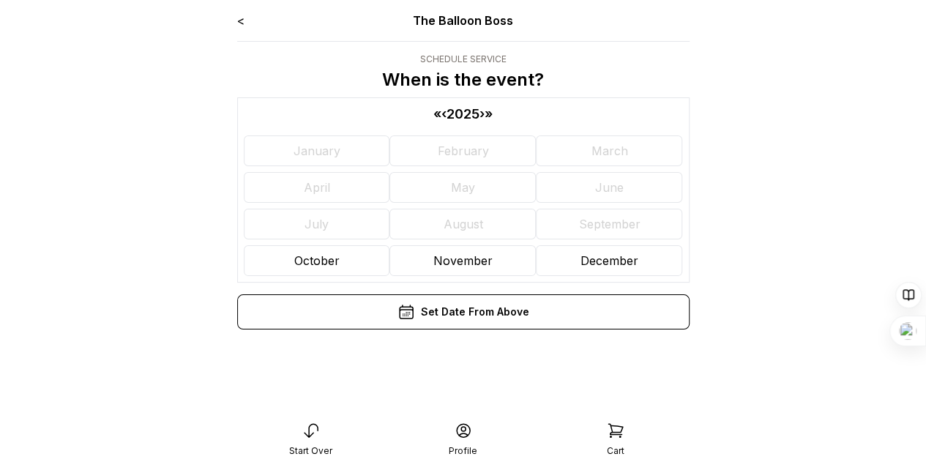
click at [512, 109] on div "« ‹ 2025 › »" at bounding box center [463, 114] width 439 height 20
click at [451, 257] on abbr "November" at bounding box center [462, 260] width 59 height 15
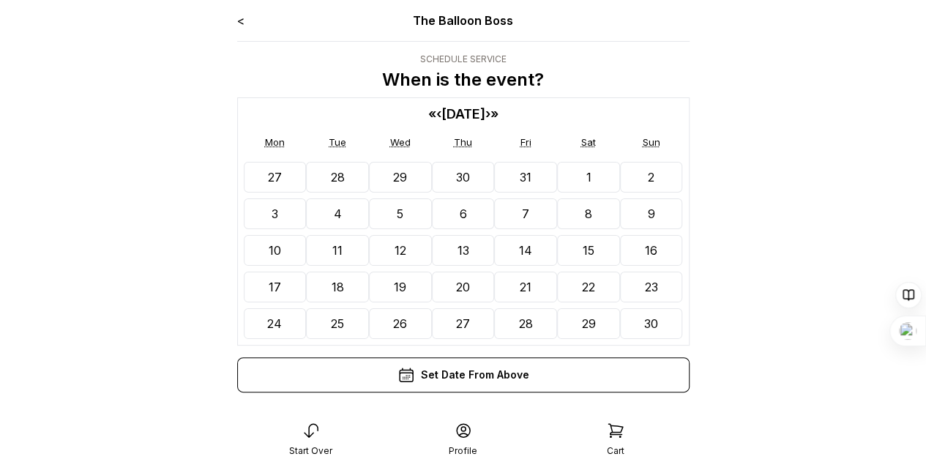
click at [288, 282] on button "17" at bounding box center [275, 287] width 63 height 31
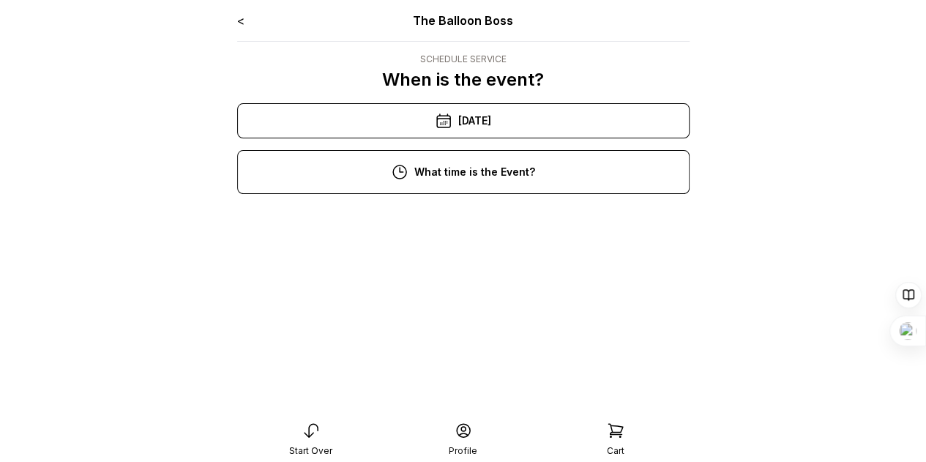
click at [515, 108] on div "[DATE]" at bounding box center [463, 120] width 452 height 35
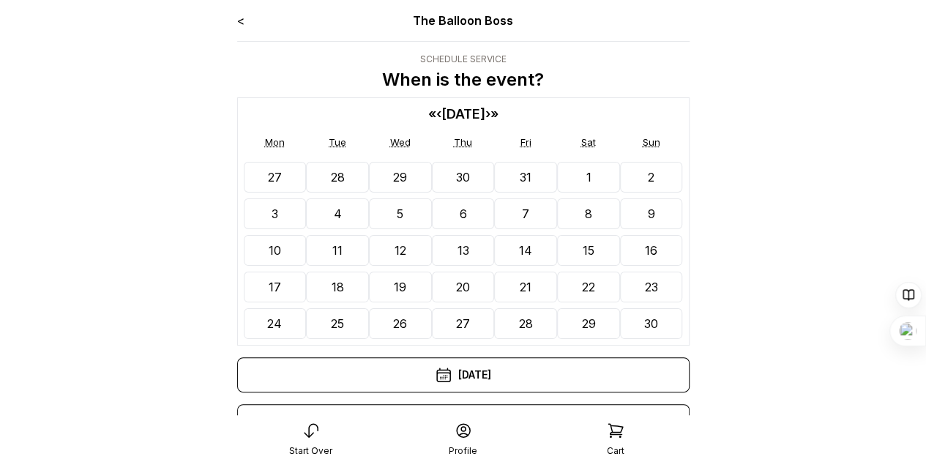
click at [651, 246] on abbr "16" at bounding box center [651, 250] width 12 height 15
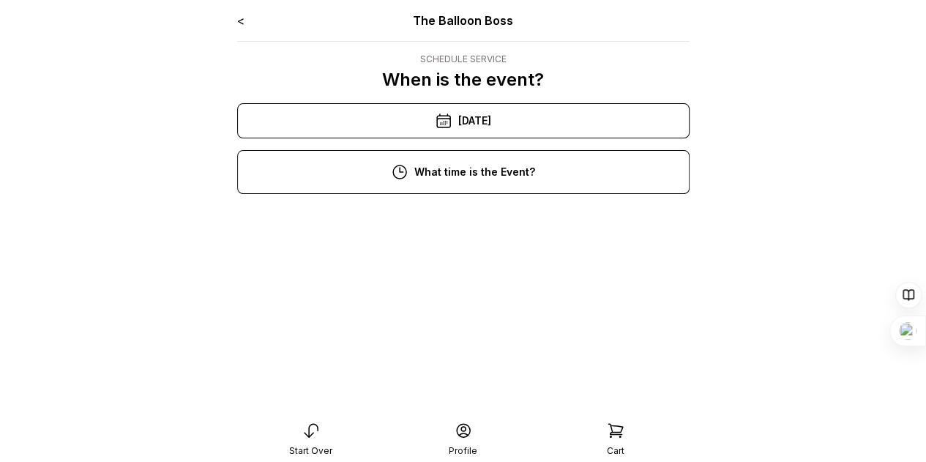
click at [457, 317] on div "12:00 pm" at bounding box center [463, 316] width 429 height 35
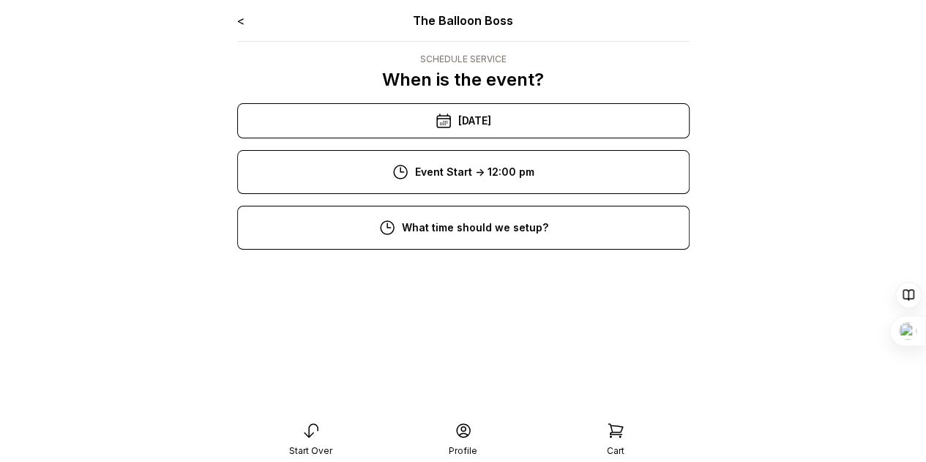
click at [449, 371] on div "10:00 am" at bounding box center [463, 372] width 429 height 35
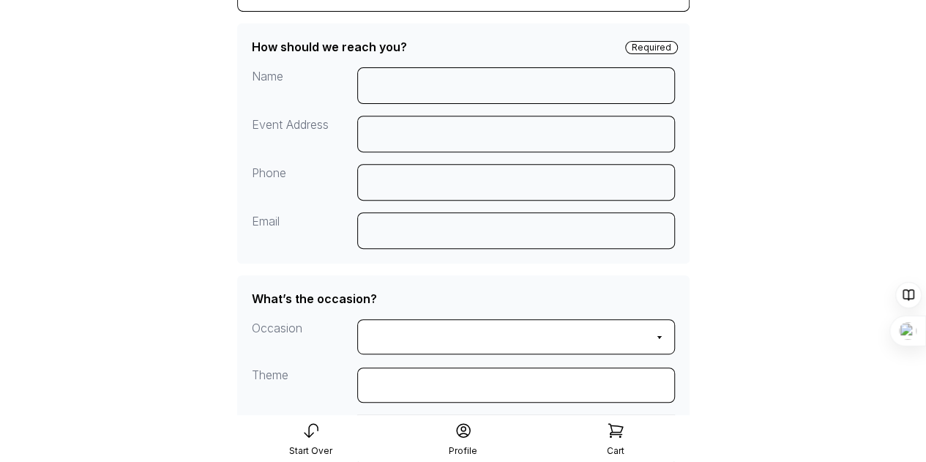
scroll to position [243, 0]
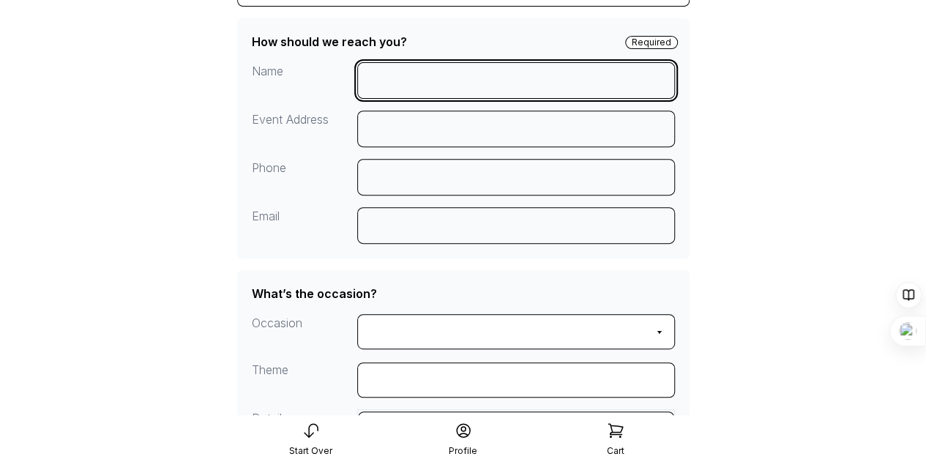
click at [404, 77] on input at bounding box center [516, 80] width 318 height 37
type input "**********"
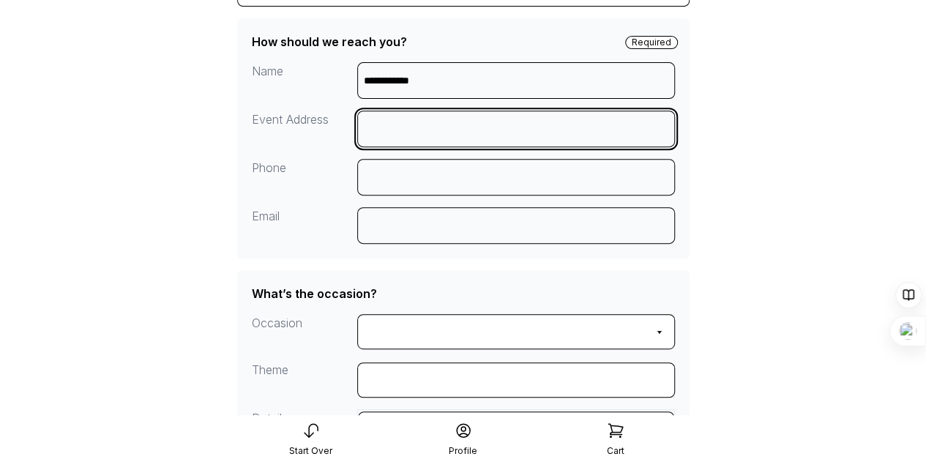
type input "**********"
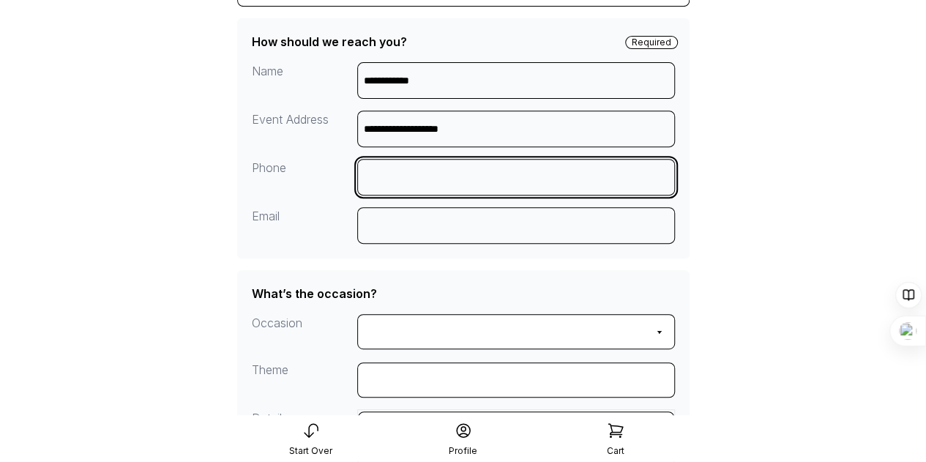
type input "**********"
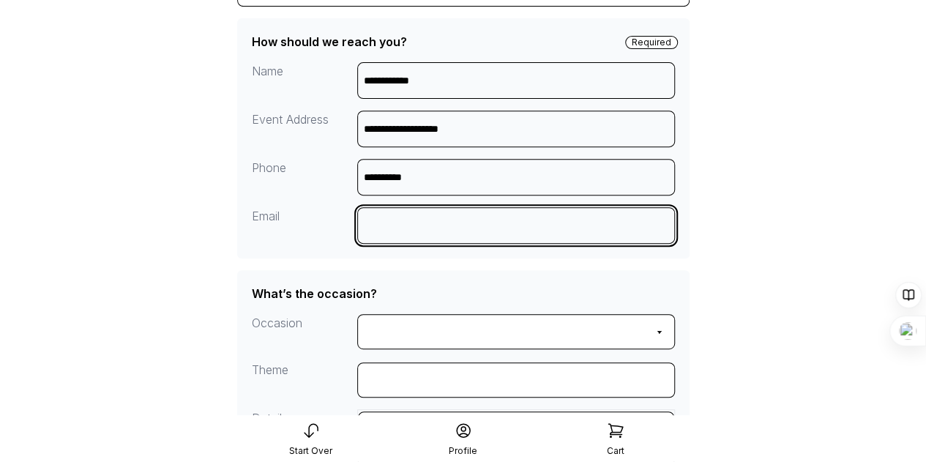
type input "**********"
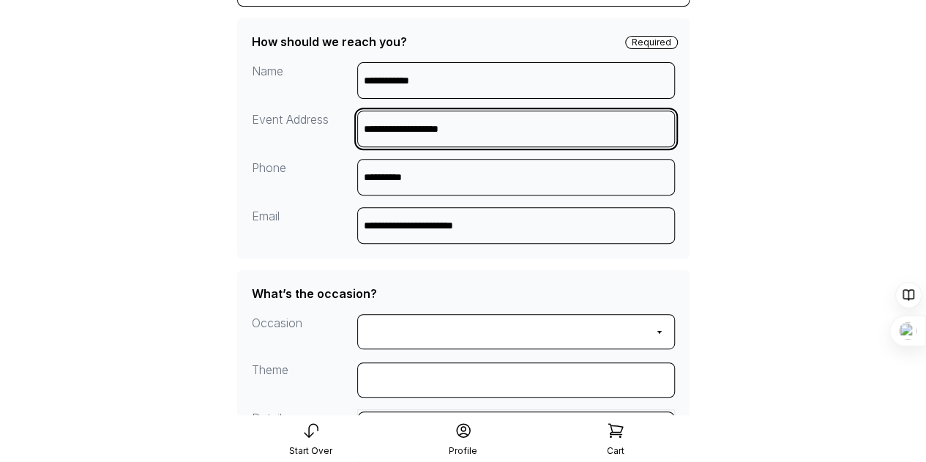
drag, startPoint x: 518, startPoint y: 134, endPoint x: 269, endPoint y: 138, distance: 248.9
click at [269, 138] on div "**********" at bounding box center [463, 158] width 423 height 193
paste input "**********"
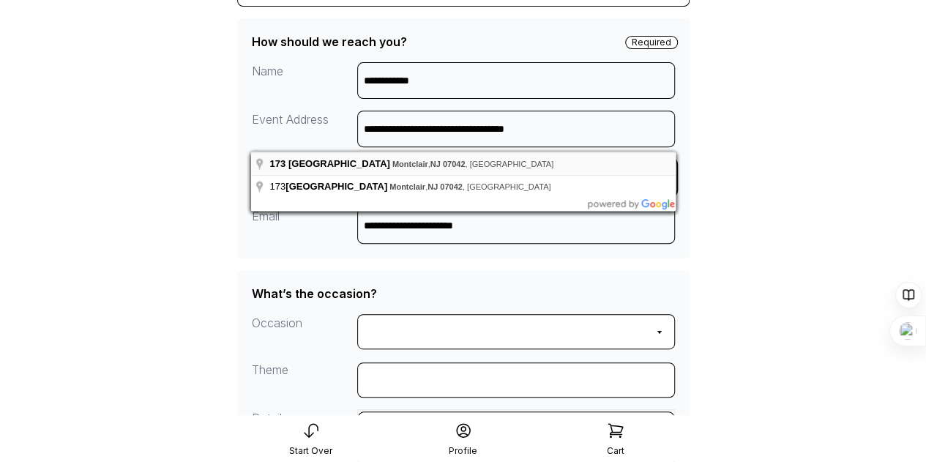
type input "**********"
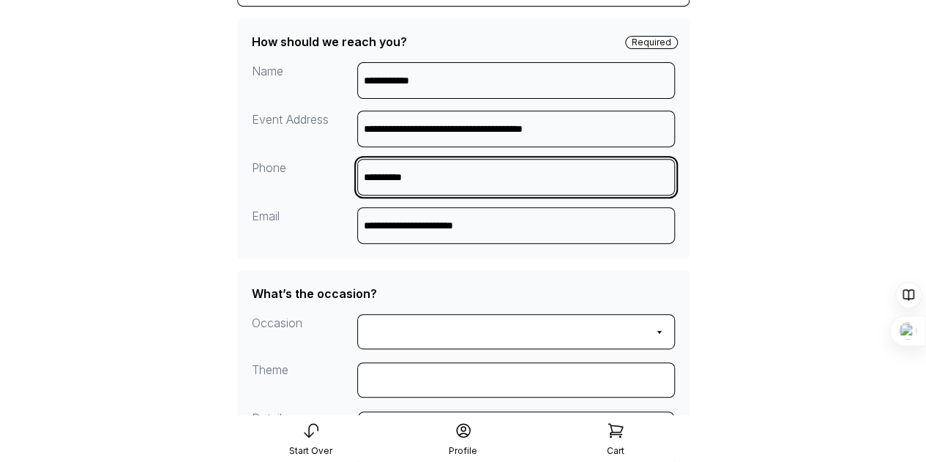
drag, startPoint x: 517, startPoint y: 168, endPoint x: 346, endPoint y: 163, distance: 171.3
click at [346, 163] on div "**********" at bounding box center [463, 158] width 423 height 193
type input "**********"
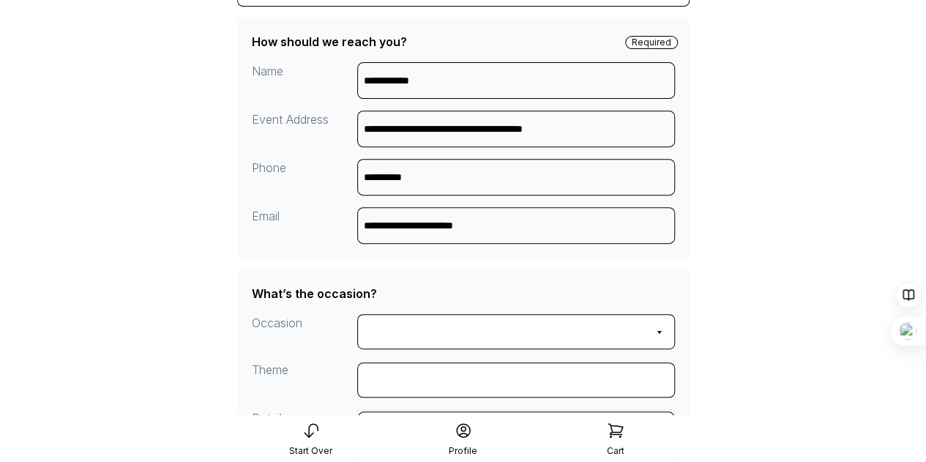
click at [875, 176] on main "**********" at bounding box center [463, 447] width 926 height 1380
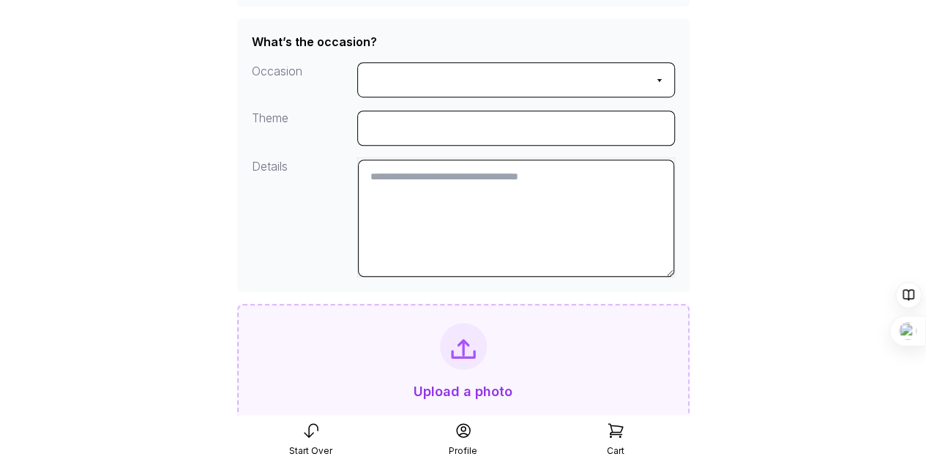
scroll to position [531, 0]
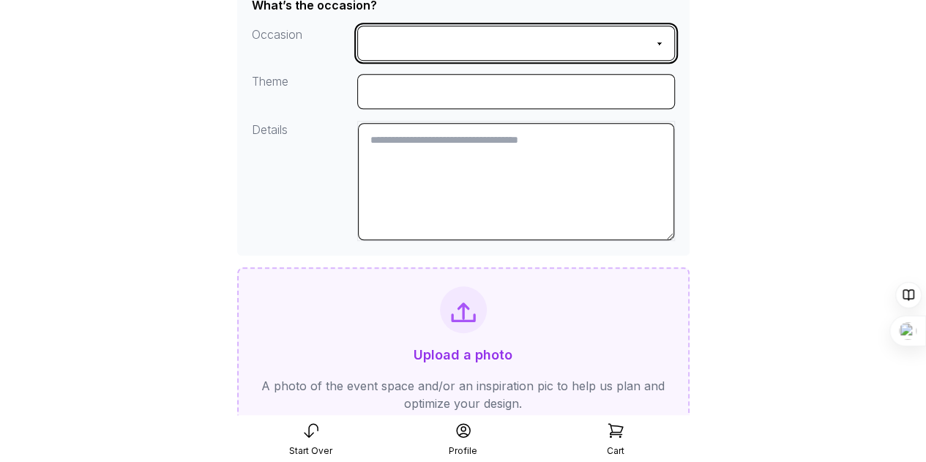
click at [420, 37] on select "**********" at bounding box center [516, 43] width 318 height 35
select select "**********"
click at [357, 26] on select "**********" at bounding box center [516, 43] width 318 height 35
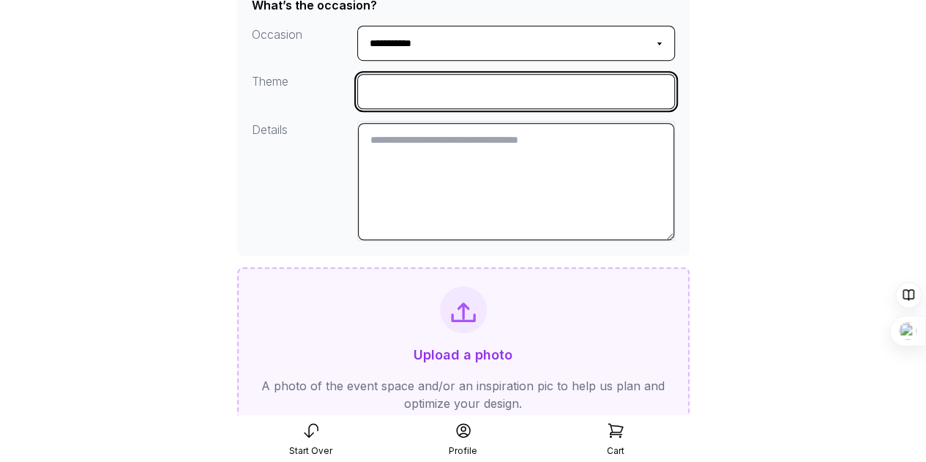
click at [419, 84] on input "input" at bounding box center [516, 91] width 318 height 35
type input "**********"
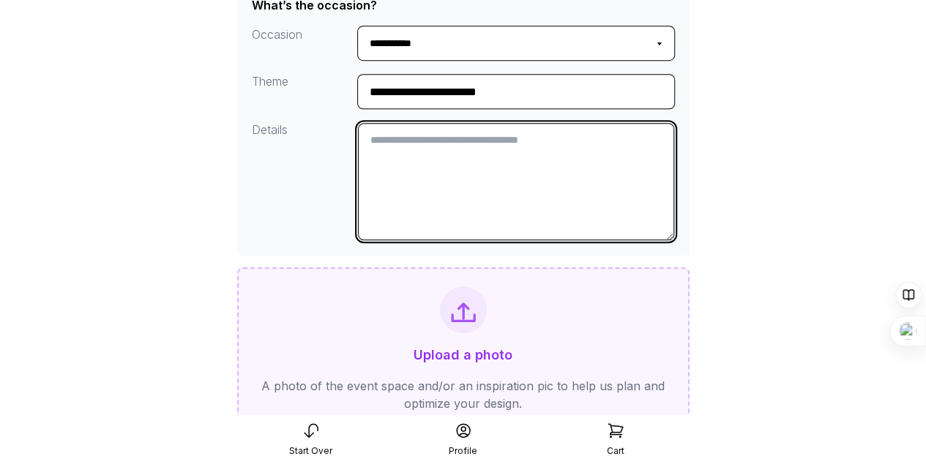
click at [561, 182] on textarea at bounding box center [516, 181] width 316 height 117
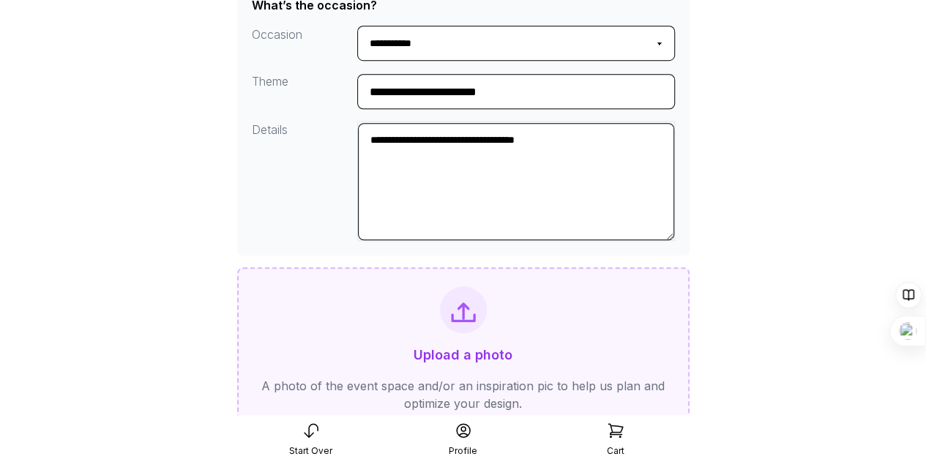
click at [818, 100] on main "**********" at bounding box center [463, 159] width 926 height 1380
click at [457, 310] on icon at bounding box center [463, 309] width 29 height 29
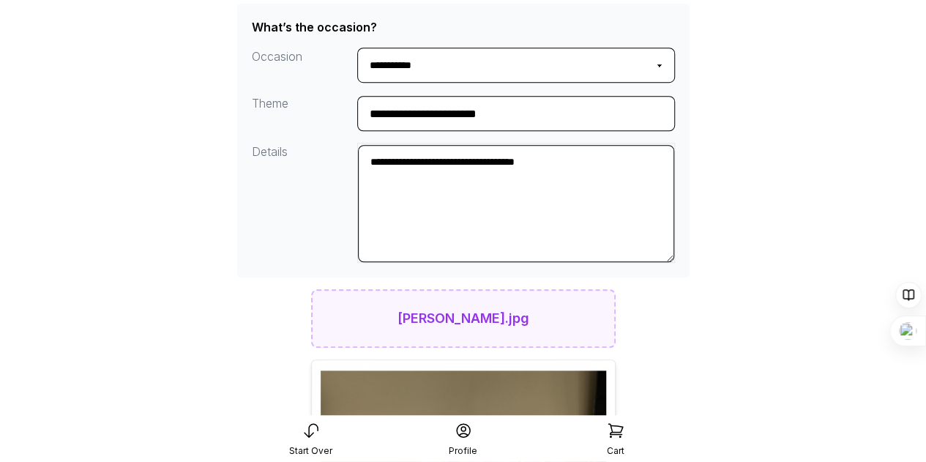
scroll to position [501, 0]
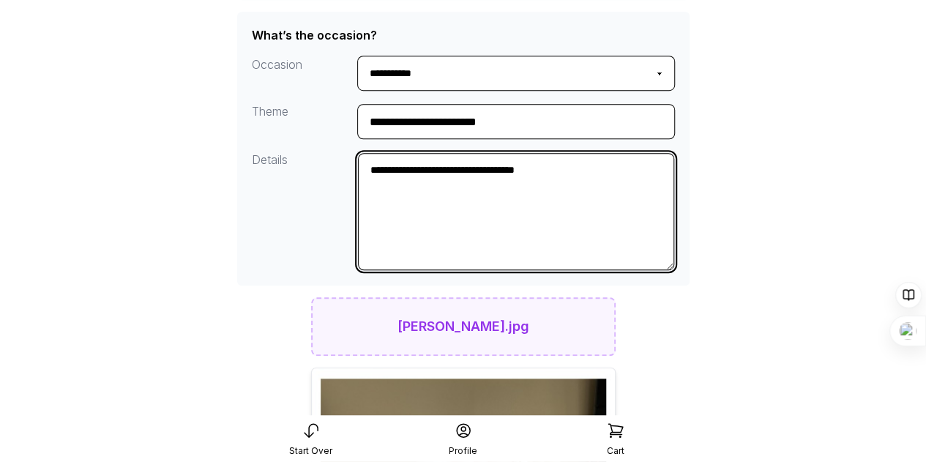
click at [665, 172] on textarea "**********" at bounding box center [516, 211] width 316 height 117
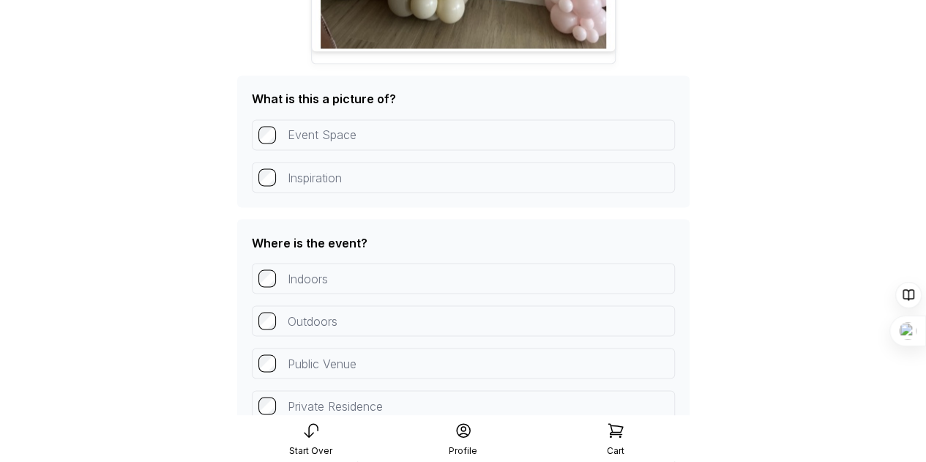
scroll to position [1225, 0]
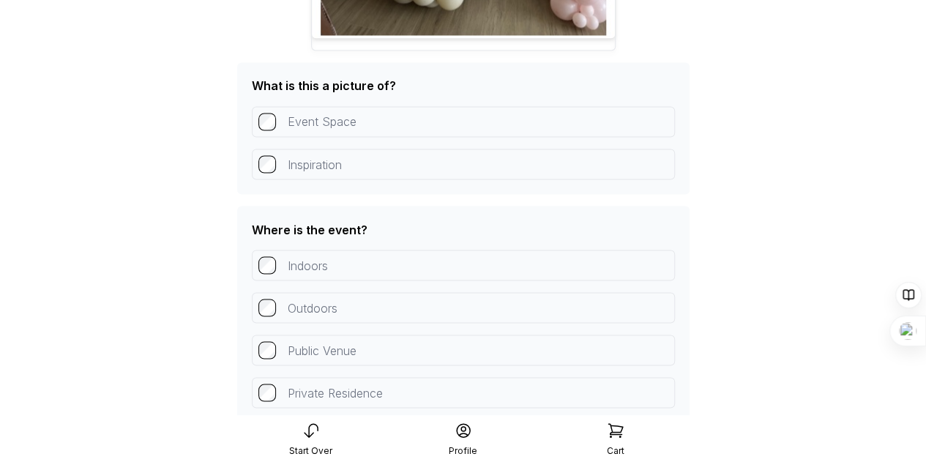
type textarea "**********"
click at [270, 169] on div "Inspiration" at bounding box center [463, 164] width 423 height 31
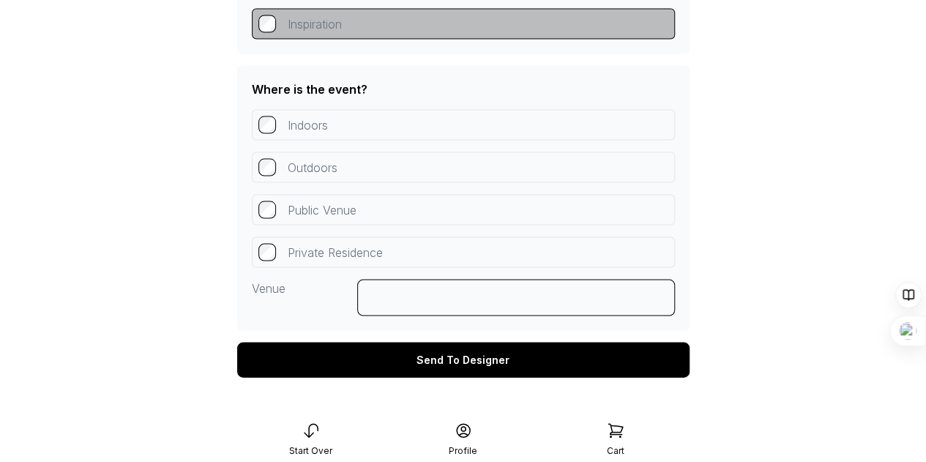
scroll to position [1370, 0]
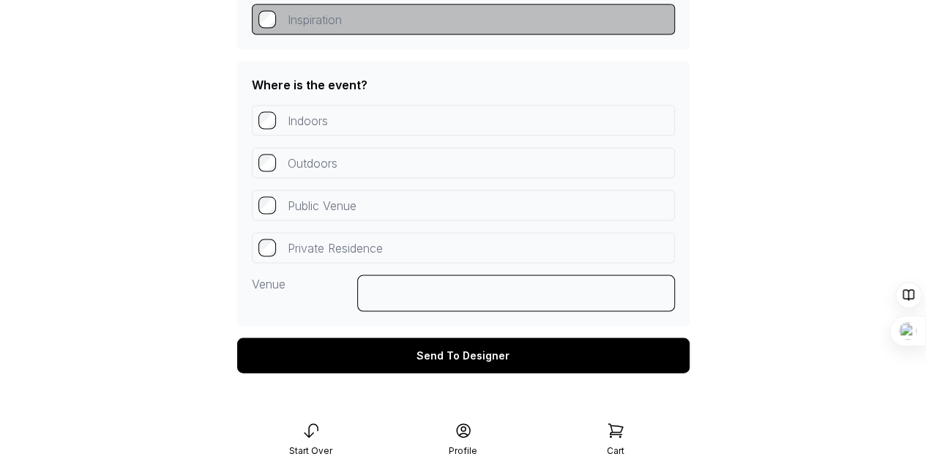
click at [281, 116] on div "Indoors" at bounding box center [463, 120] width 423 height 31
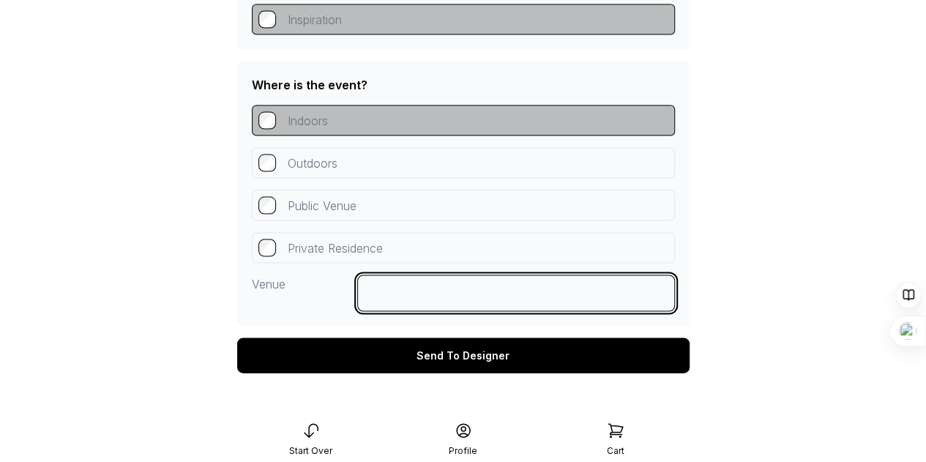
click at [397, 283] on input at bounding box center [516, 292] width 318 height 37
drag, startPoint x: 440, startPoint y: 282, endPoint x: 302, endPoint y: 285, distance: 138.4
click at [302, 285] on div "**********" at bounding box center [463, 214] width 423 height 218
paste input "**********"
type input "**********"
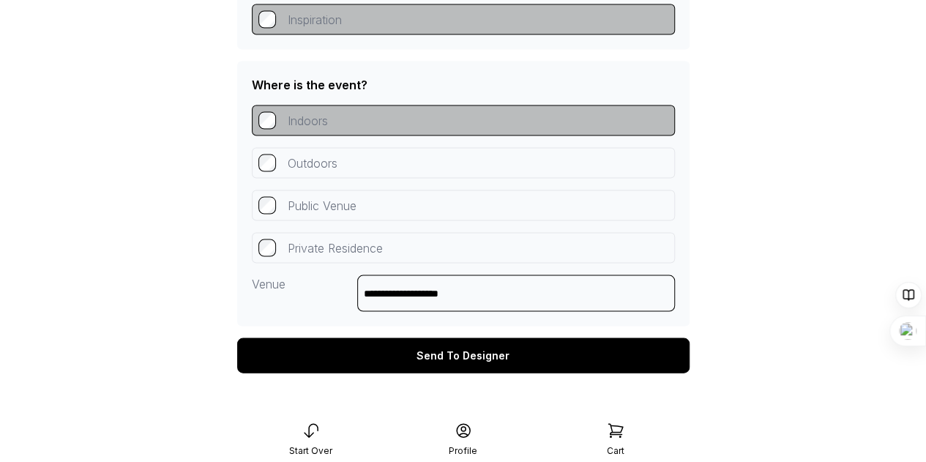
click at [477, 352] on div "Send To Designer" at bounding box center [463, 354] width 452 height 35
